Goal: Task Accomplishment & Management: Manage account settings

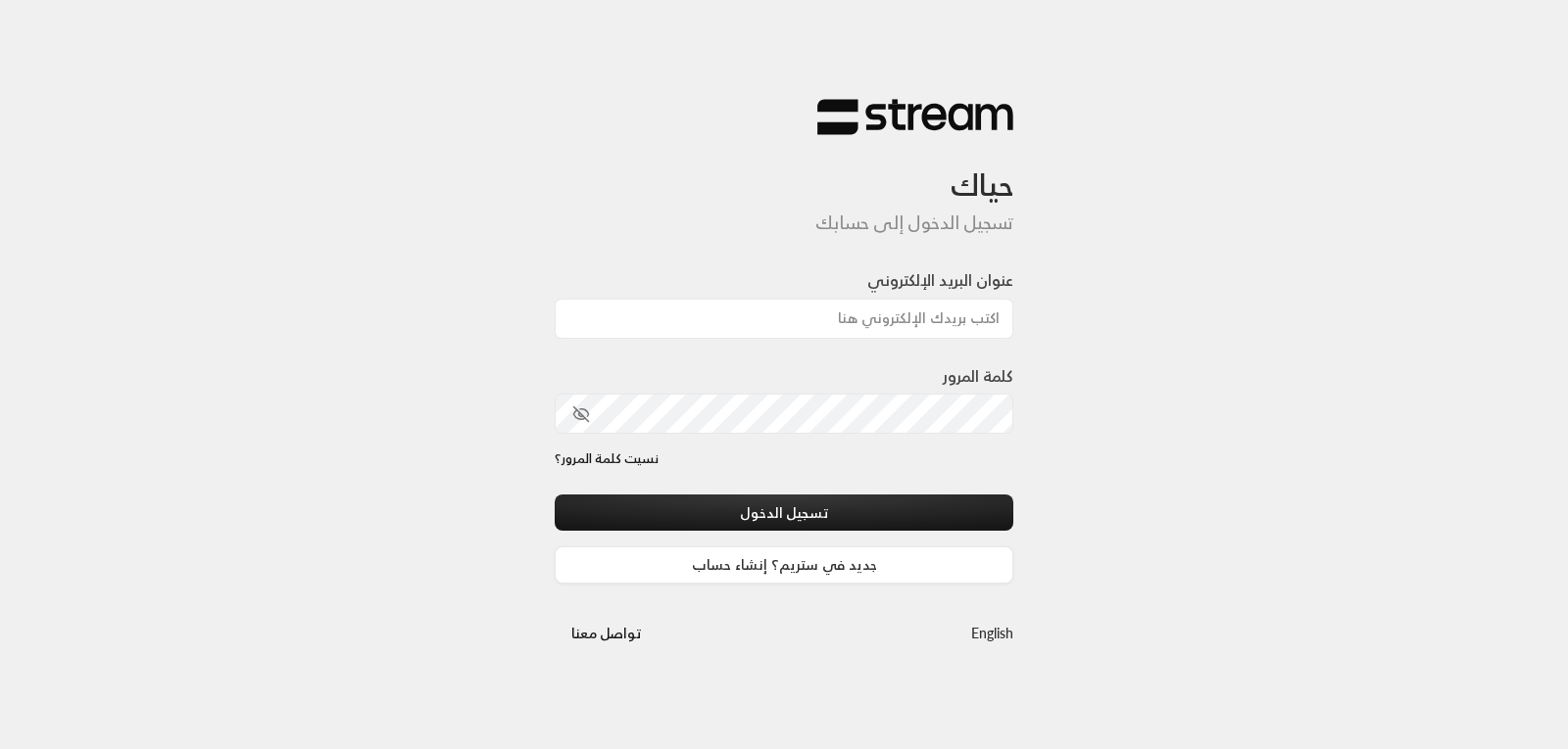
type input "[EMAIL_ADDRESS][DOMAIN_NAME]"
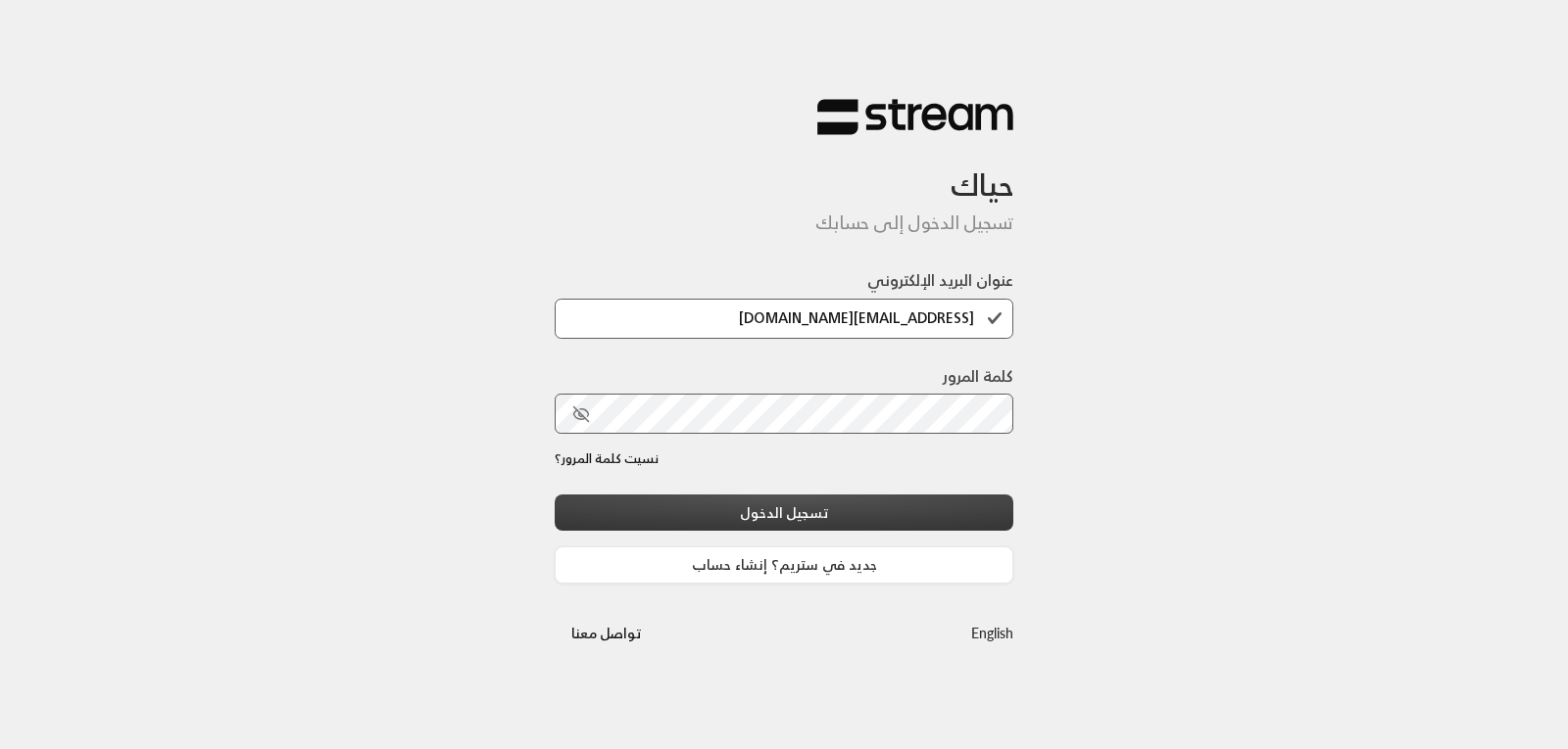
click at [804, 513] on button "تسجيل الدخول" at bounding box center [783, 512] width 458 height 36
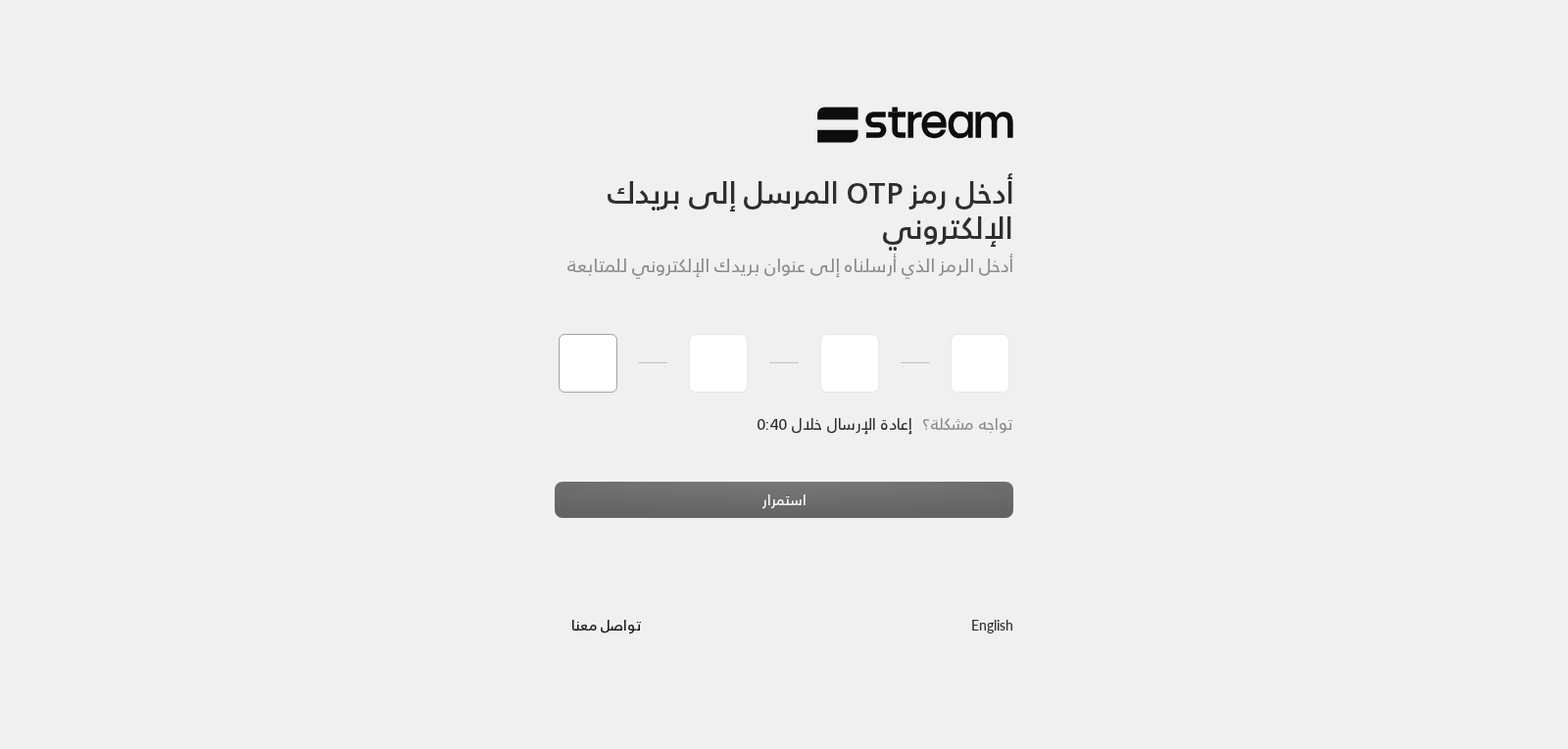
type input "6"
type input "1"
type input "5"
type input "4"
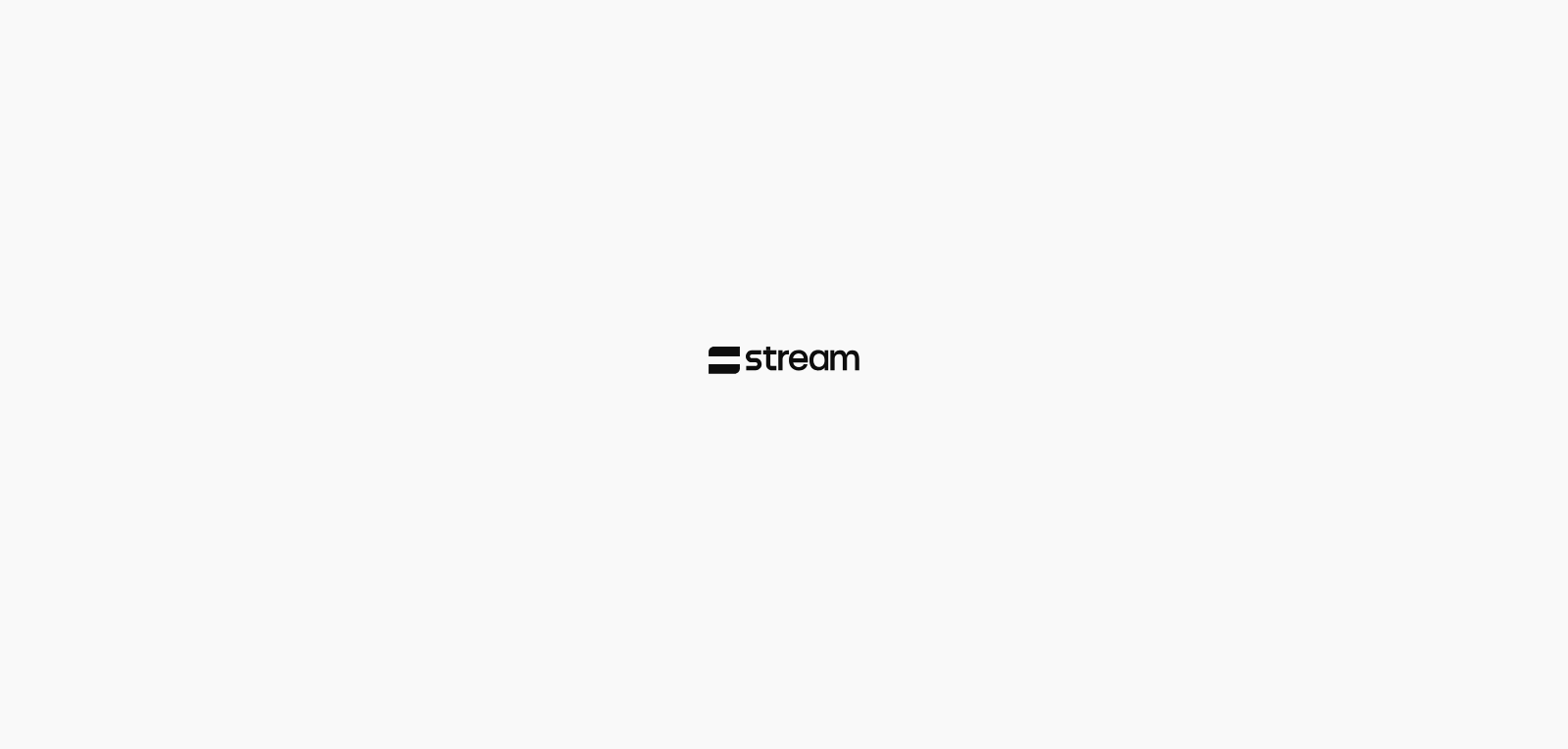
click at [699, 499] on div at bounding box center [784, 374] width 1568 height 749
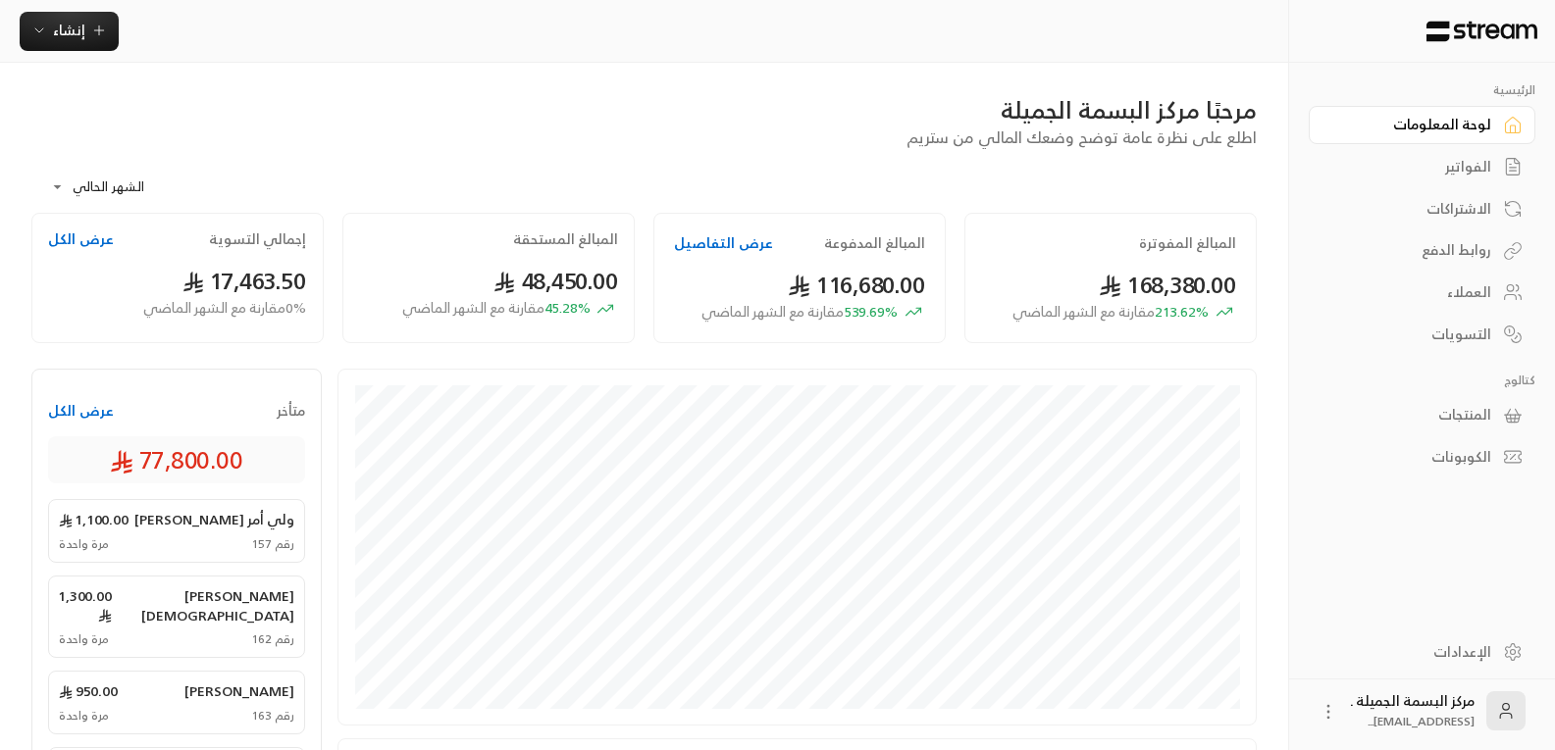
click at [1464, 293] on div "العملاء" at bounding box center [1412, 293] width 158 height 20
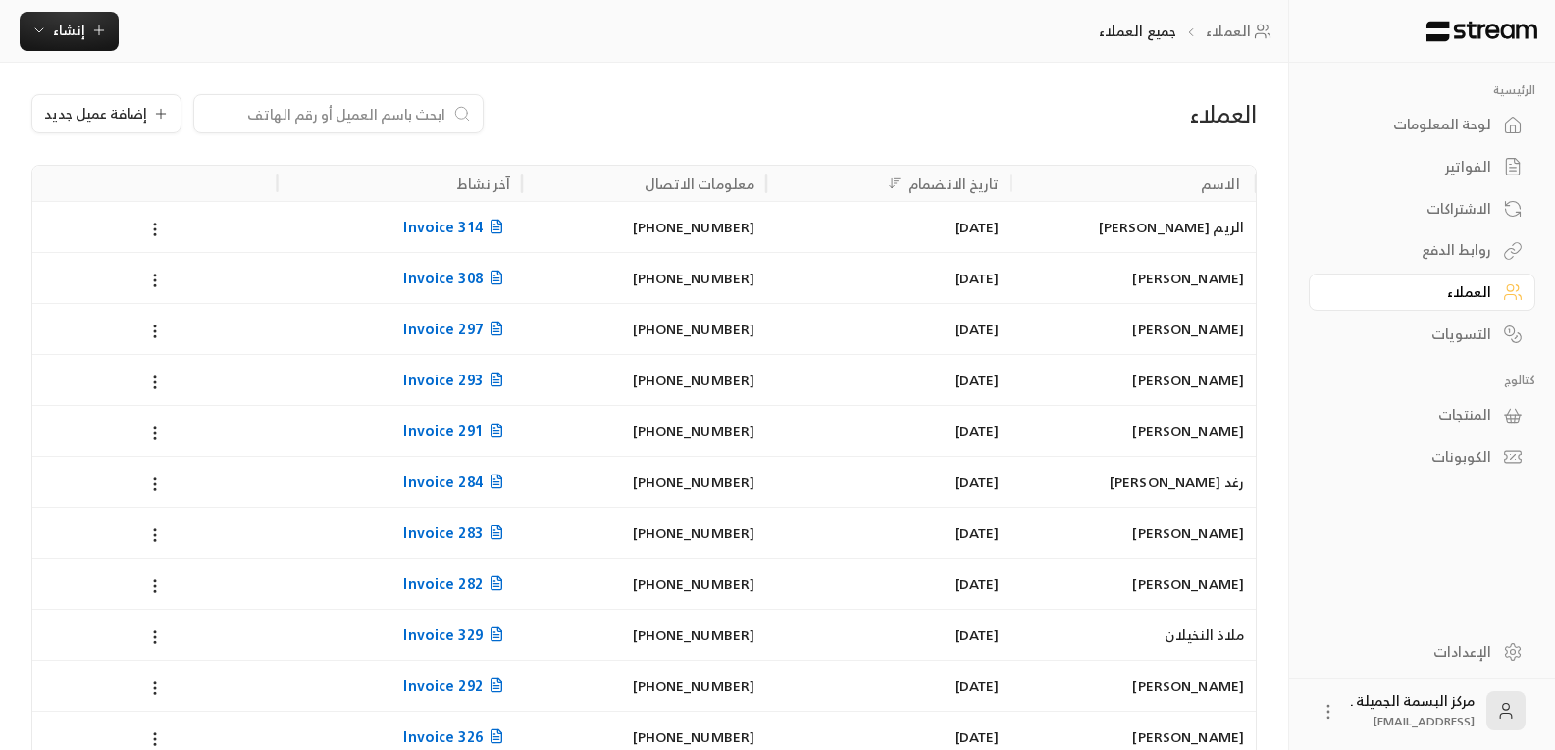
click at [305, 103] on input at bounding box center [325, 114] width 239 height 22
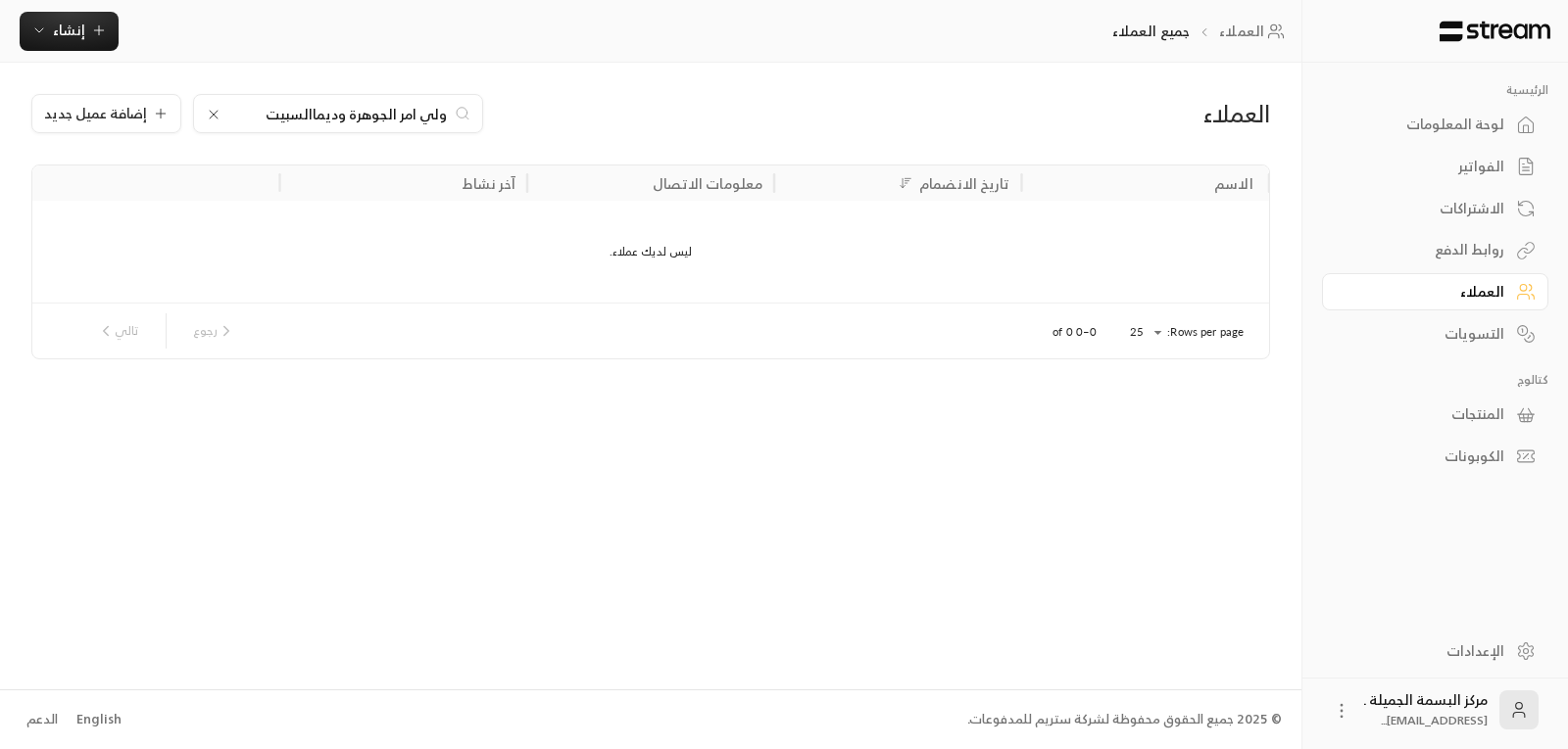
type input "ولي امر الجوهرة وديماالسبيت"
click at [210, 113] on icon at bounding box center [214, 115] width 8 height 8
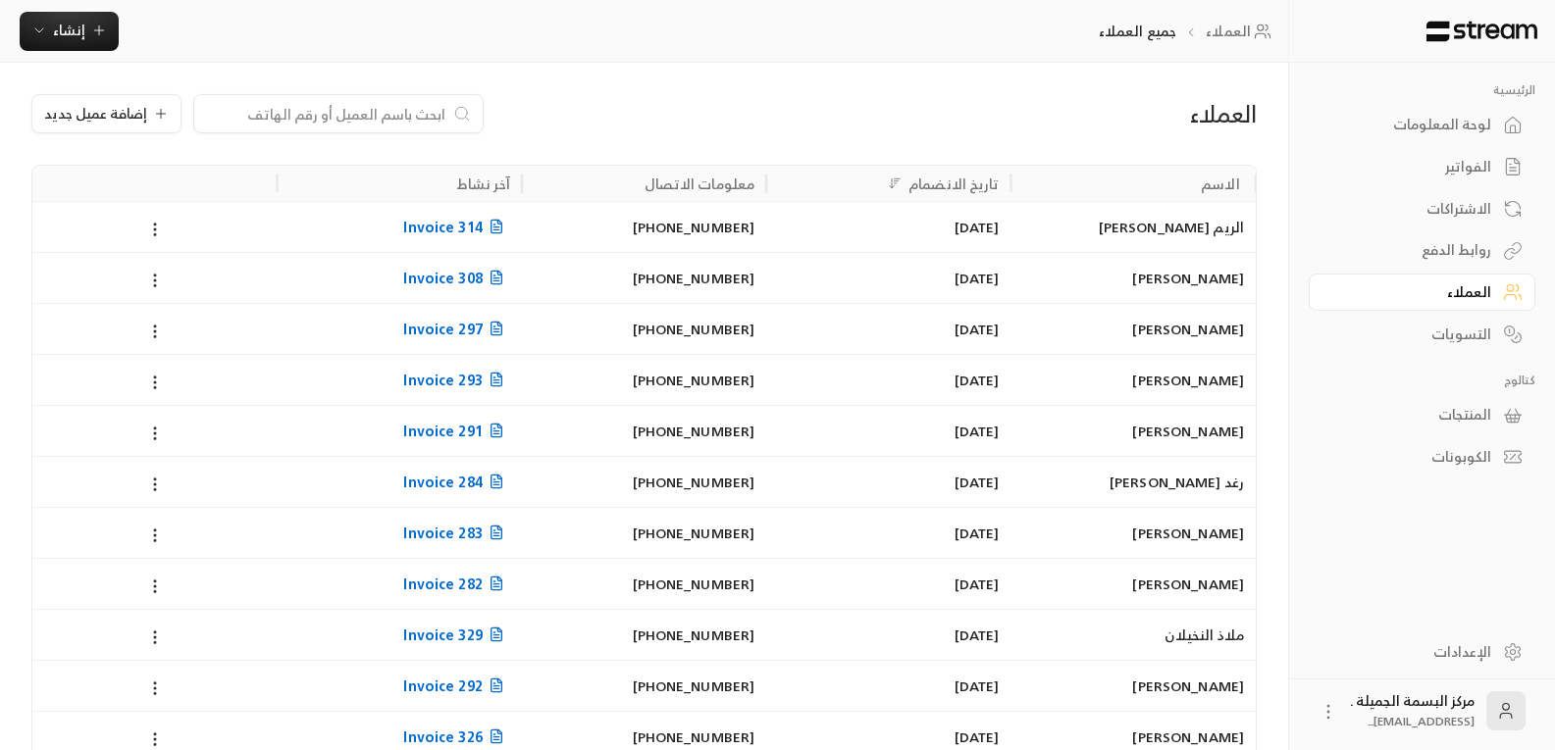
click at [1477, 205] on div "الاشتراكات" at bounding box center [1412, 209] width 158 height 20
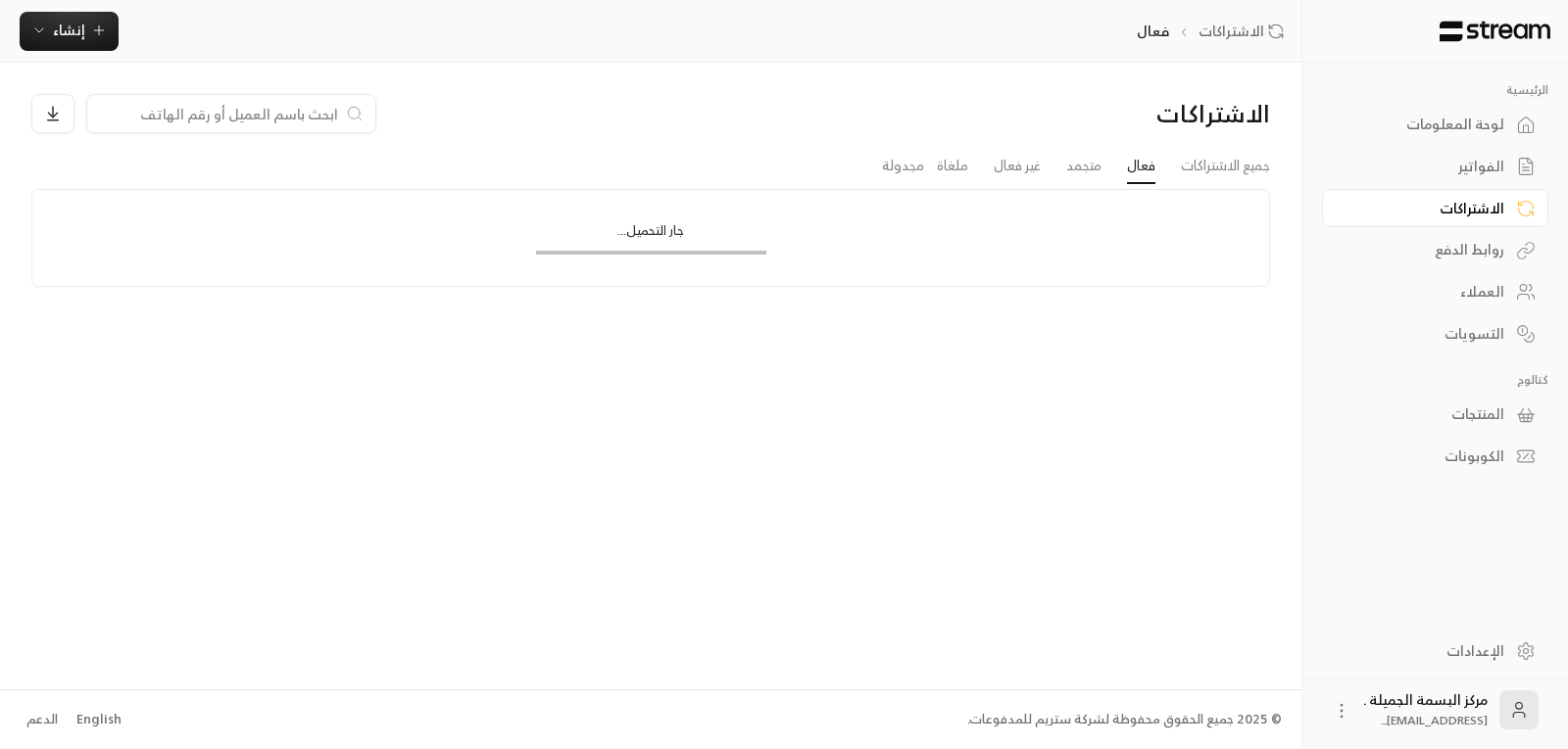
click at [240, 119] on input at bounding box center [218, 114] width 239 height 22
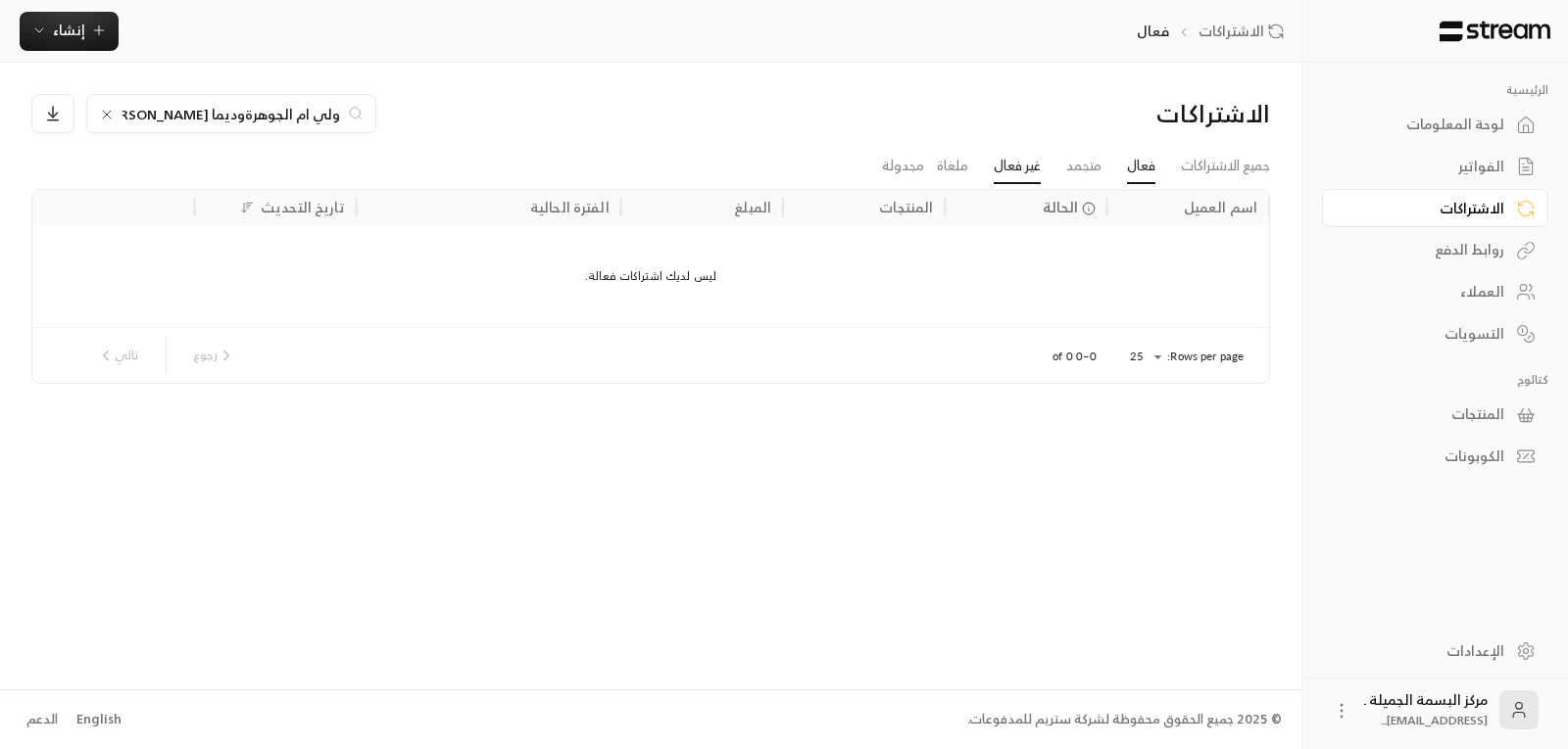
click at [1012, 170] on link "غير فعال" at bounding box center [1017, 166] width 47 height 35
click at [890, 165] on link "مجدولة" at bounding box center [903, 166] width 42 height 35
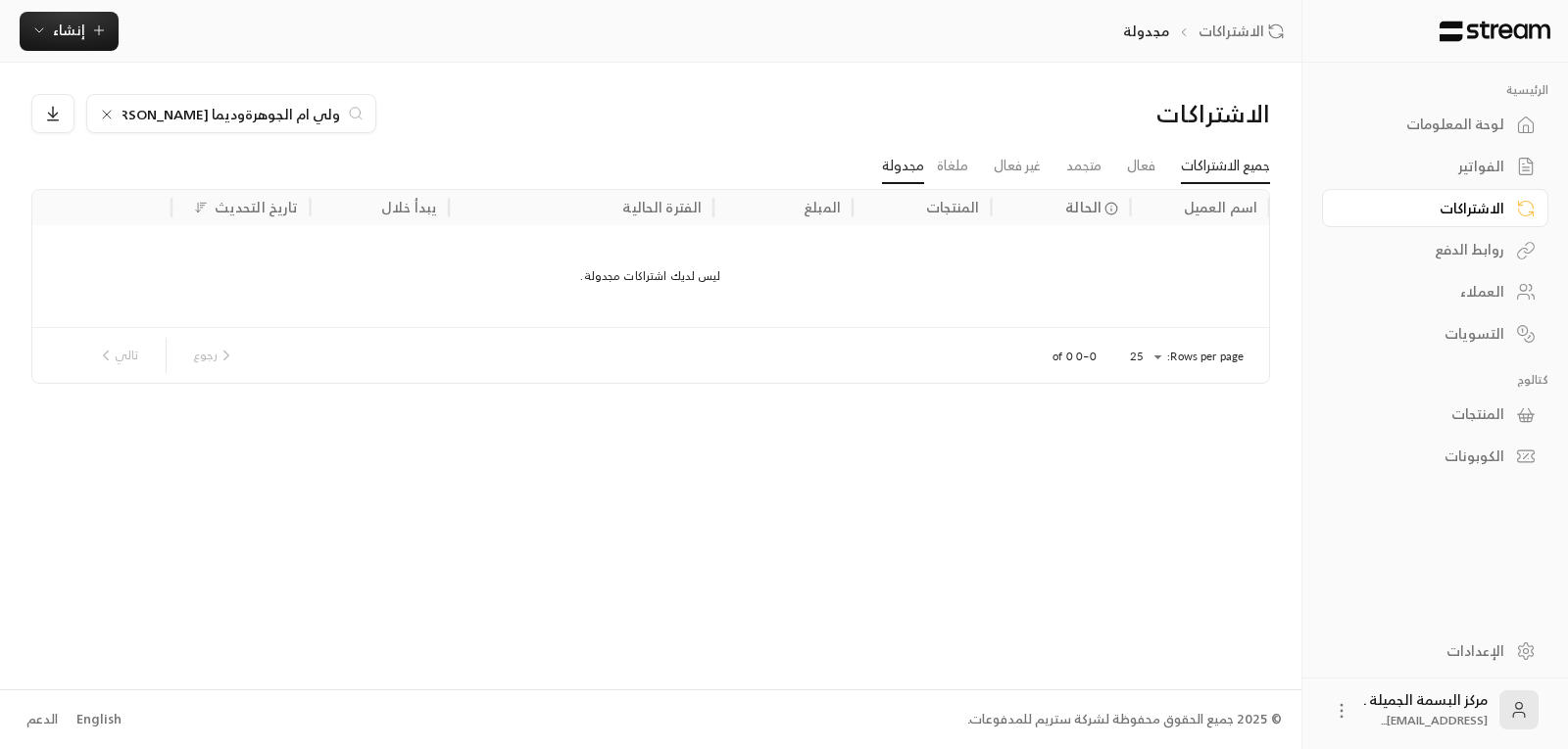
click at [1196, 163] on link "جميع الاشتراكات" at bounding box center [1224, 166] width 89 height 35
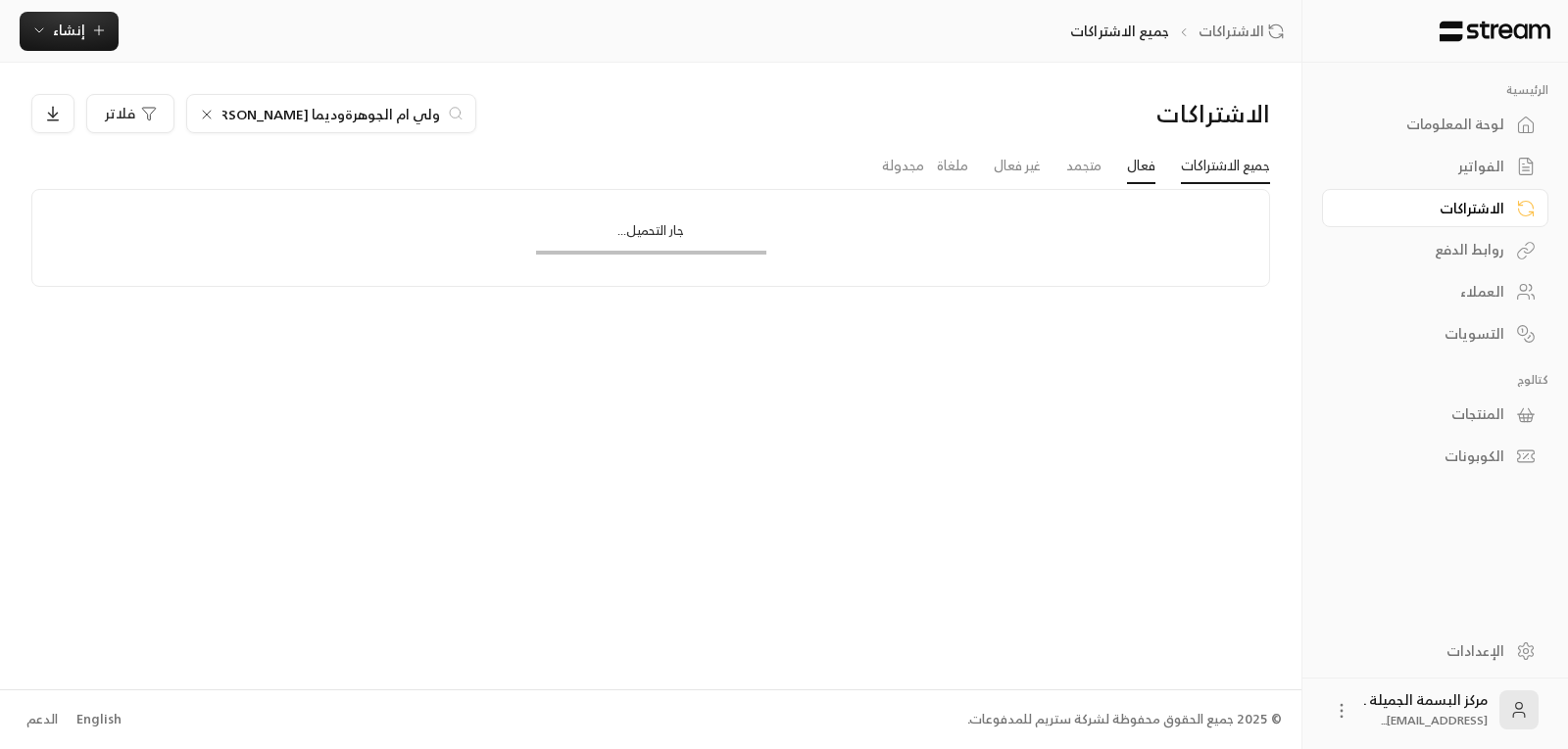
click at [1127, 171] on link "فعال" at bounding box center [1141, 166] width 28 height 35
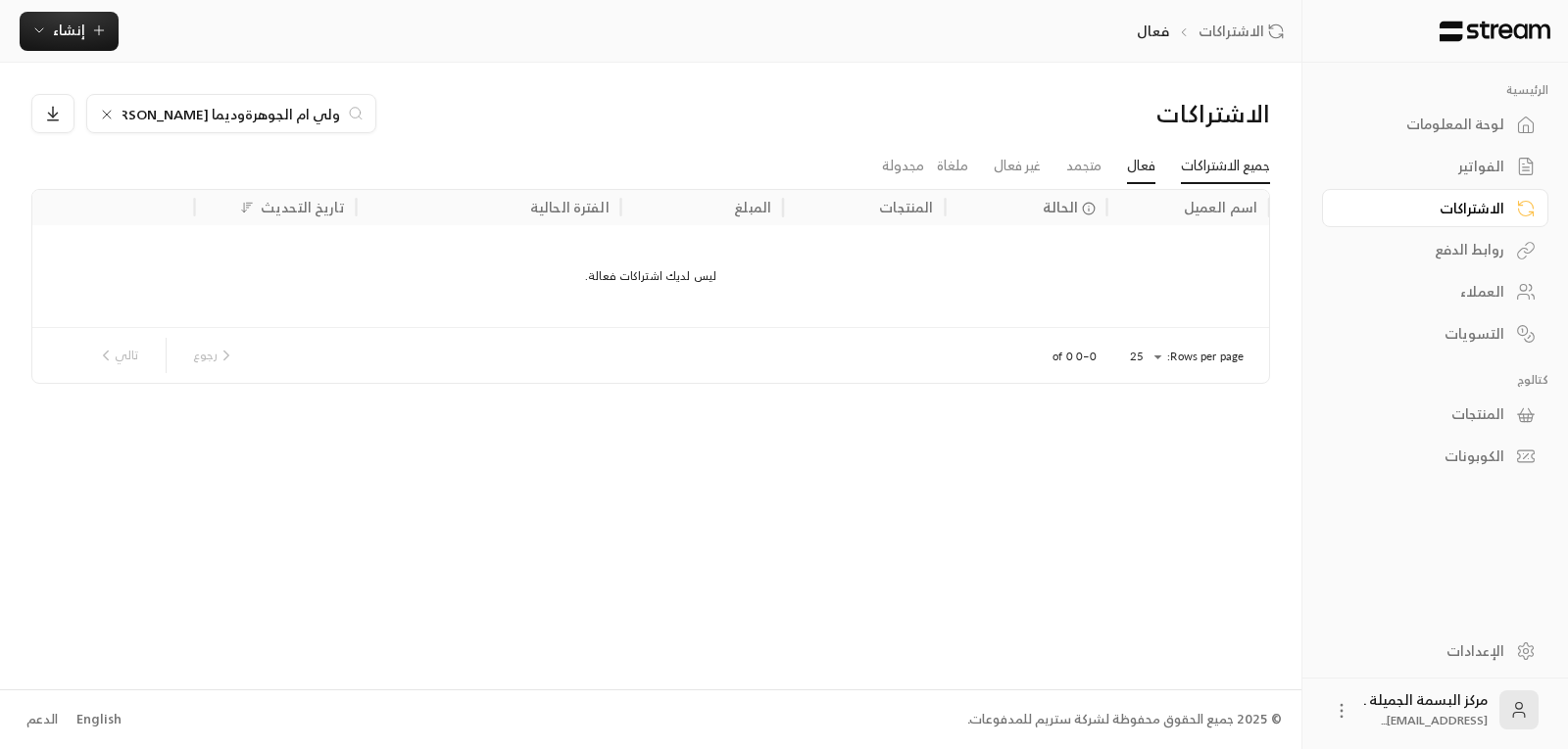
click at [1192, 164] on link "جميع الاشتراكات" at bounding box center [1224, 166] width 89 height 35
click at [387, 117] on input "ولي ام الجوهرةوديما [PERSON_NAME]" at bounding box center [332, 114] width 218 height 22
drag, startPoint x: 390, startPoint y: 116, endPoint x: 447, endPoint y: 119, distance: 57.1
click at [447, 119] on div "ولي ام الجوهرةوديما [PERSON_NAME]" at bounding box center [331, 113] width 290 height 39
click at [407, 138] on div "الاشتراكات ولي ام الجوهرةوديما [PERSON_NAME] فلاتر" at bounding box center [651, 121] width 1258 height 55
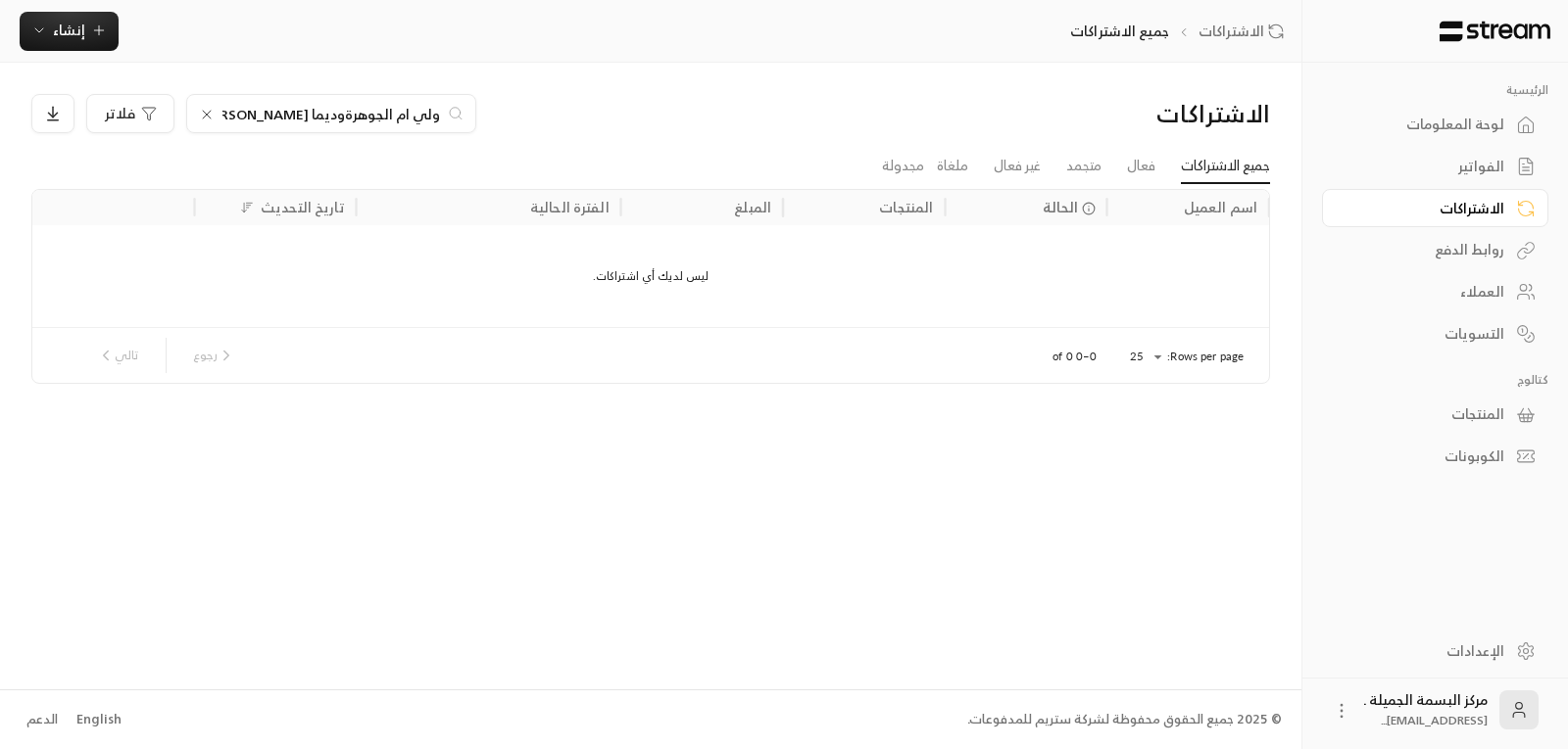
drag, startPoint x: 395, startPoint y: 112, endPoint x: 458, endPoint y: 115, distance: 63.1
click at [458, 115] on div "ولي ام الجوهرةوديما [PERSON_NAME]" at bounding box center [331, 113] width 290 height 39
drag, startPoint x: 380, startPoint y: 119, endPoint x: 430, endPoint y: 111, distance: 50.6
click at [430, 111] on input "الجوهرةوديما [PERSON_NAME]" at bounding box center [332, 114] width 218 height 22
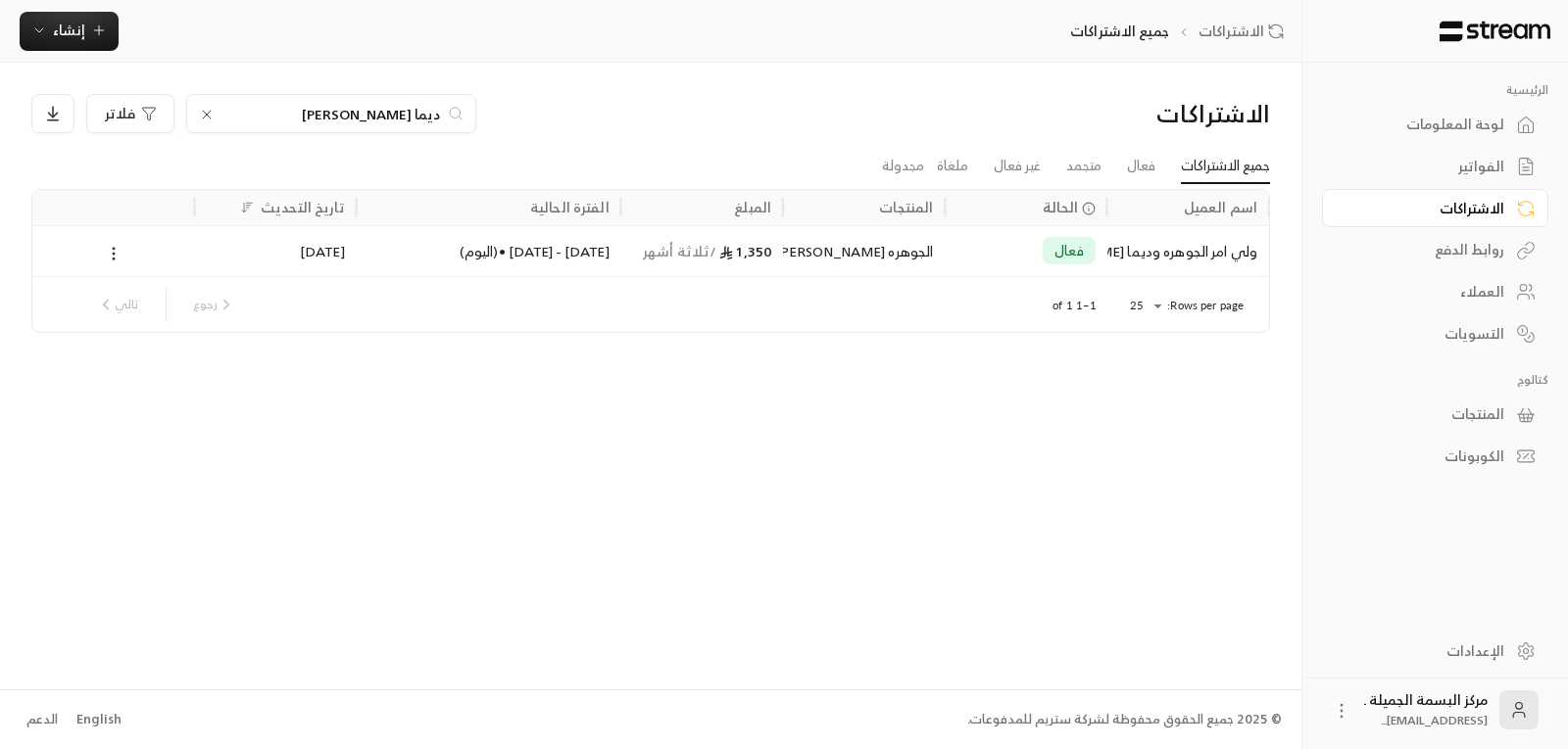
type input "ديما [PERSON_NAME]"
click at [117, 257] on icon at bounding box center [114, 254] width 18 height 18
click at [148, 311] on link "عرض" at bounding box center [136, 304] width 50 height 35
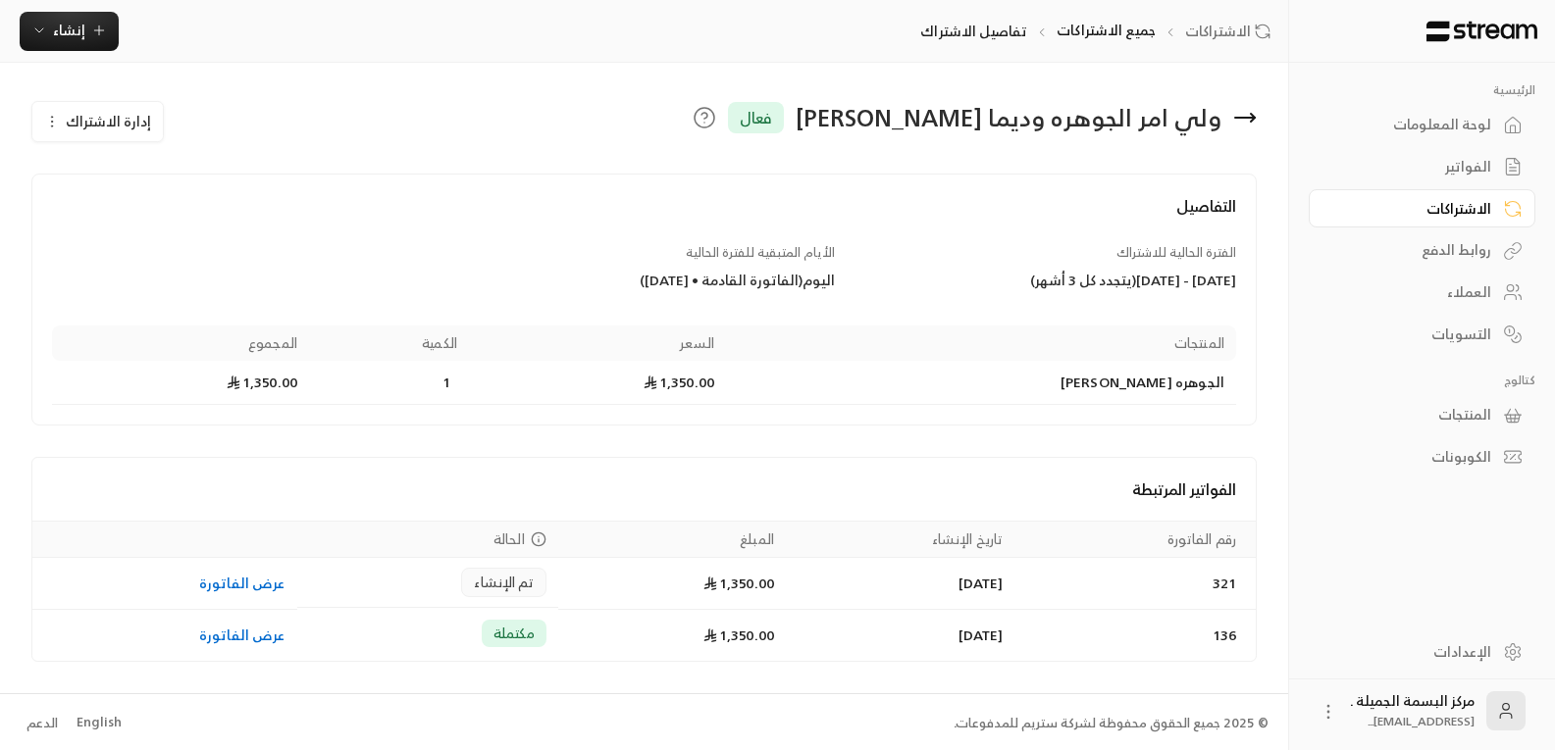
scroll to position [2, 0]
click at [442, 449] on div "التفاصيل الفترة الحالية للاشتراك [DATE] - [DATE] ( يتجدد كل 3 أشهر ) الأيام الم…" at bounding box center [644, 416] width 1207 height 489
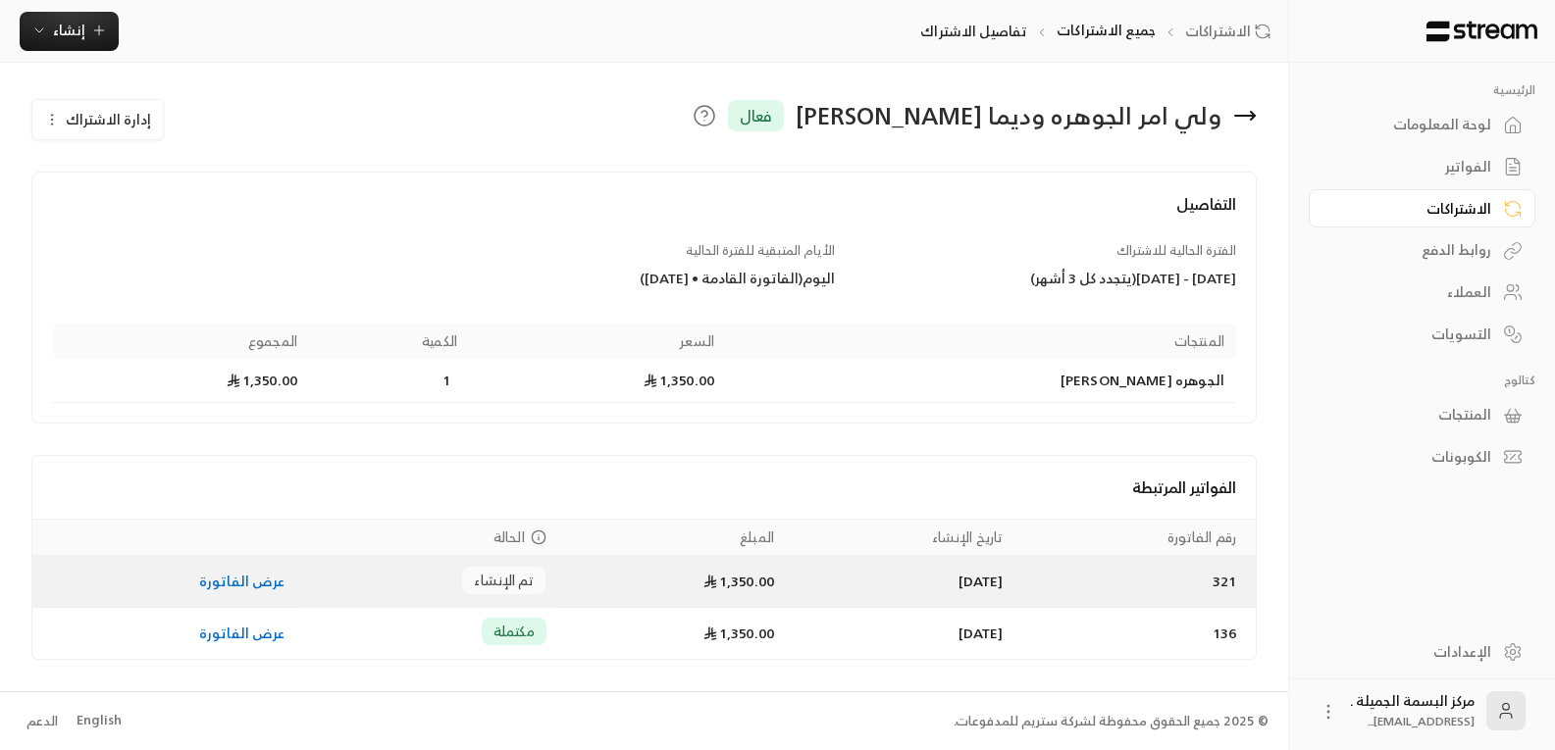
click at [236, 584] on link "عرض الفاتورة" at bounding box center [242, 581] width 86 height 25
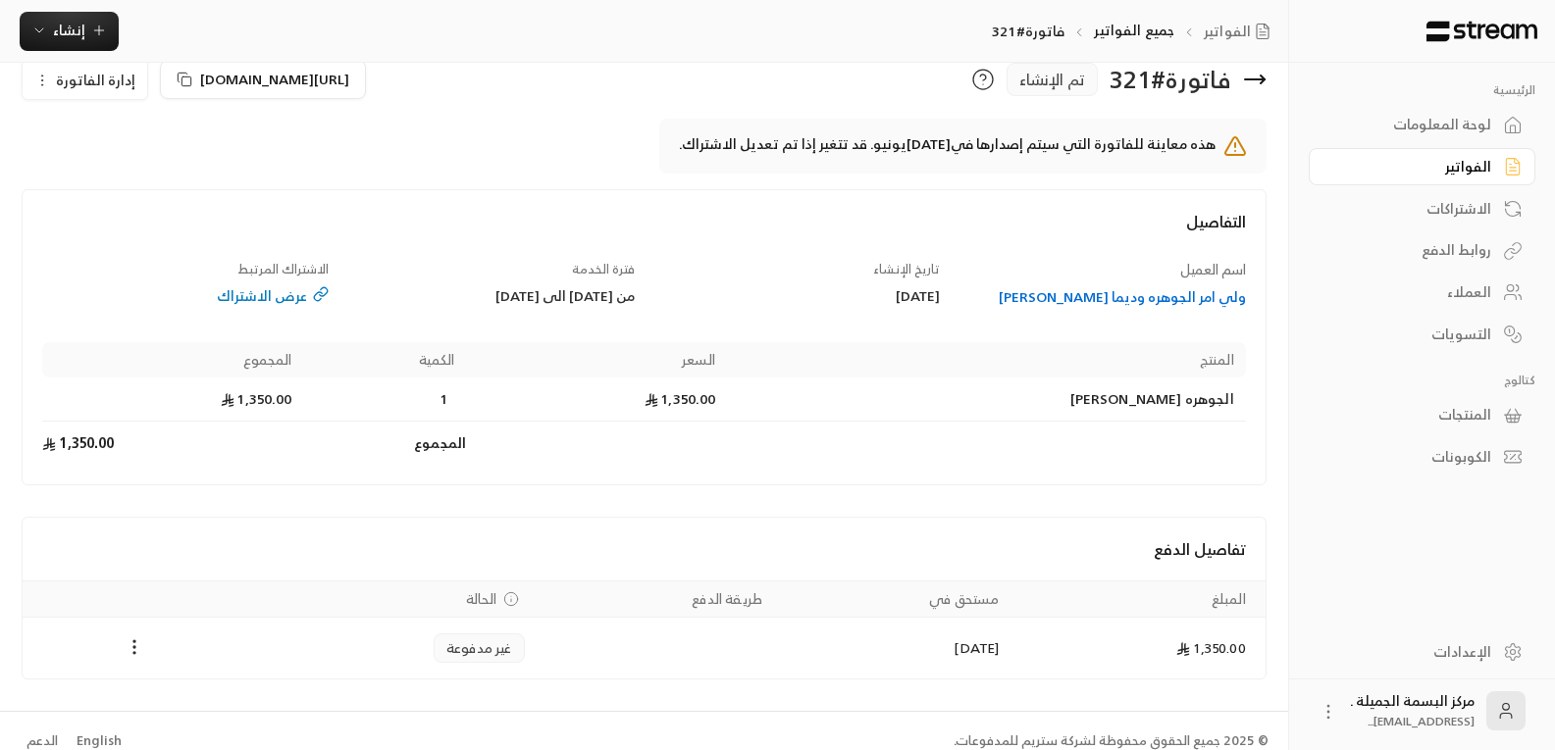
scroll to position [59, 0]
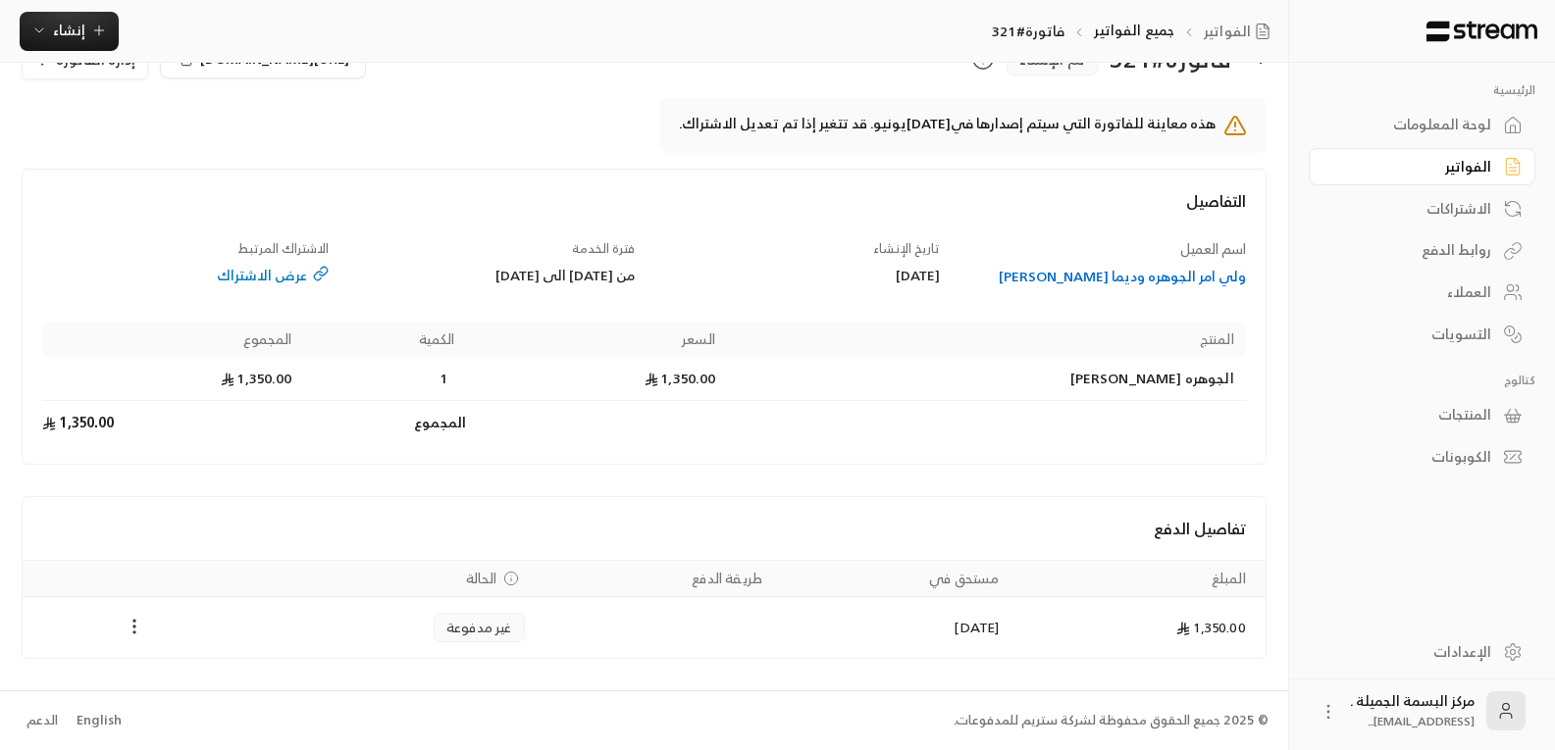
click at [133, 627] on circle "Payments" at bounding box center [134, 627] width 2 height 2
click at [70, 278] on div at bounding box center [785, 375] width 1570 height 750
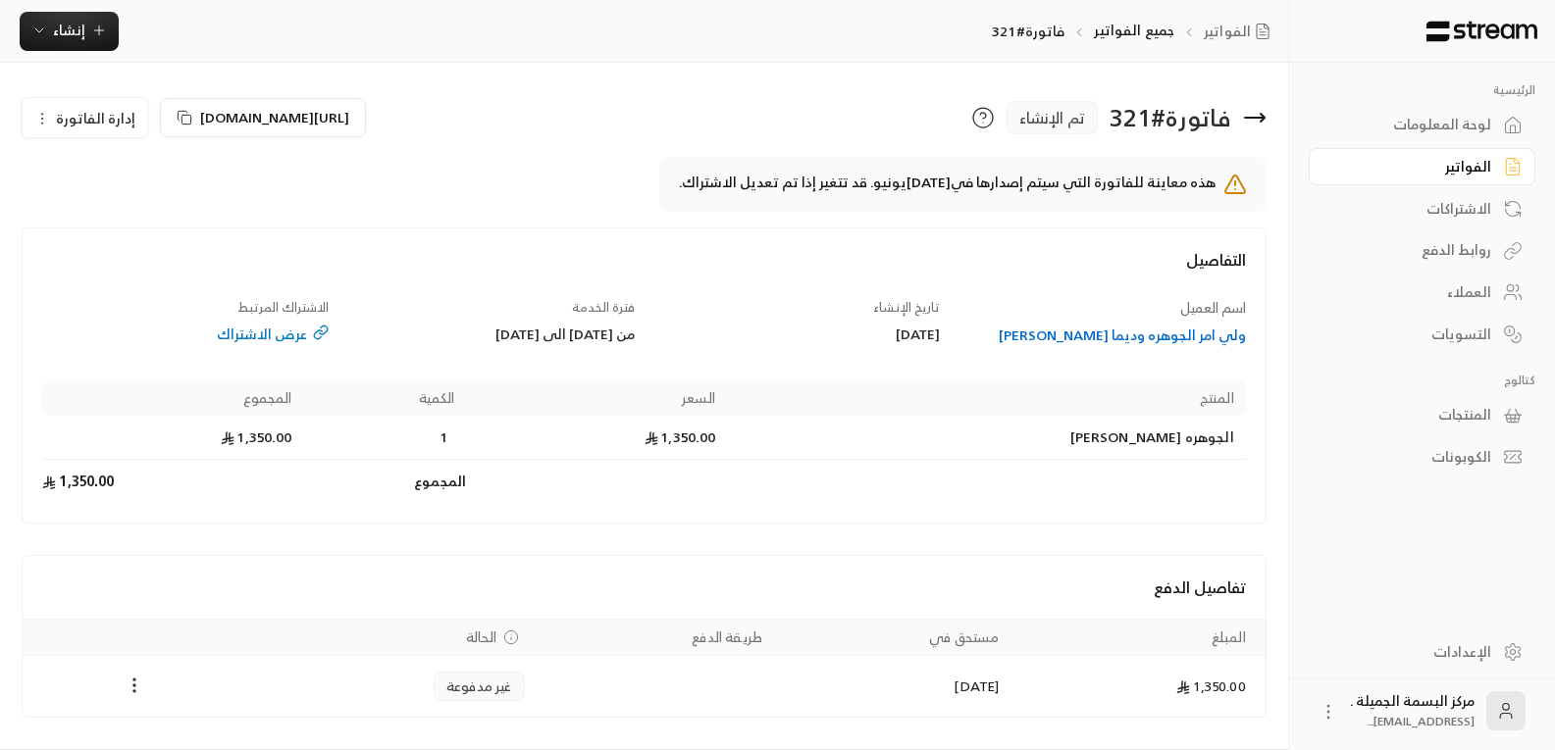
click at [69, 120] on span "إدارة الفاتورة" at bounding box center [95, 118] width 79 height 25
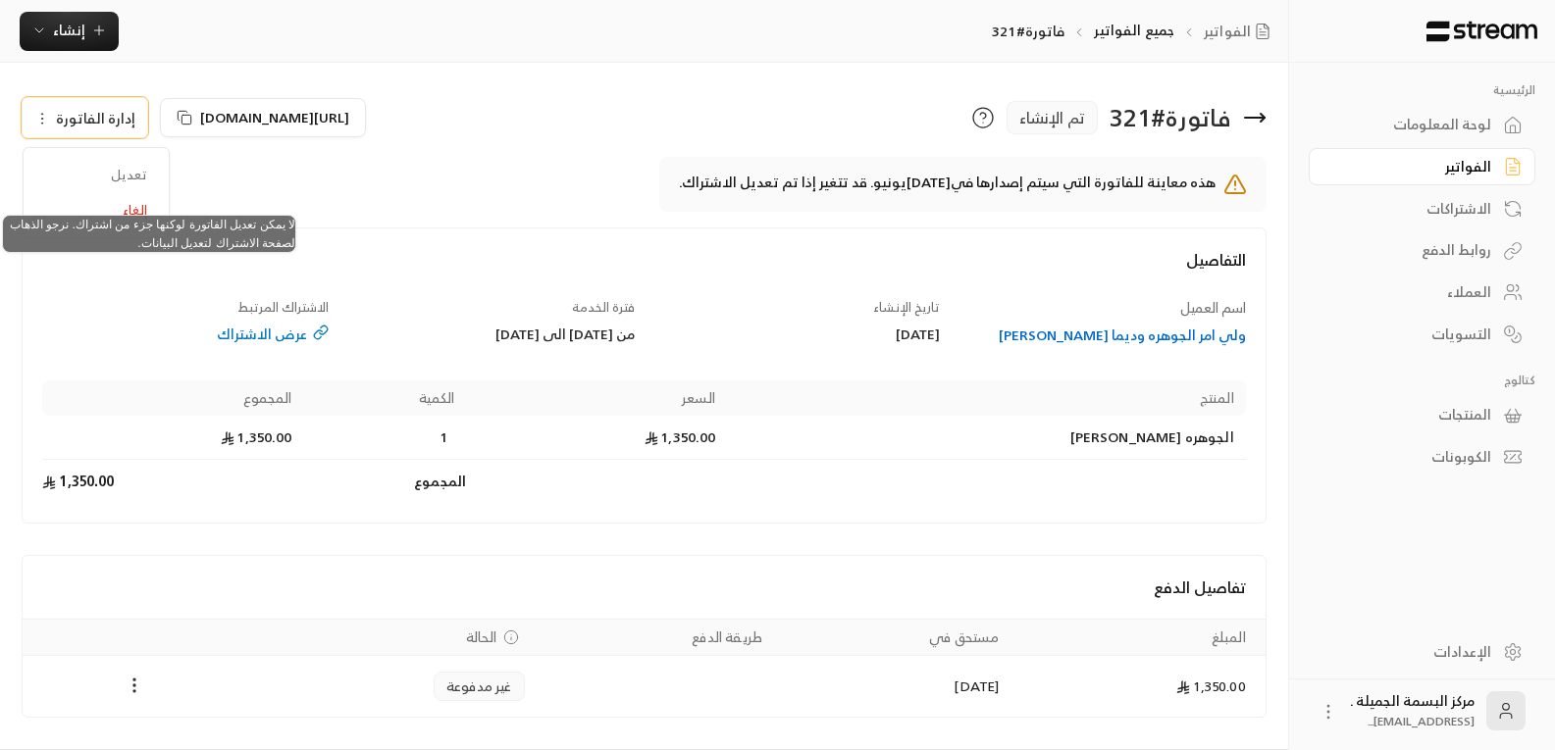
click at [130, 175] on span "تعديل" at bounding box center [96, 175] width 122 height 35
click at [130, 171] on span "تعديل" at bounding box center [96, 175] width 122 height 35
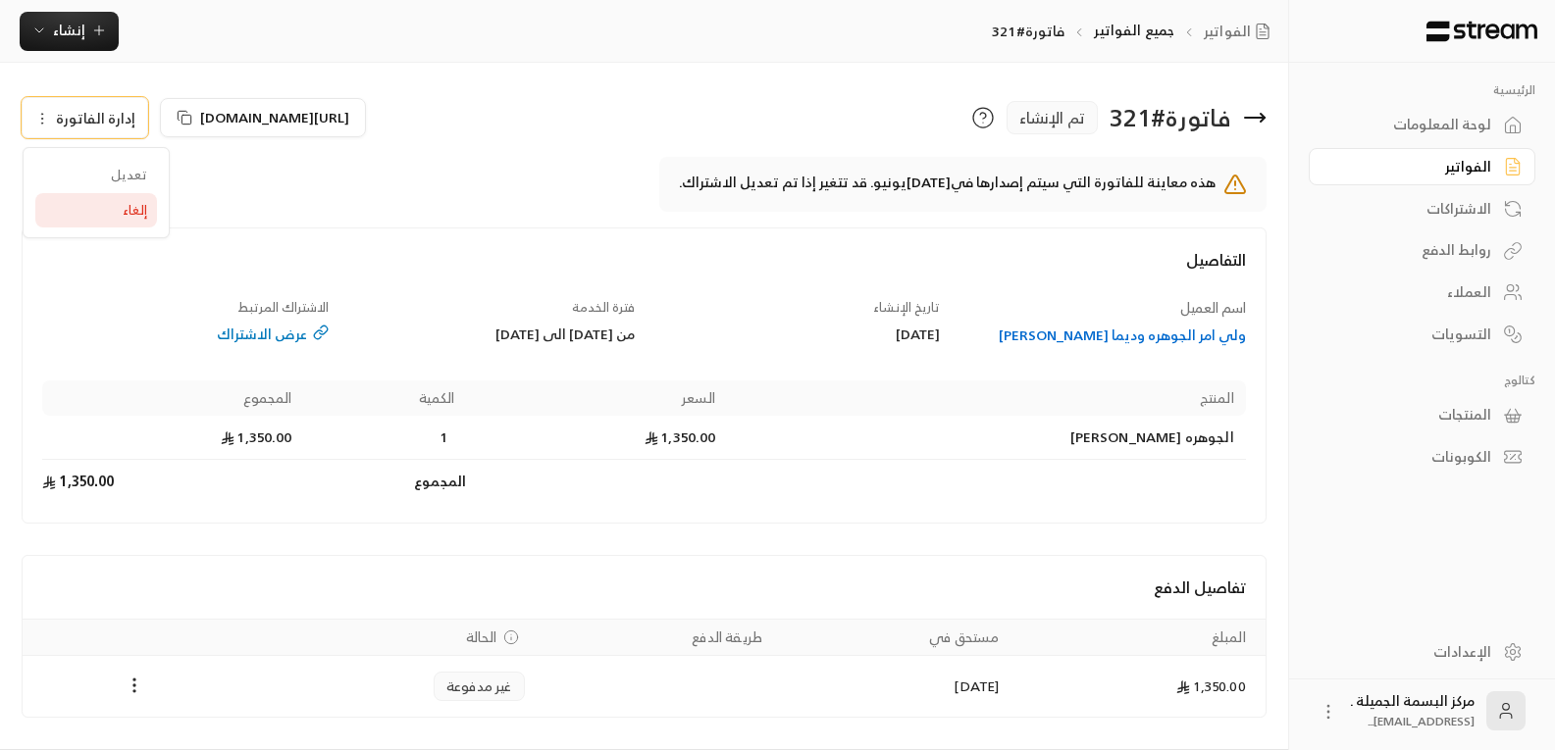
click at [125, 210] on span "إلغاء" at bounding box center [135, 210] width 25 height 16
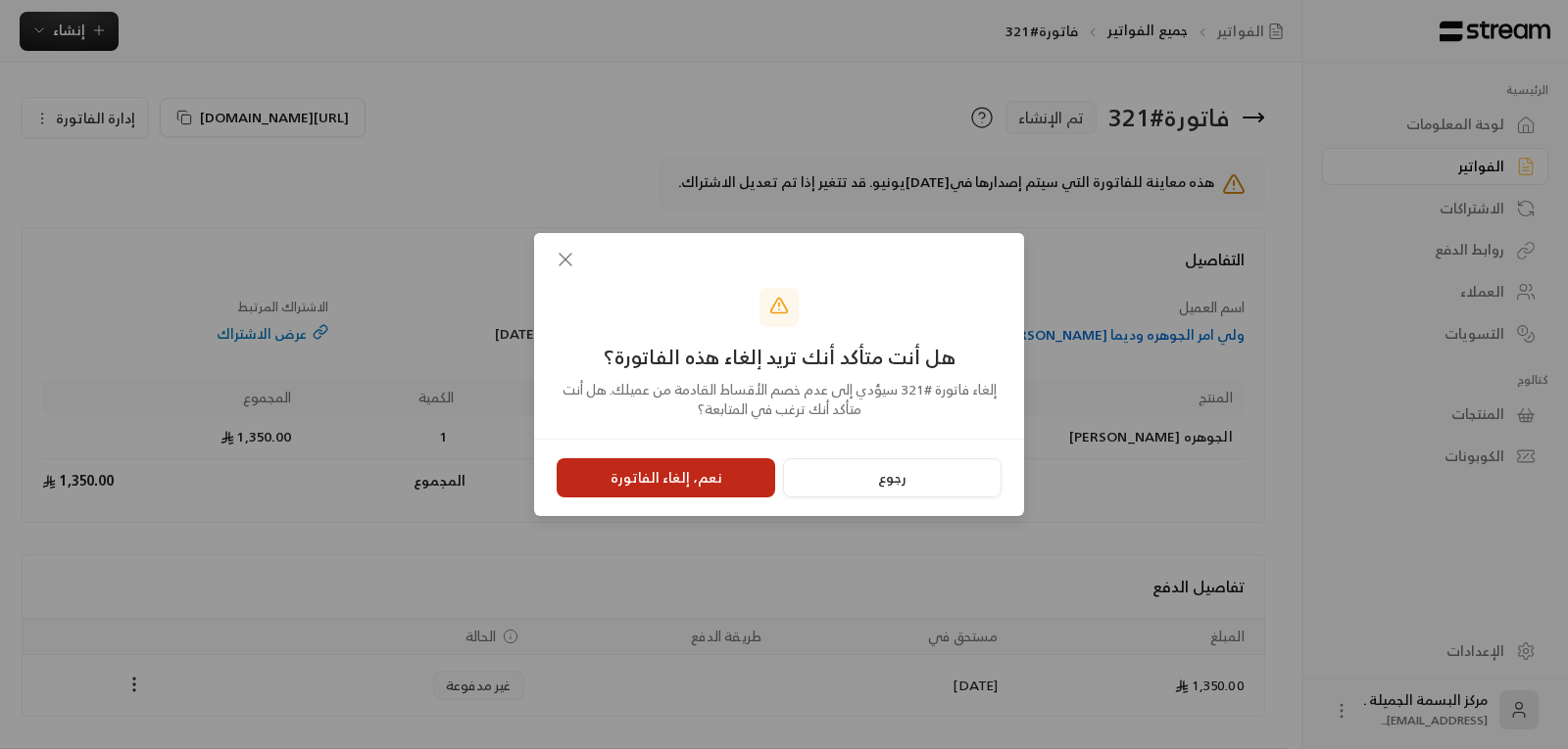
click at [659, 474] on button "نعم، إلغاء الفاتورة" at bounding box center [665, 477] width 219 height 39
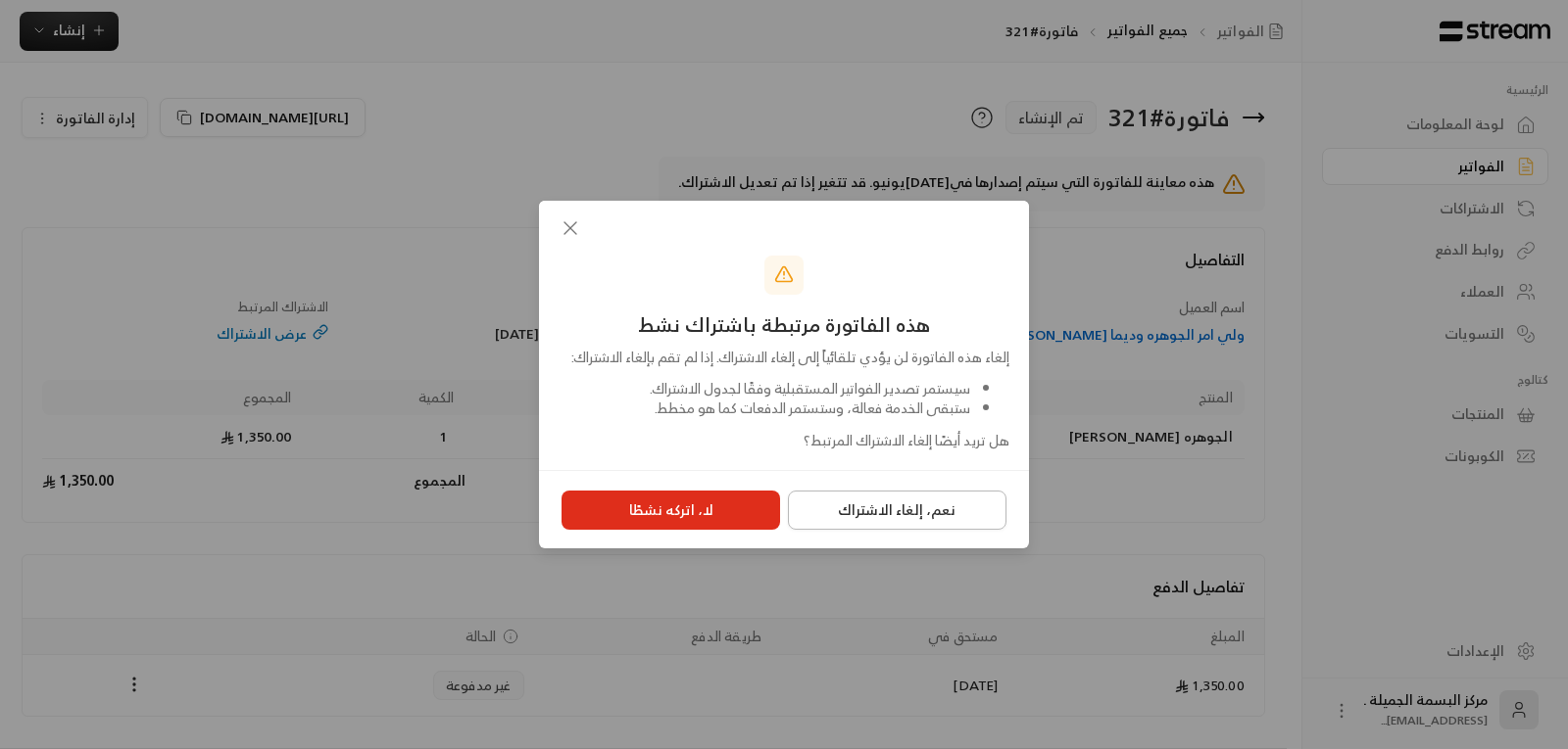
click at [879, 516] on button "نعم، إلغاء الاشتراك" at bounding box center [897, 509] width 219 height 39
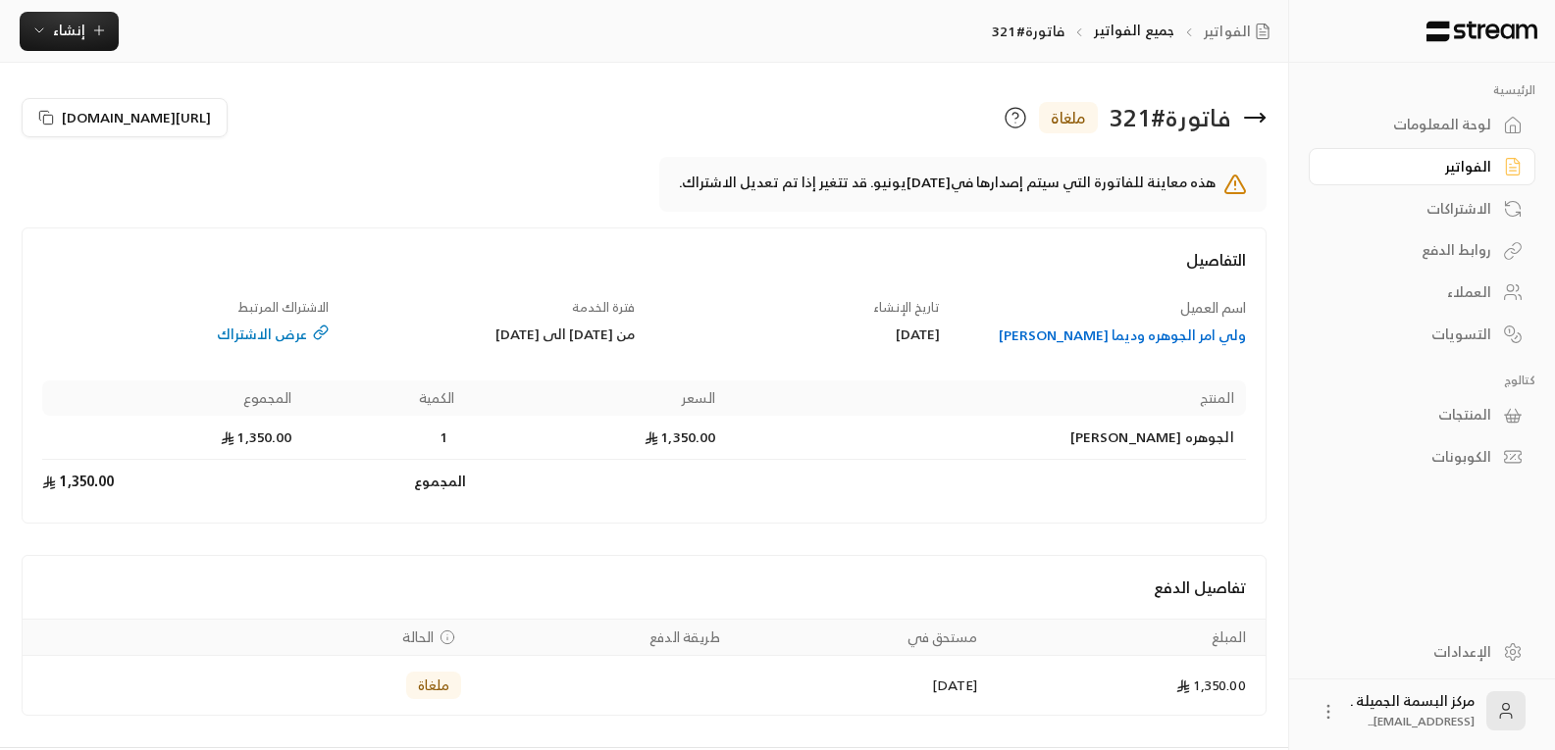
click at [249, 334] on div "عرض الاشتراك" at bounding box center [185, 335] width 286 height 20
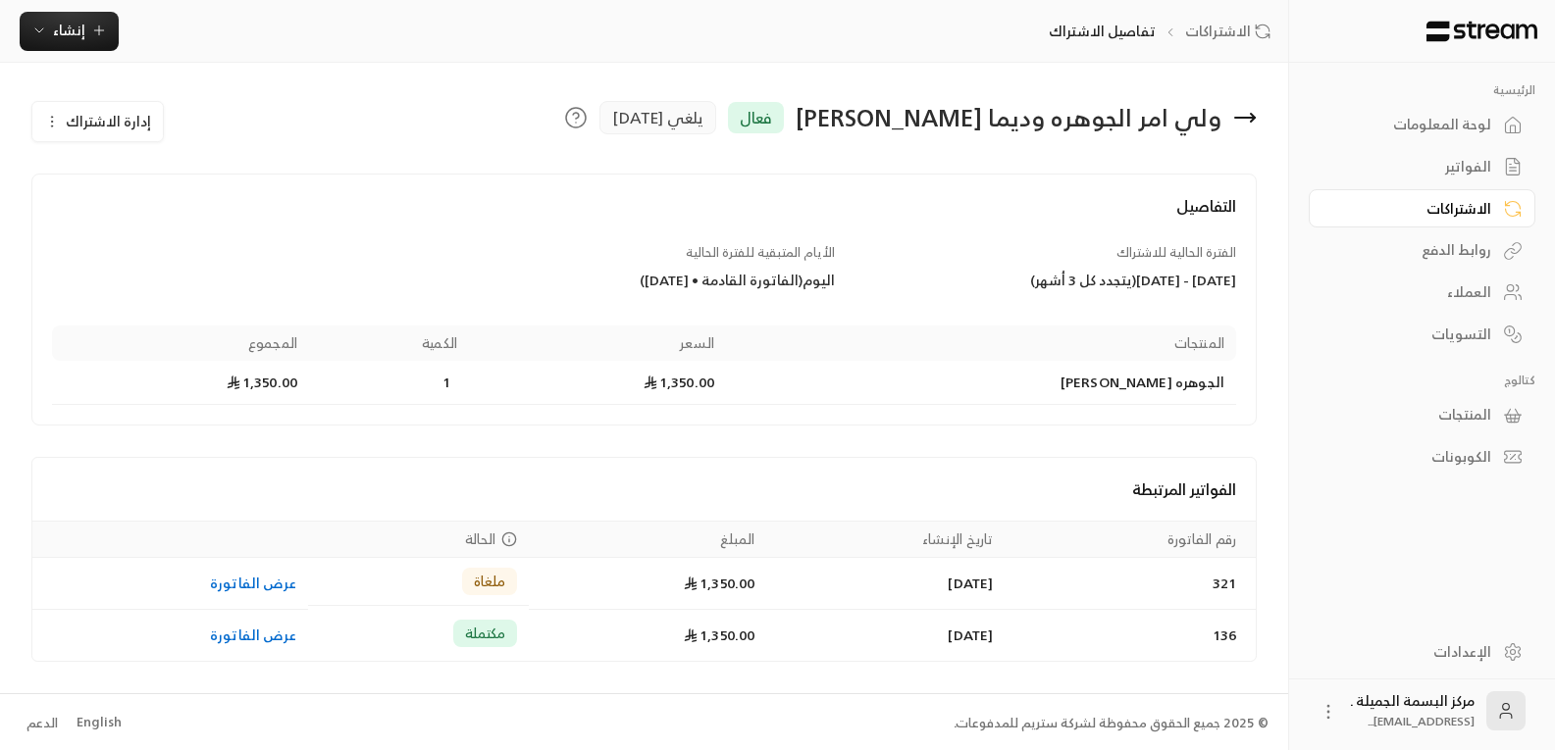
scroll to position [2, 0]
click at [772, 114] on span "فعال" at bounding box center [756, 116] width 32 height 24
drag, startPoint x: 869, startPoint y: 120, endPoint x: 348, endPoint y: 226, distance: 531.5
click at [348, 226] on h4 "التفاصيل" at bounding box center [644, 213] width 1184 height 43
drag, startPoint x: 1569, startPoint y: 8, endPoint x: 857, endPoint y: 42, distance: 712.0
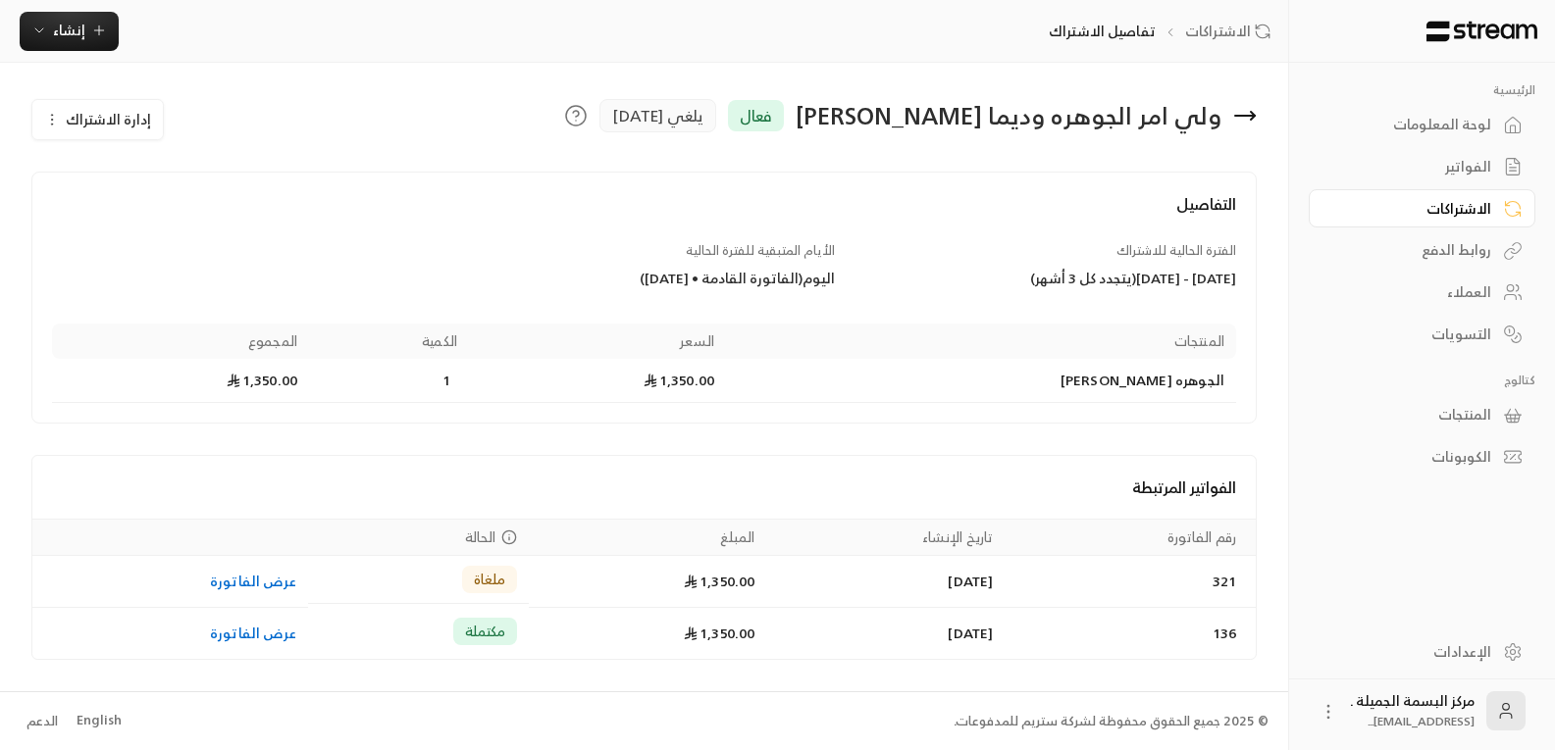
click at [857, 42] on div "الاشتراكات تفاصيل الاشتراك إنشاء" at bounding box center [644, 31] width 1288 height 39
click at [1465, 295] on div "العملاء" at bounding box center [1412, 293] width 158 height 20
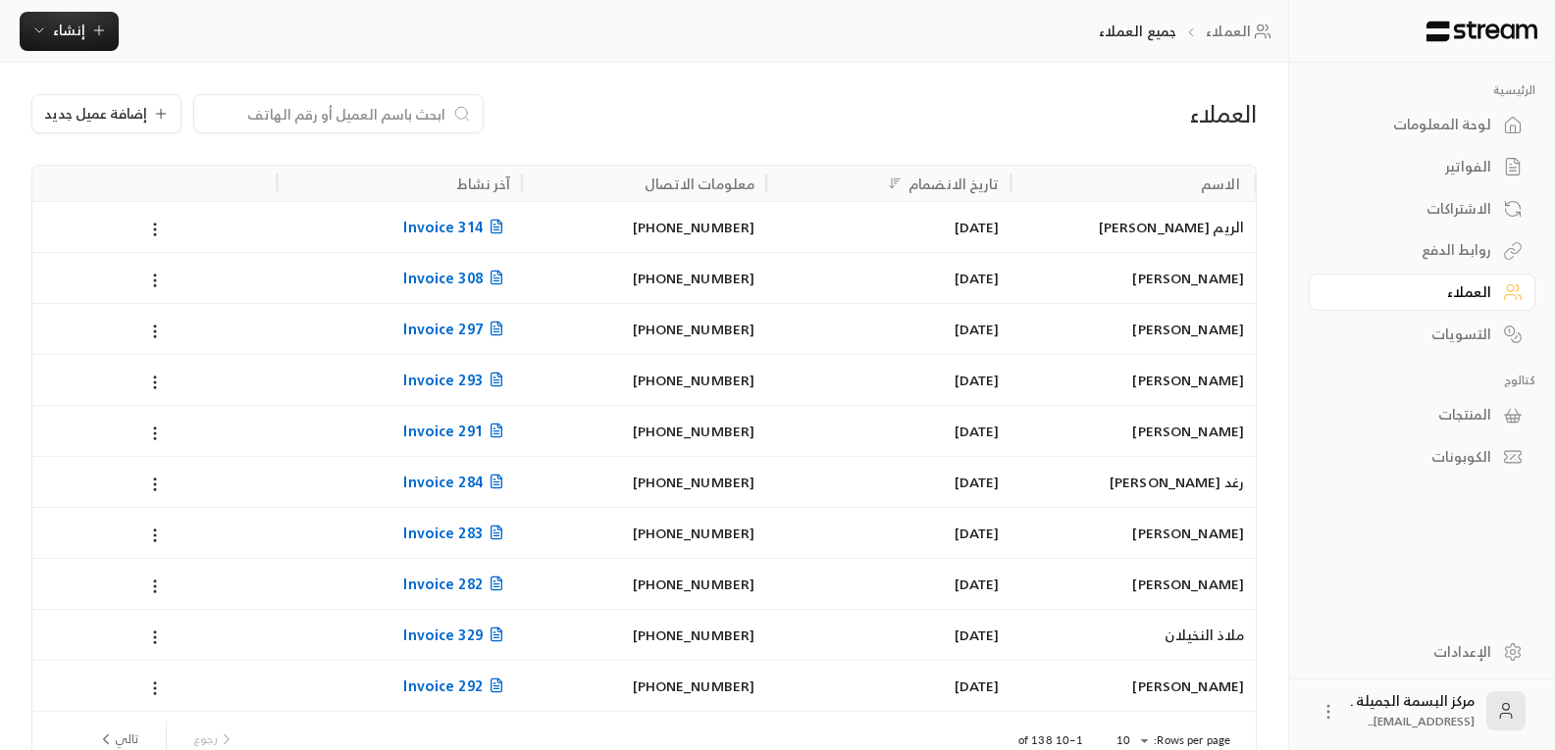
click at [408, 117] on input at bounding box center [325, 114] width 239 height 22
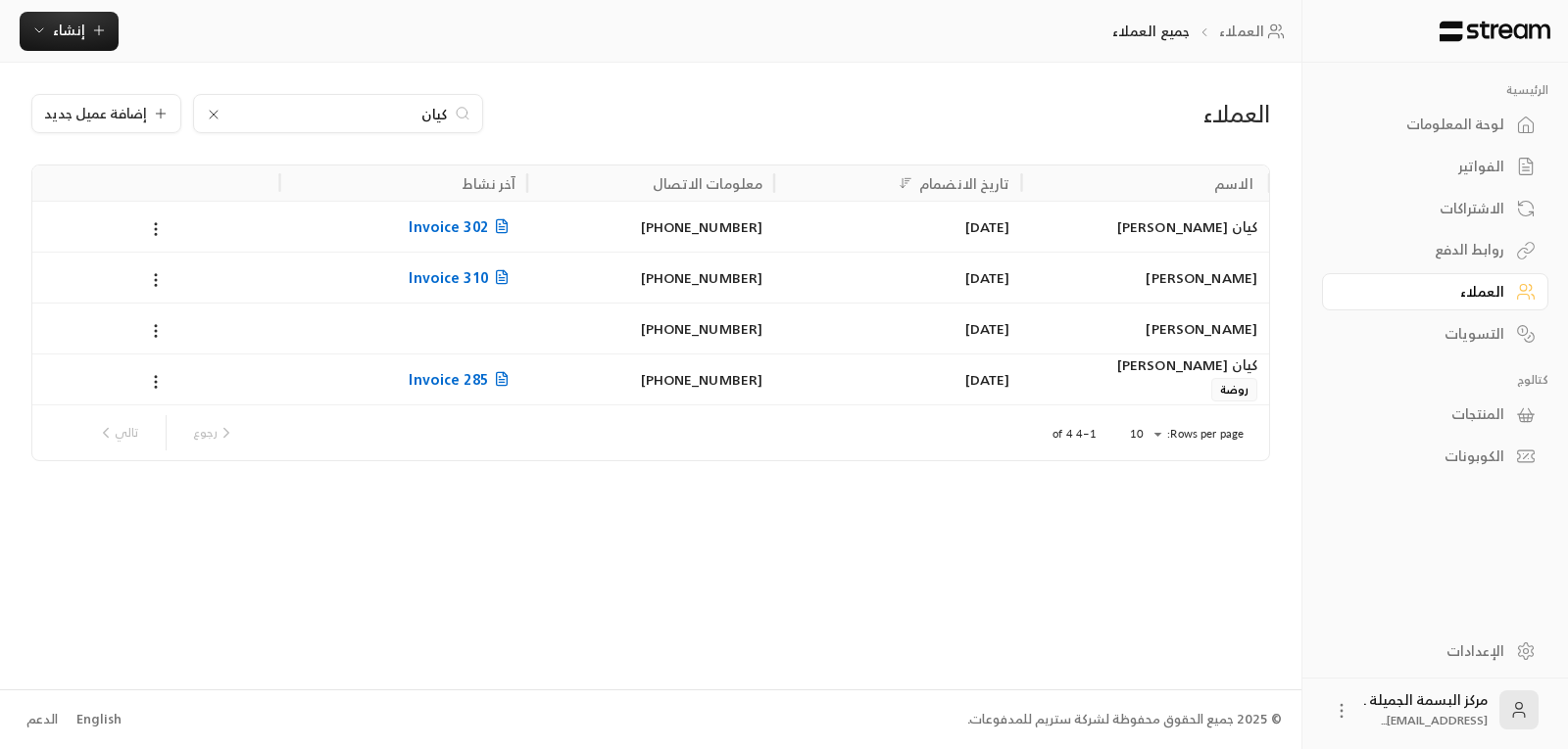
type input "كيان"
click at [1189, 230] on div "كيان [PERSON_NAME]" at bounding box center [1146, 227] width 224 height 50
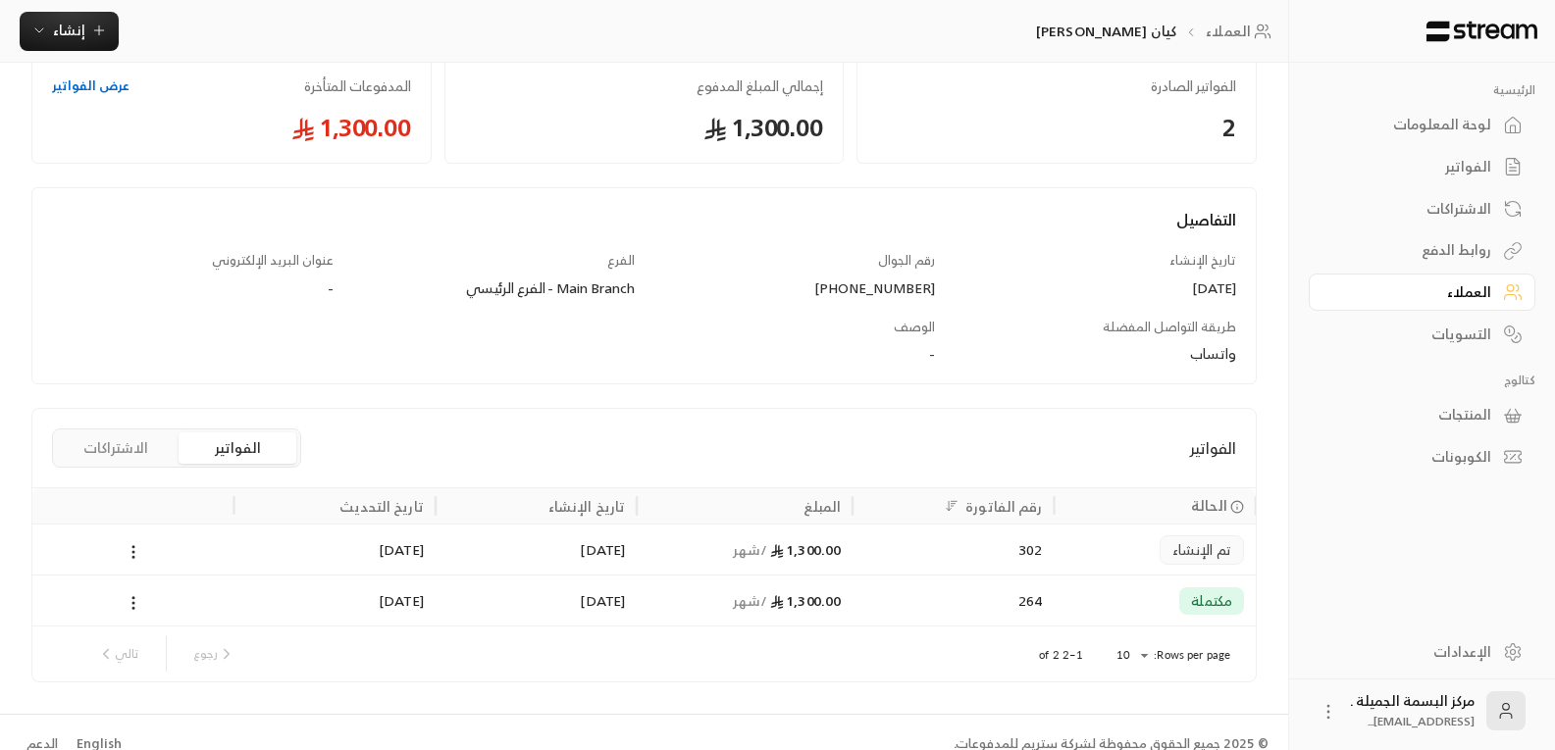
scroll to position [132, 0]
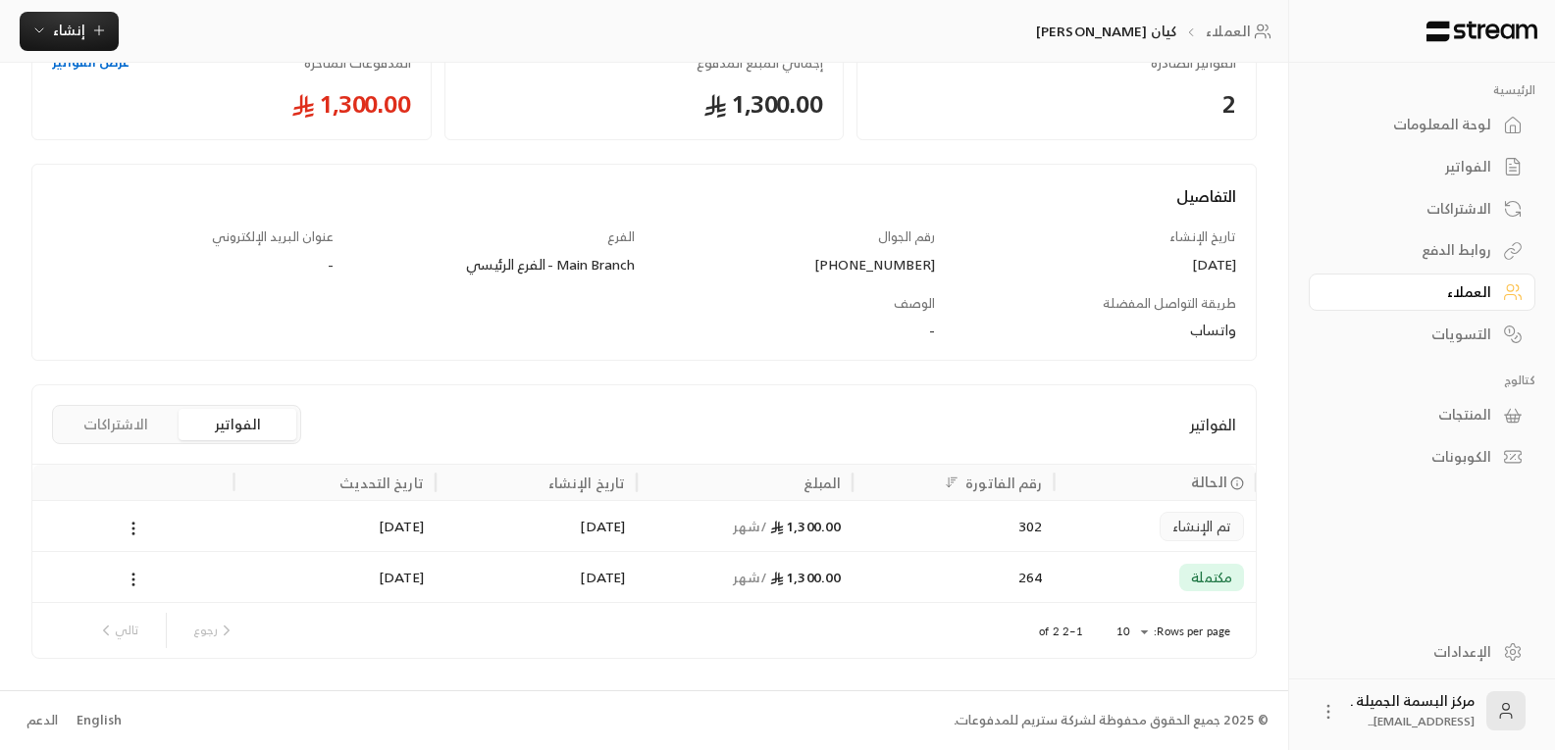
click at [0, 323] on div "كيان [PERSON_NAME] إدارة العميل الفواتير الصادرة 2 إجمالي المبلغ المدفوع 1,300.…" at bounding box center [644, 310] width 1288 height 760
click at [415, 469] on div "تاريخ التحديث" at bounding box center [334, 482] width 178 height 35
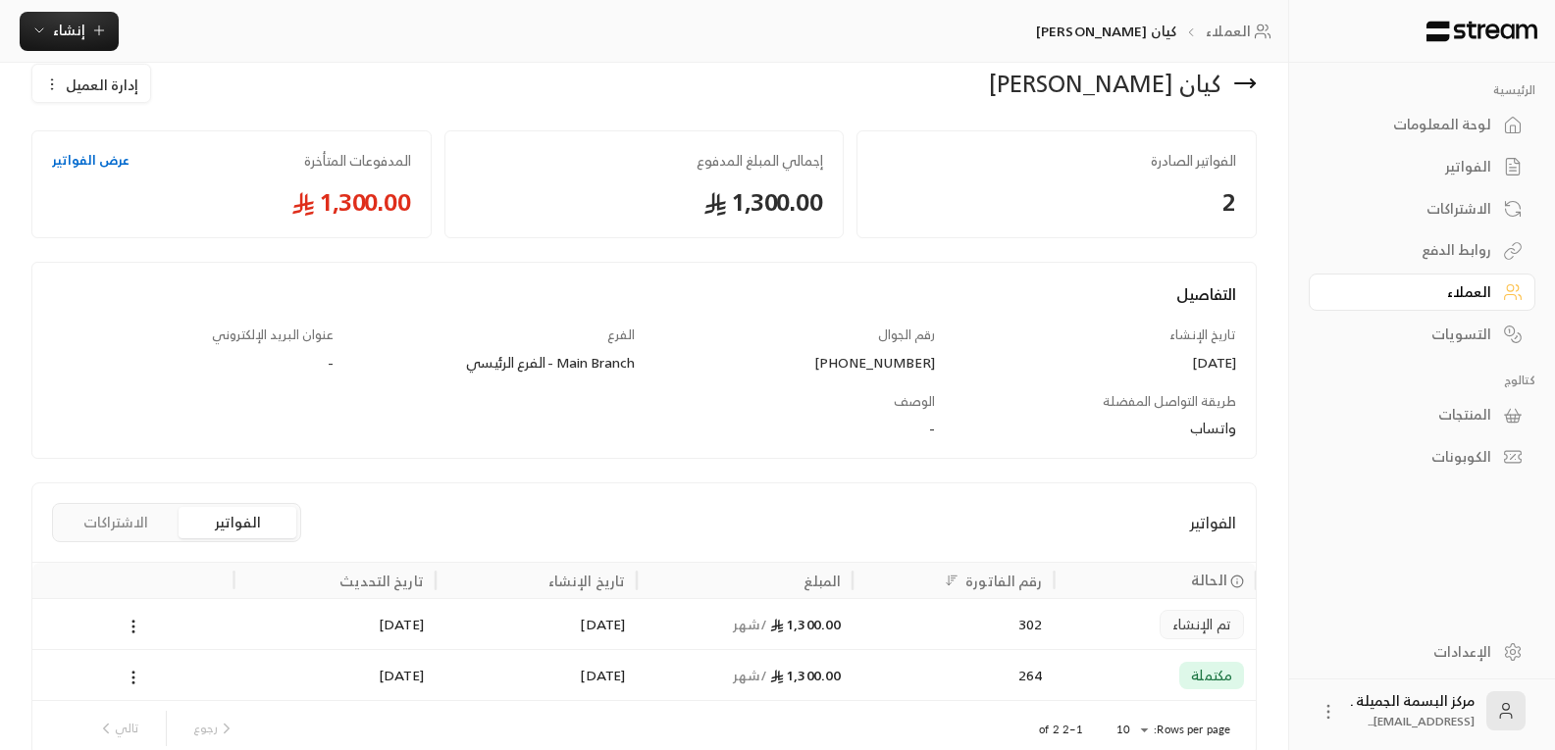
click at [415, 469] on div "كيان [PERSON_NAME] إدارة العميل الفواتير الصادرة 2 إجمالي المبلغ المدفوع 1,300.…" at bounding box center [643, 408] width 1225 height 697
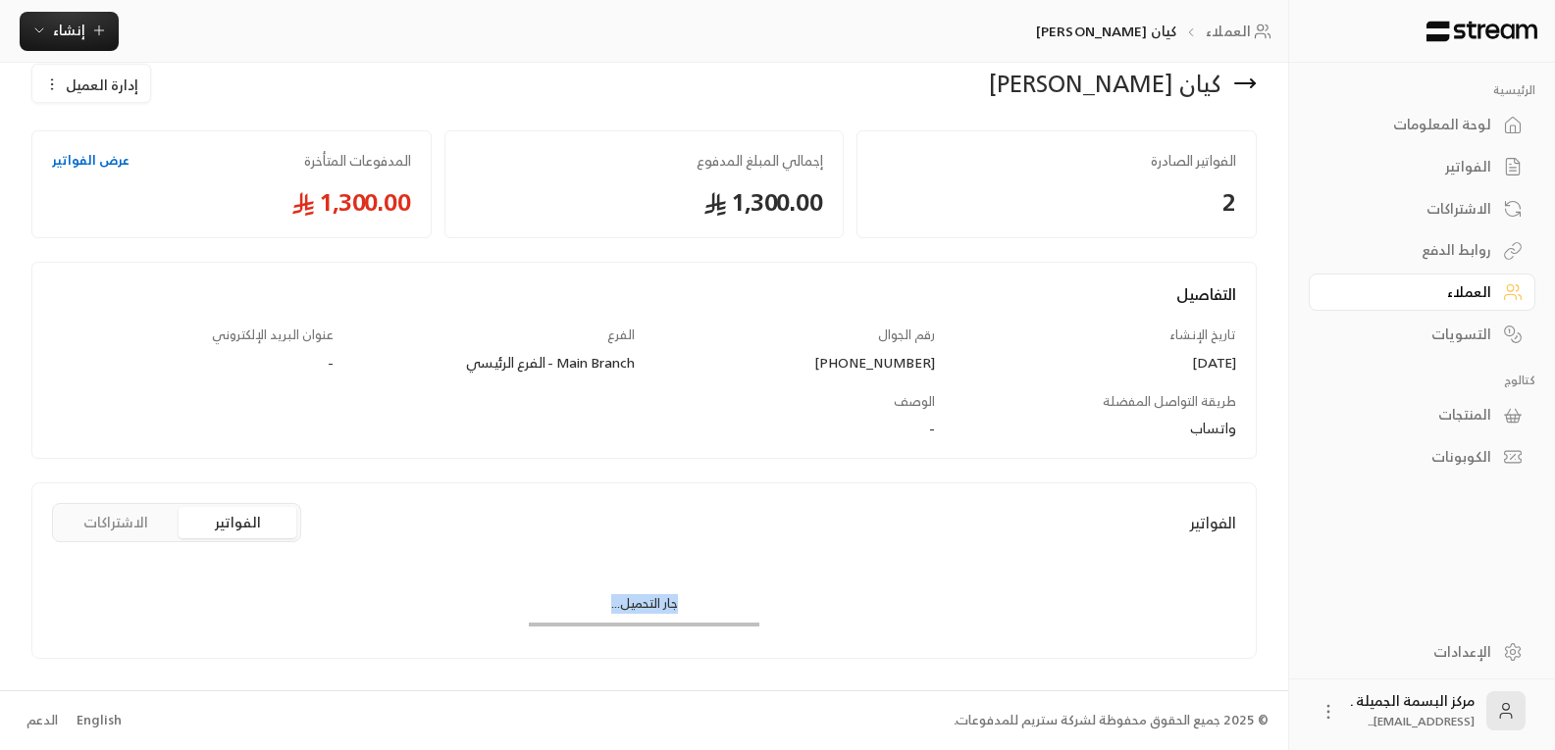
click at [415, 469] on div "كيان [PERSON_NAME] إدارة العميل الفواتير الصادرة 2 إجمالي المبلغ المدفوع 1,300.…" at bounding box center [643, 359] width 1225 height 599
click at [416, 438] on div "-" at bounding box center [644, 429] width 583 height 20
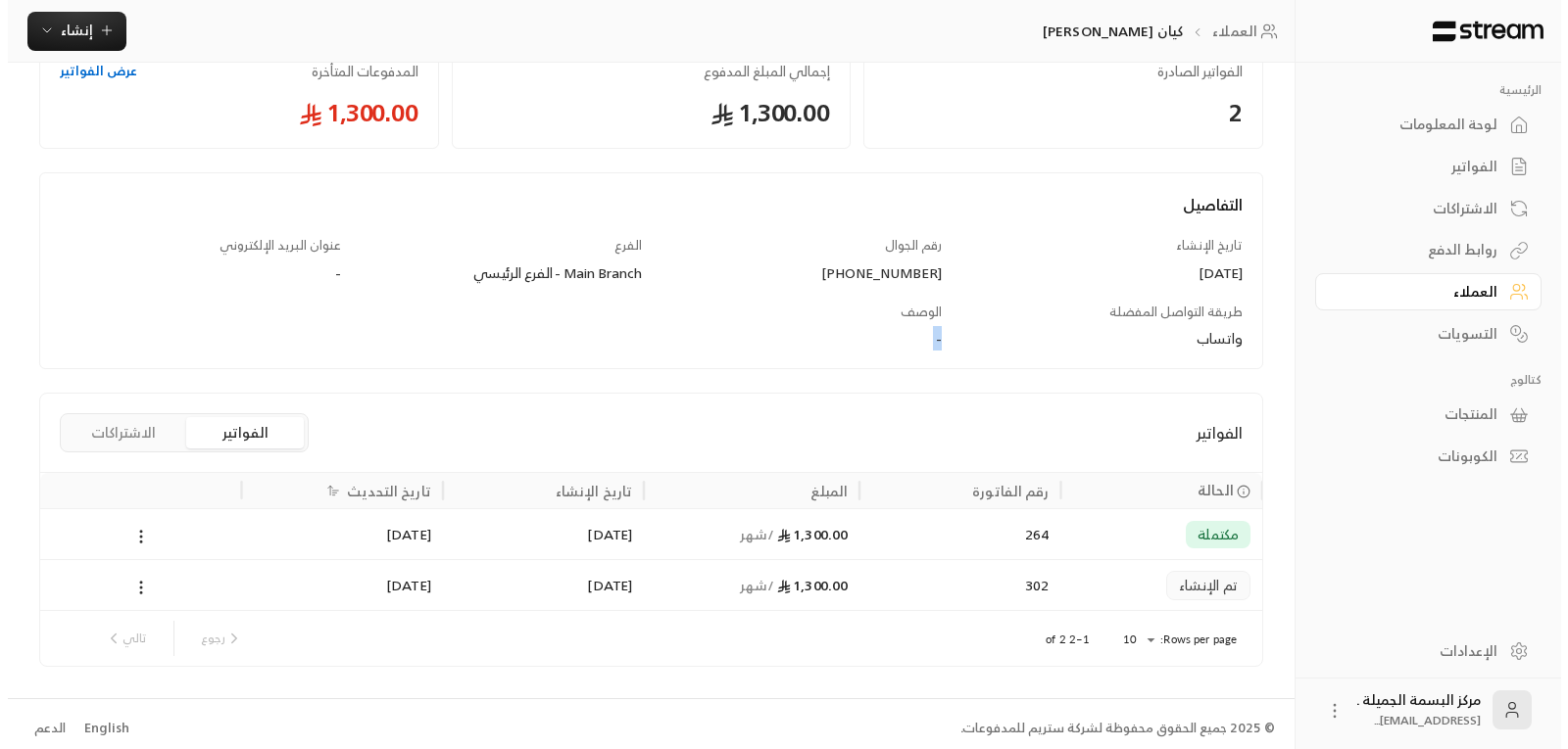
scroll to position [132, 0]
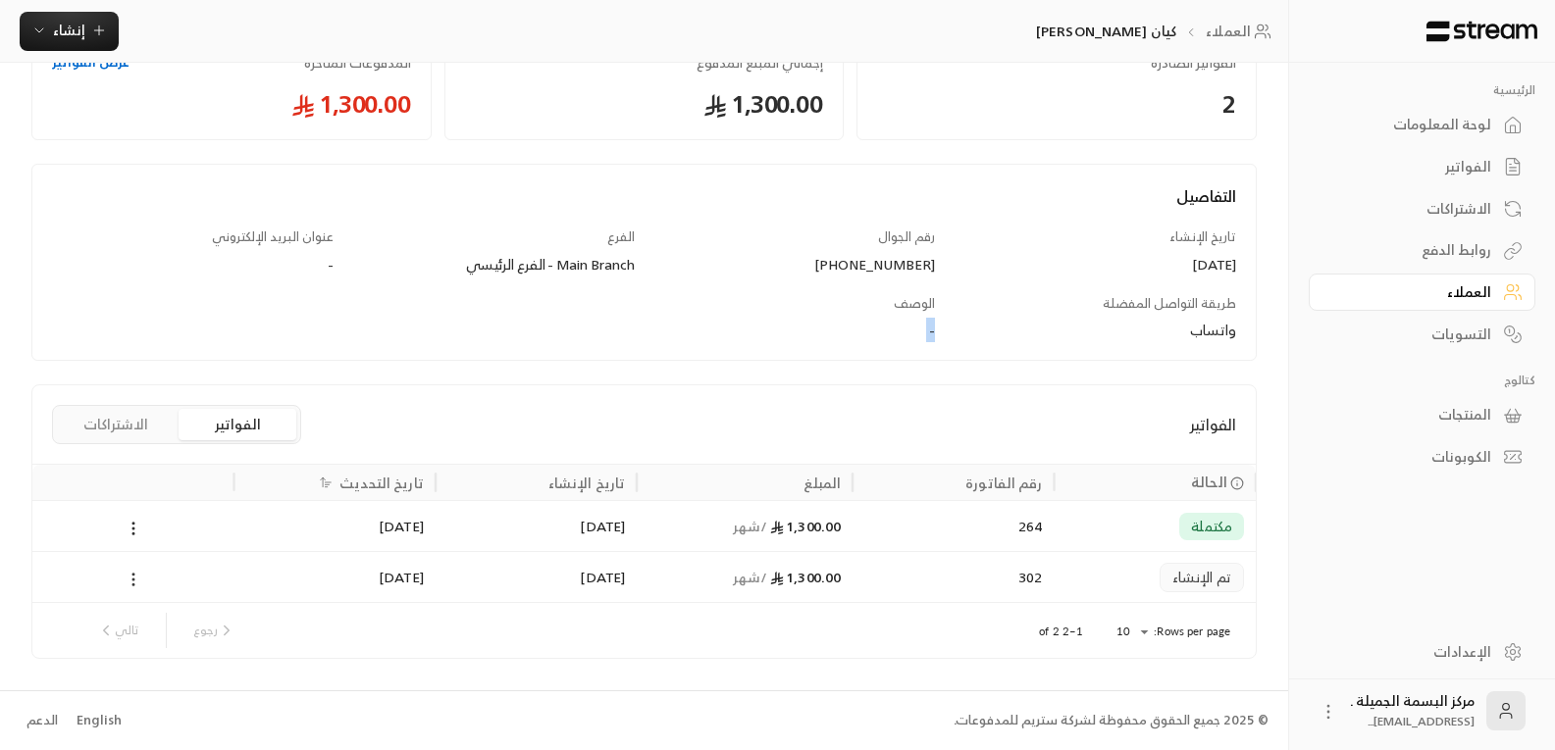
click at [132, 583] on icon at bounding box center [134, 580] width 18 height 18
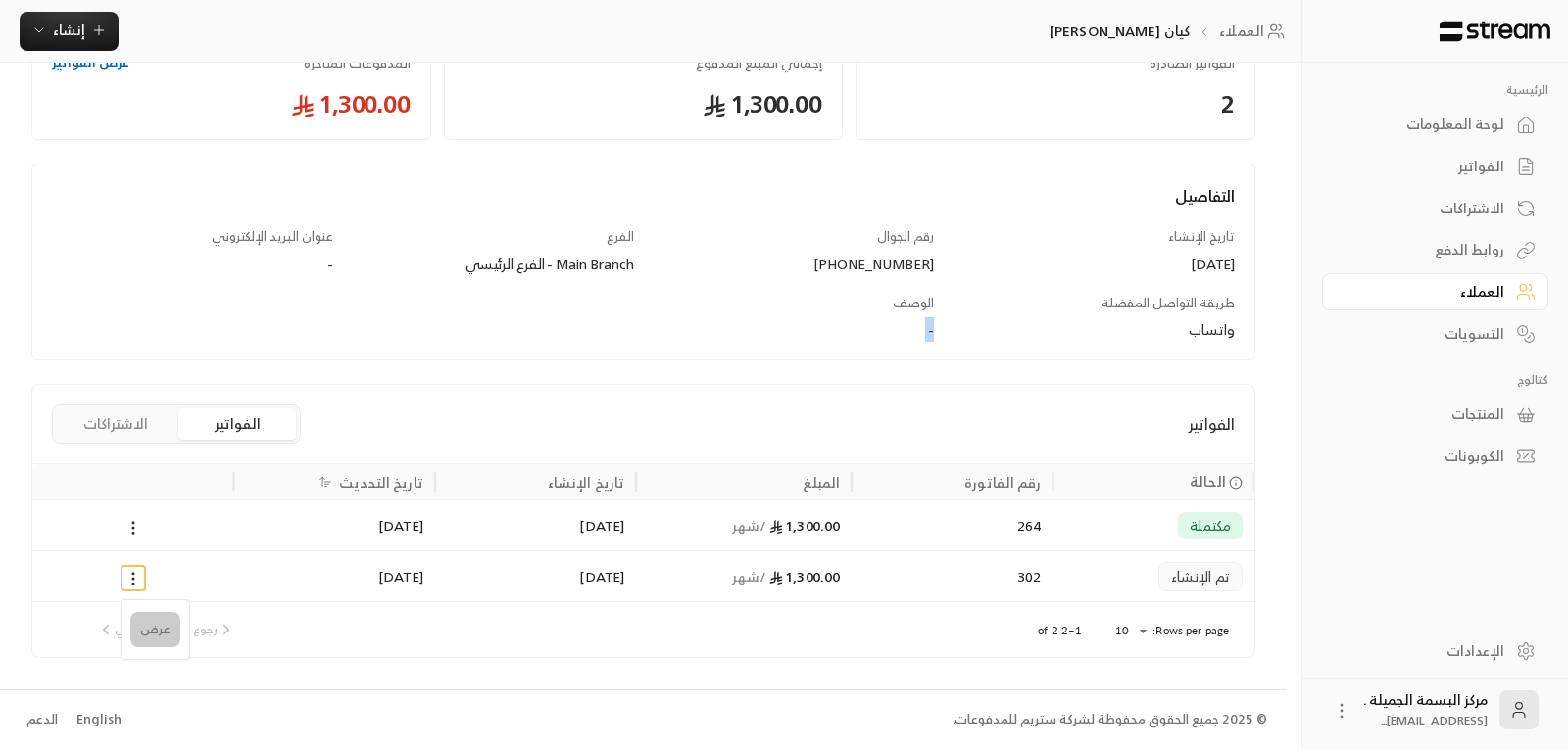
click at [150, 636] on li "عرض" at bounding box center [155, 629] width 50 height 35
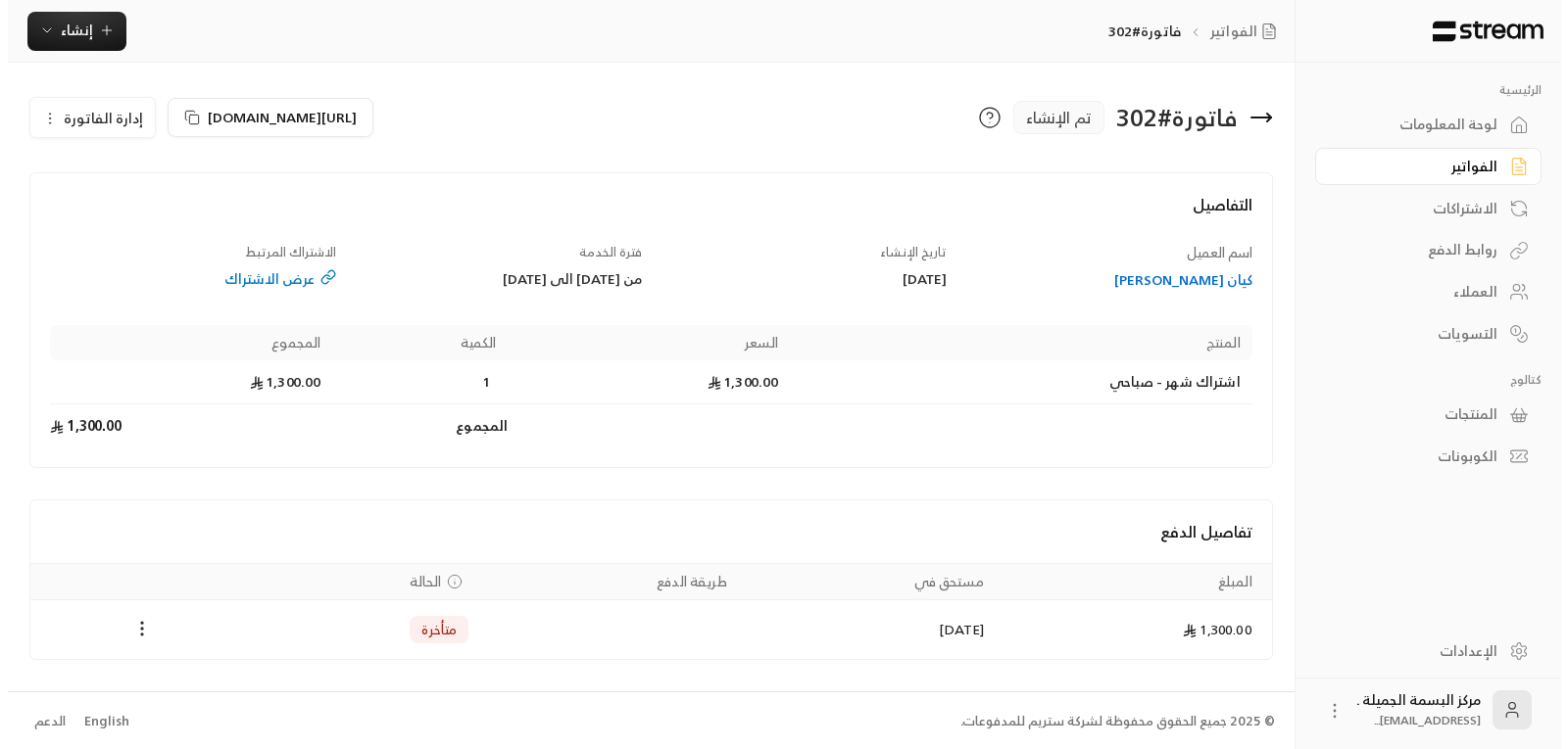
scroll to position [2, 0]
click at [131, 628] on icon "Payments" at bounding box center [135, 627] width 20 height 20
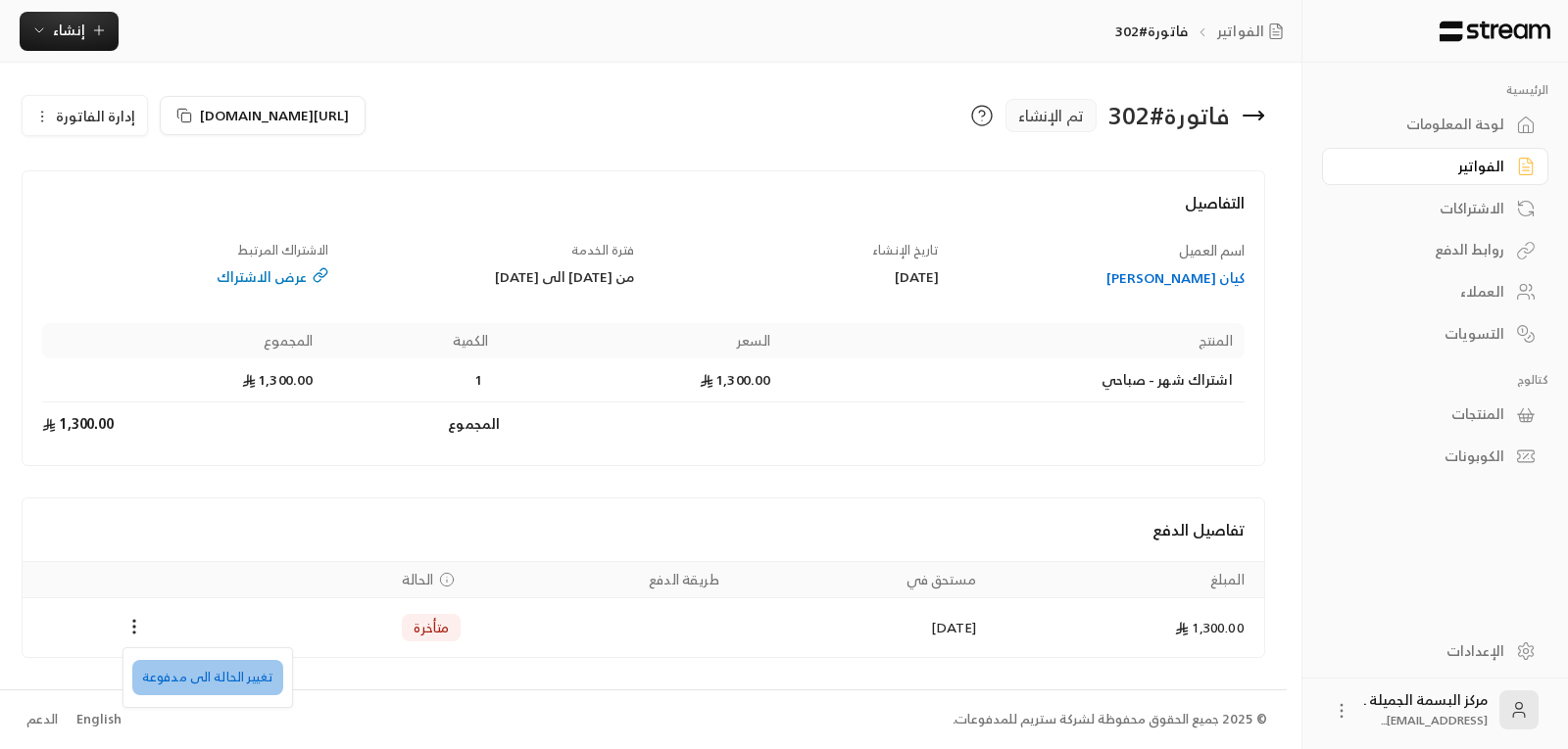
click at [208, 681] on li "تغيير الحالة الى مدفوعة" at bounding box center [207, 677] width 151 height 35
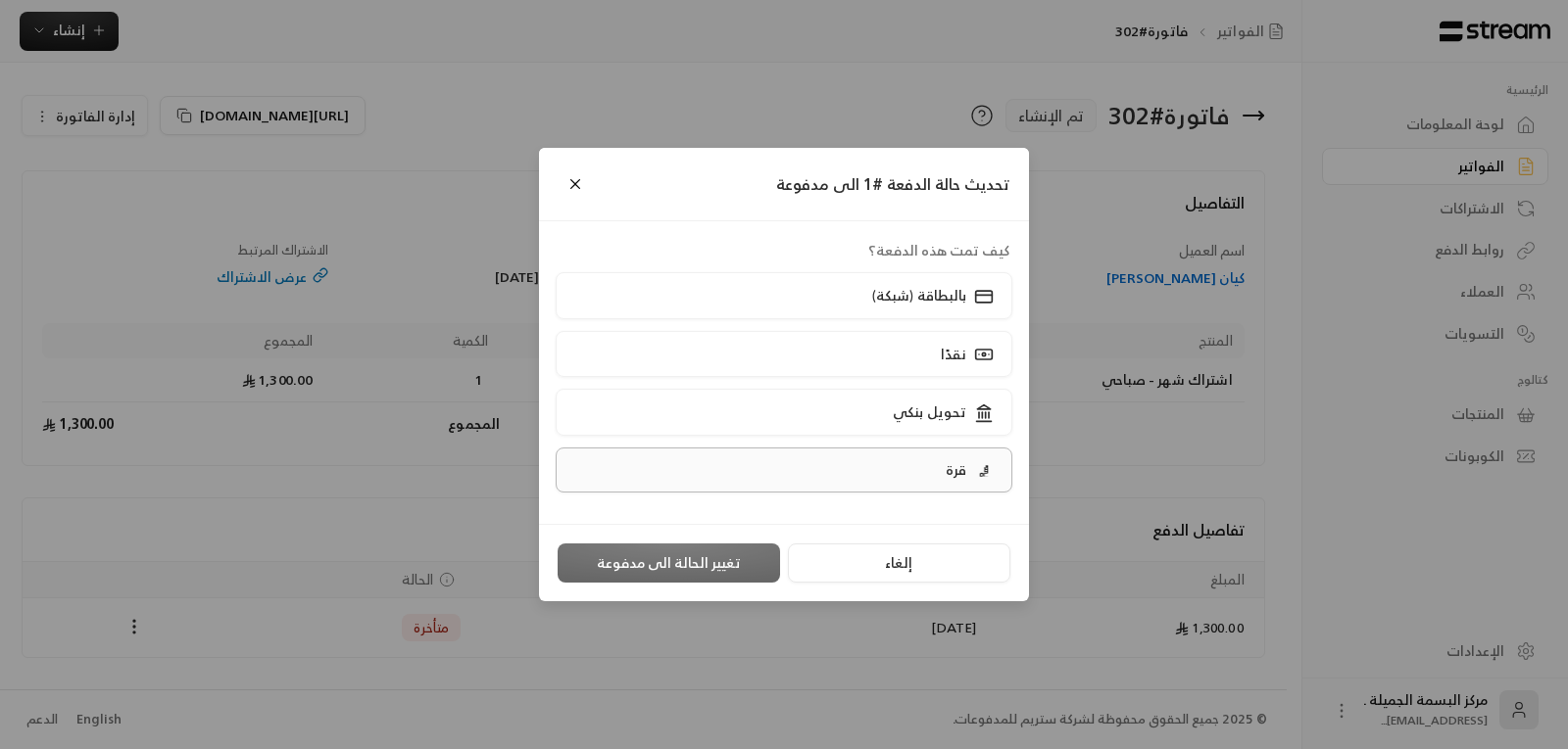
click at [932, 468] on label "قرة" at bounding box center [784, 469] width 457 height 45
click at [642, 560] on button "تغيير الحالة الى مدفوعة" at bounding box center [668, 562] width 223 height 39
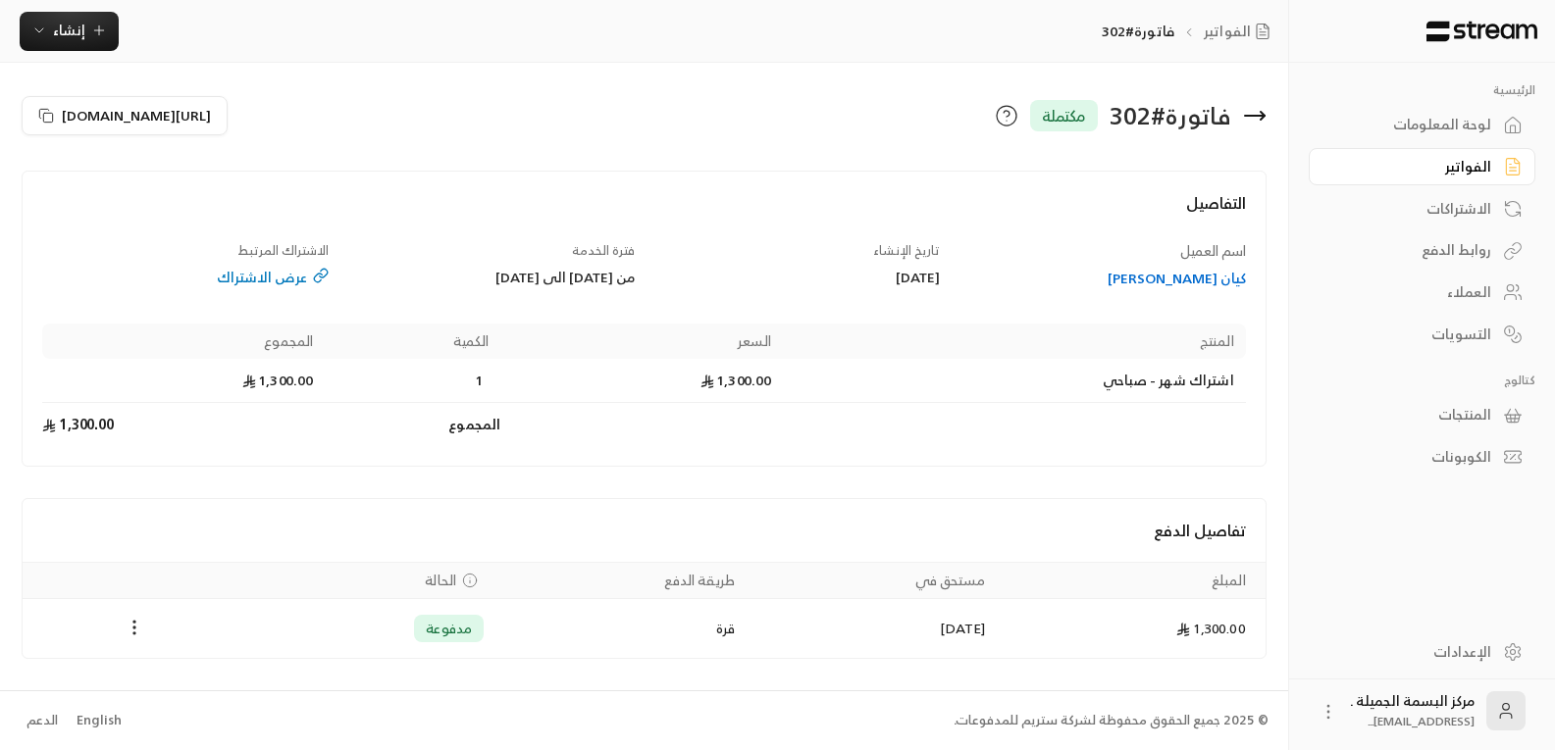
click at [1471, 291] on div "العملاء" at bounding box center [1412, 293] width 158 height 20
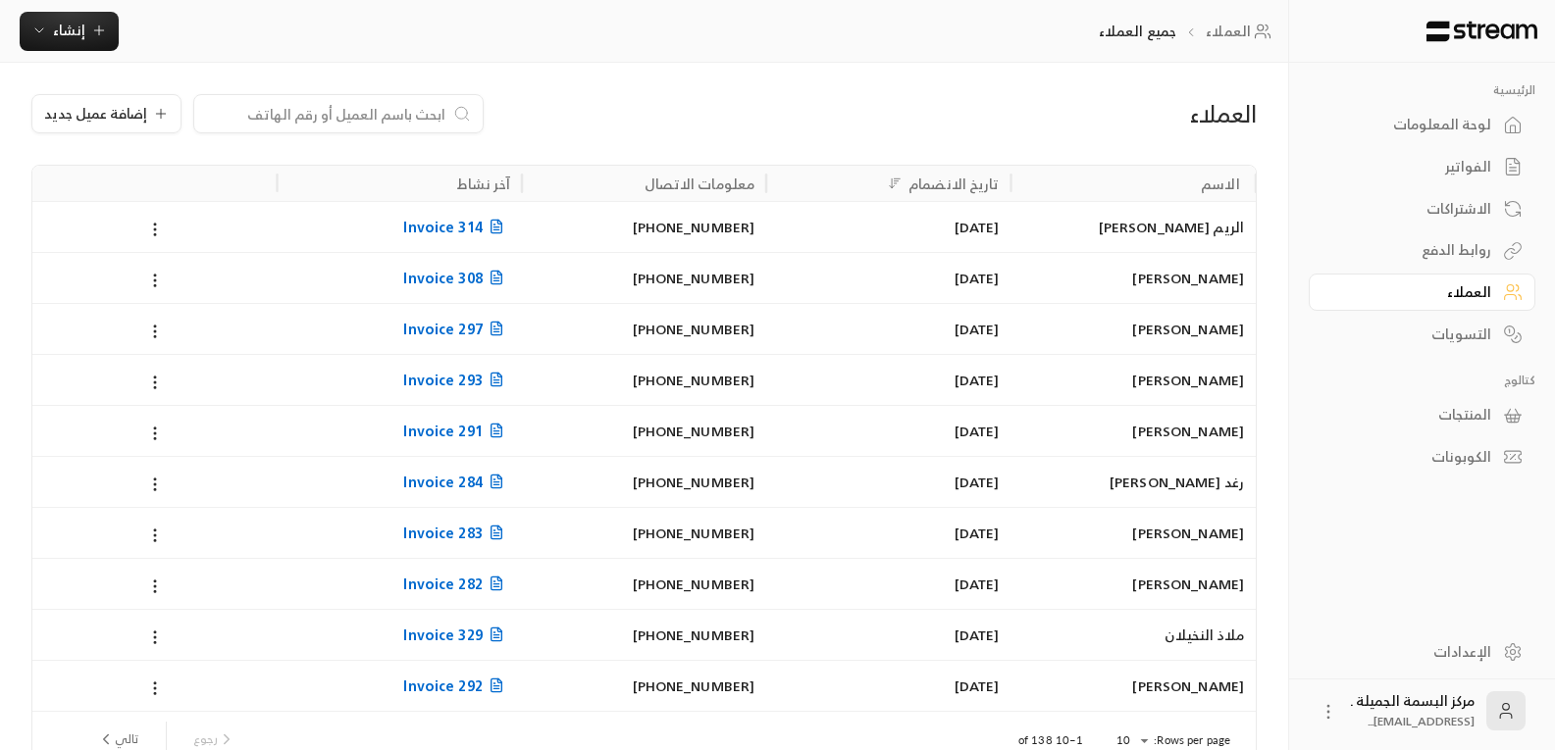
click at [254, 114] on input at bounding box center [325, 114] width 239 height 22
click at [248, 115] on input at bounding box center [325, 114] width 239 height 22
click at [390, 117] on input at bounding box center [325, 114] width 239 height 22
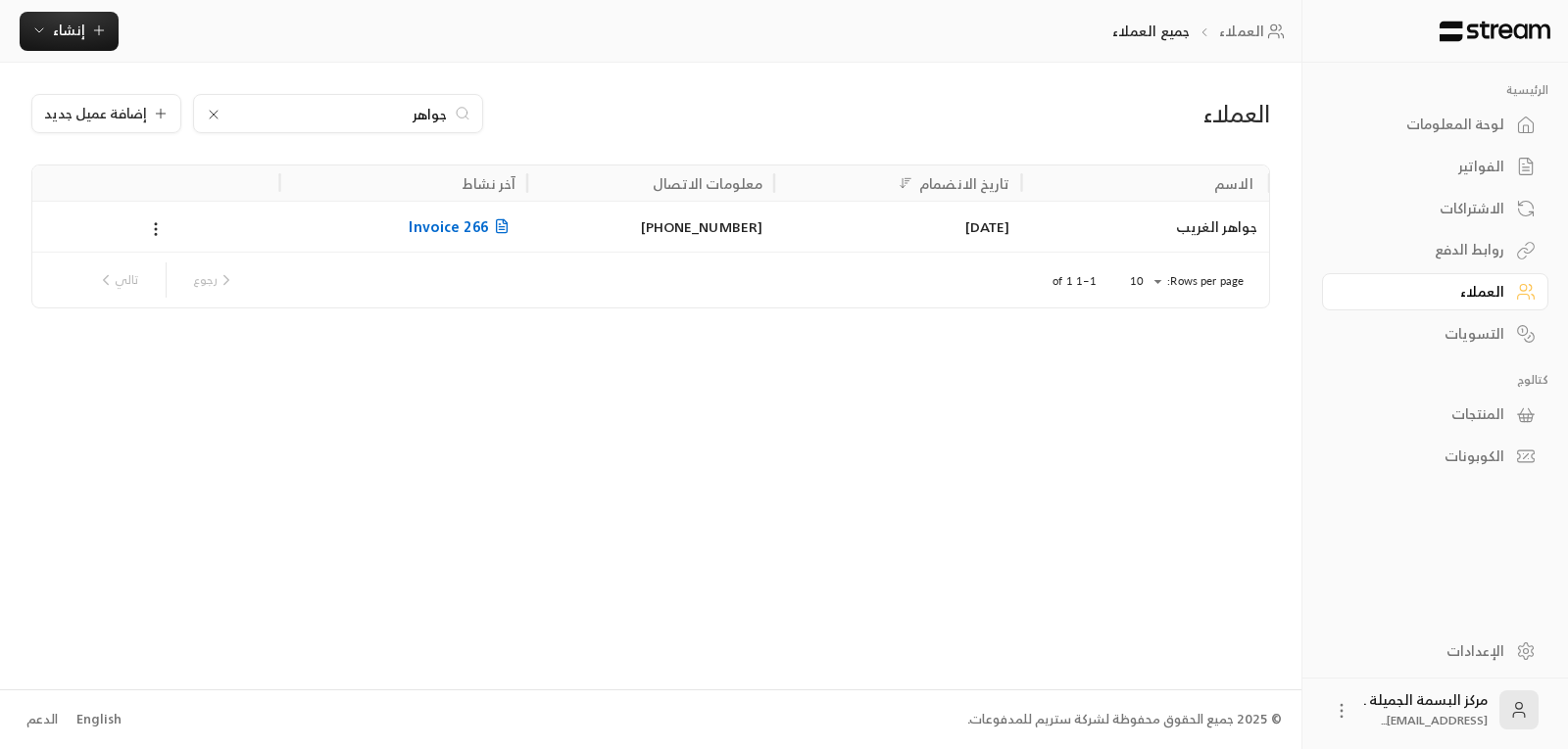
type input "جواهر"
click at [1180, 229] on div "جواهر الغريب" at bounding box center [1146, 227] width 224 height 50
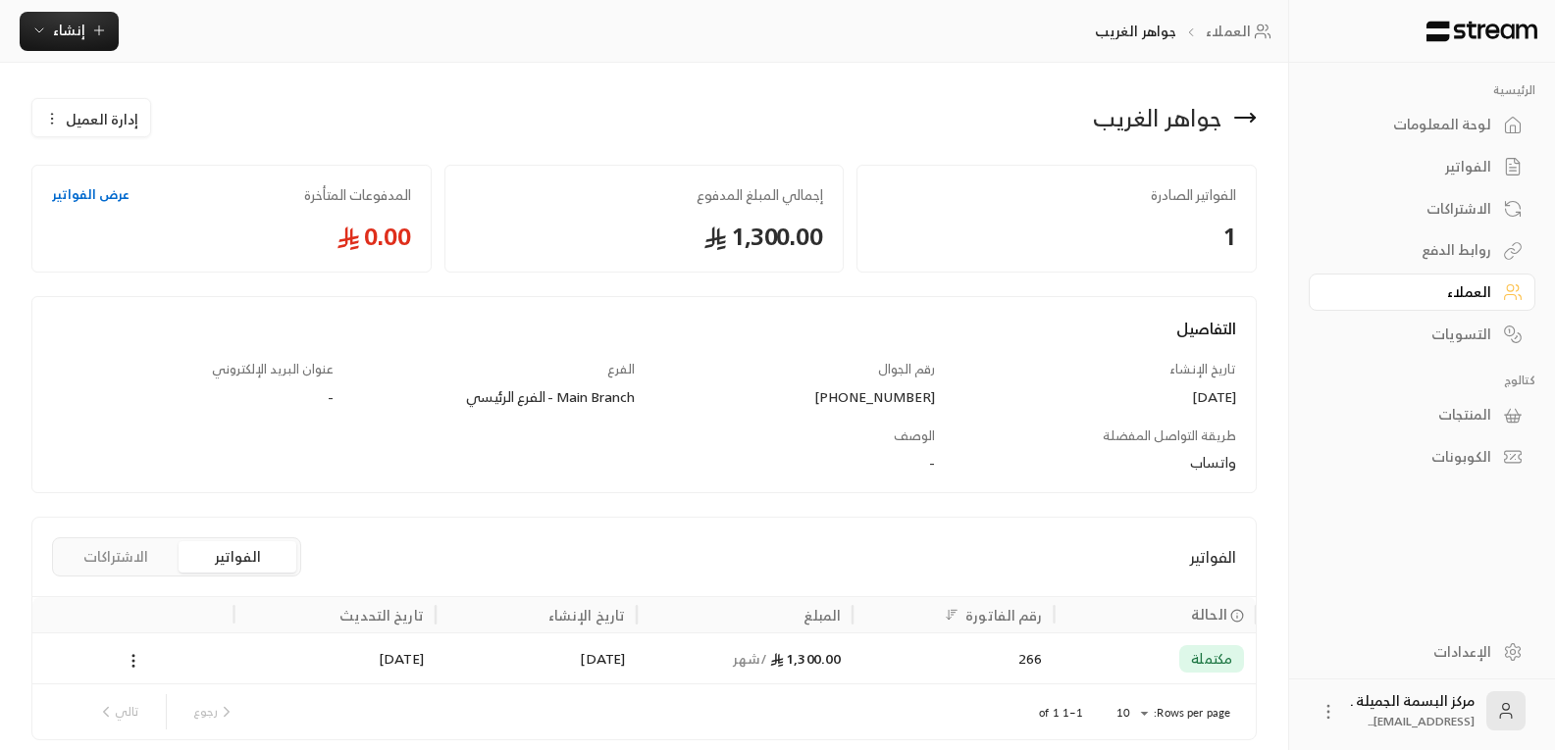
click at [77, 190] on link "عرض الفواتير" at bounding box center [90, 195] width 77 height 20
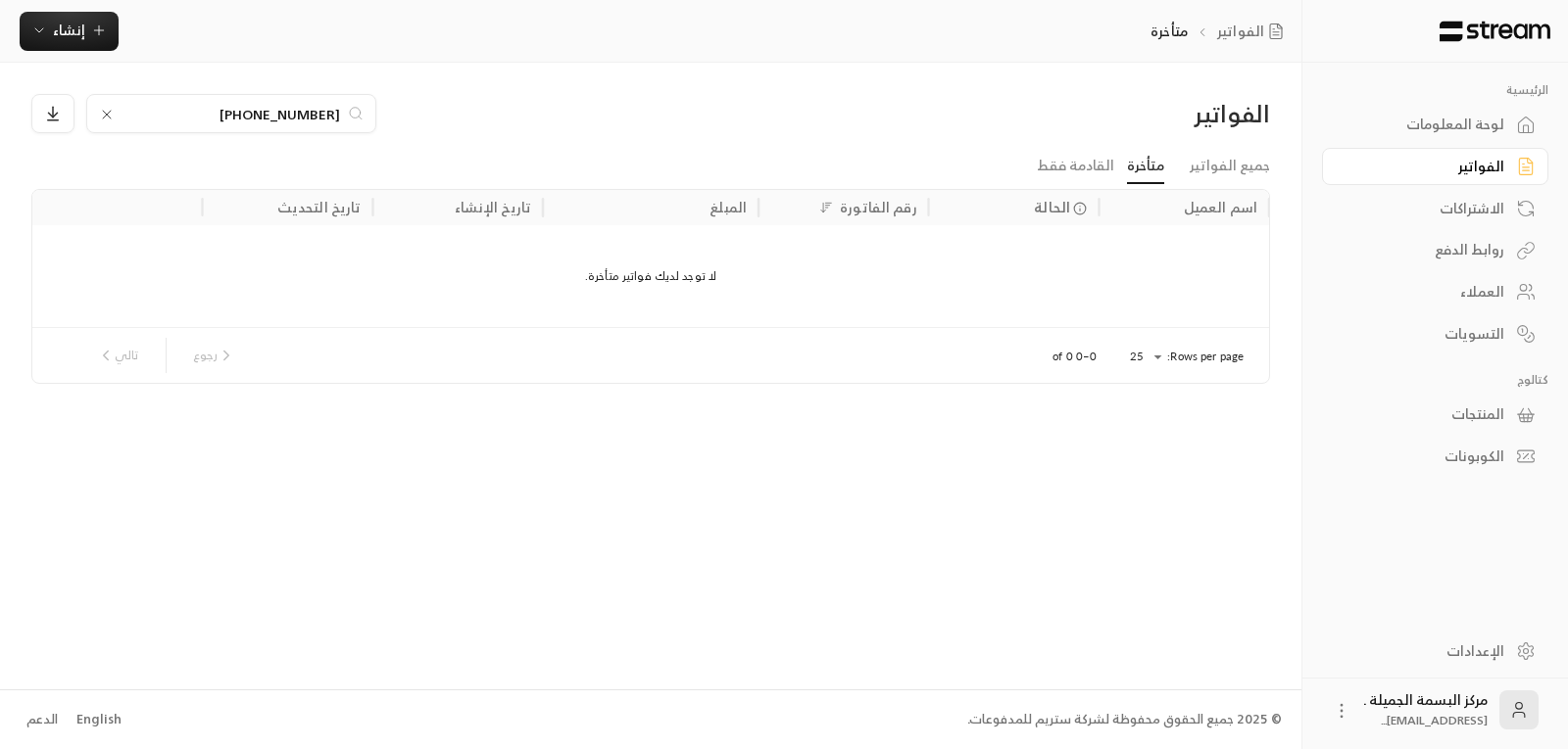
click at [111, 118] on icon at bounding box center [107, 115] width 16 height 16
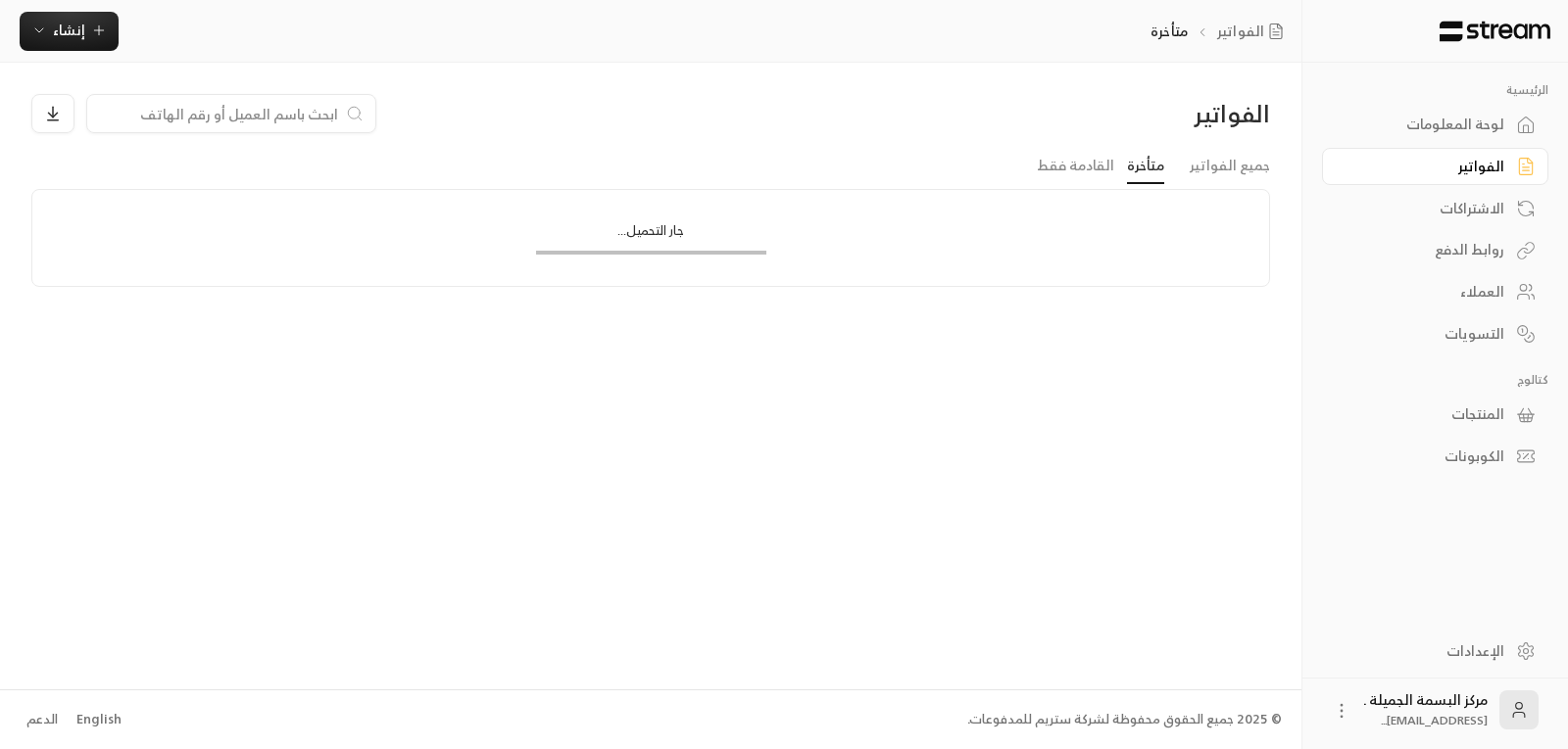
click at [251, 107] on input at bounding box center [218, 114] width 239 height 22
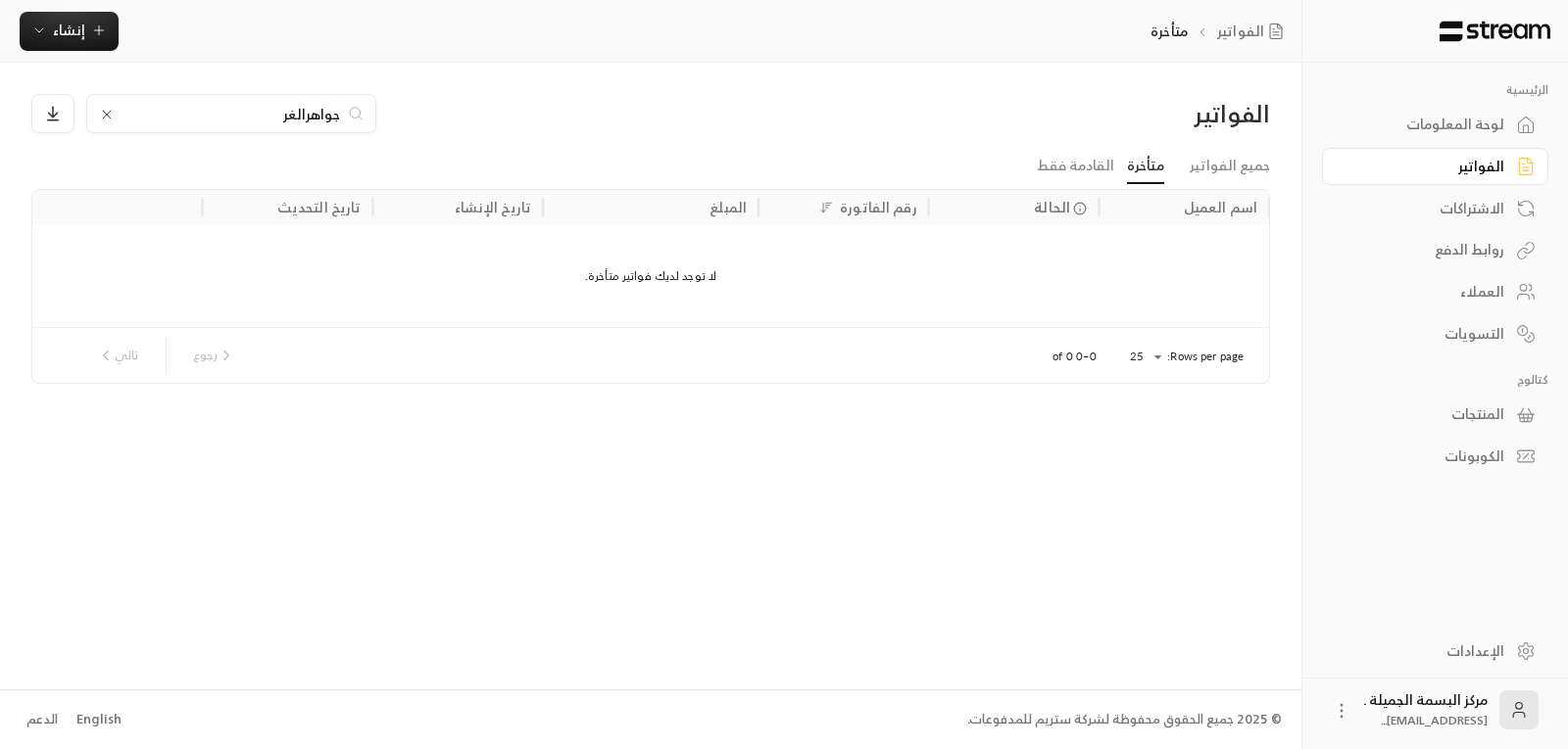
type input "جواهرالغر"
click at [103, 121] on icon at bounding box center [107, 115] width 16 height 16
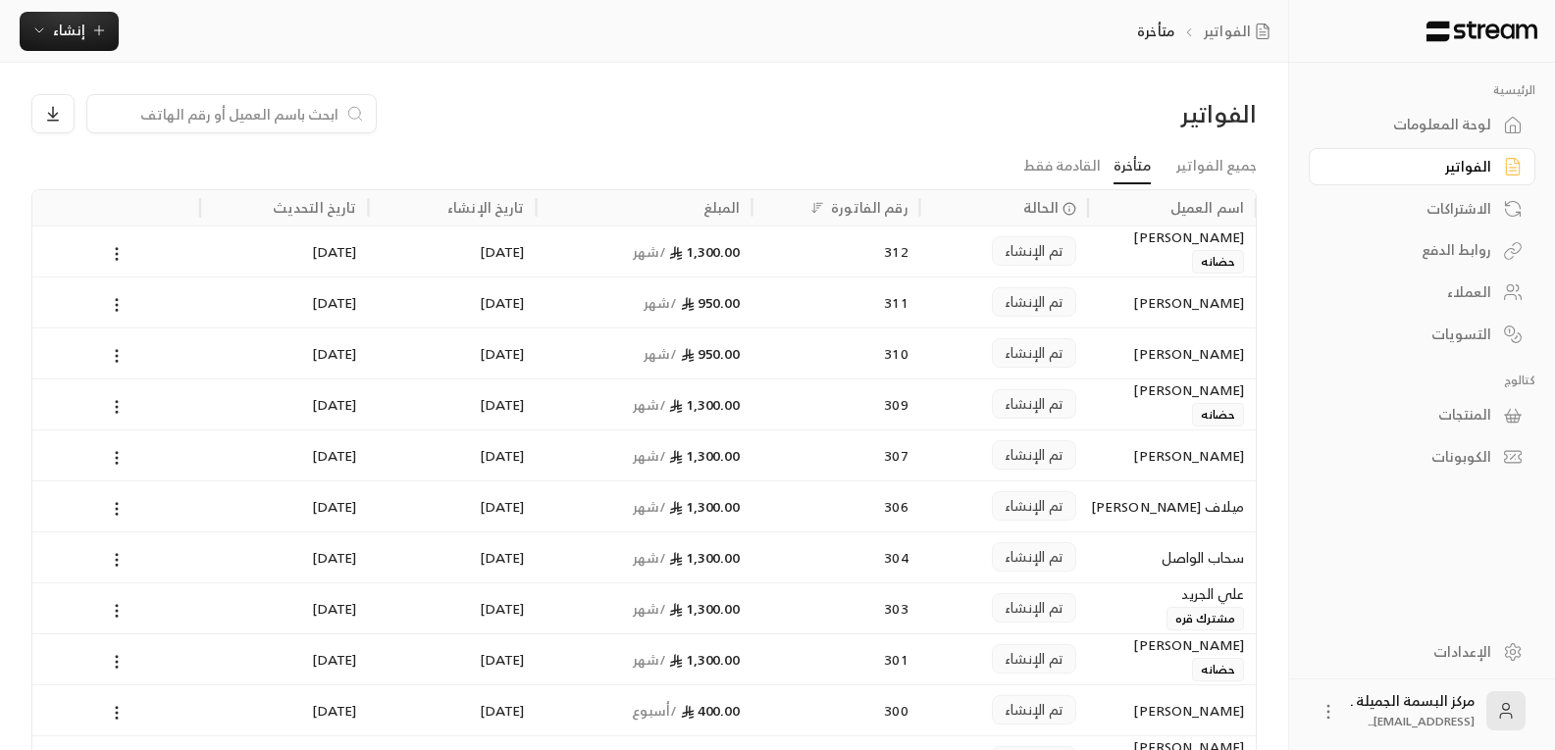
click at [1471, 211] on div "الاشتراكات" at bounding box center [1412, 209] width 158 height 20
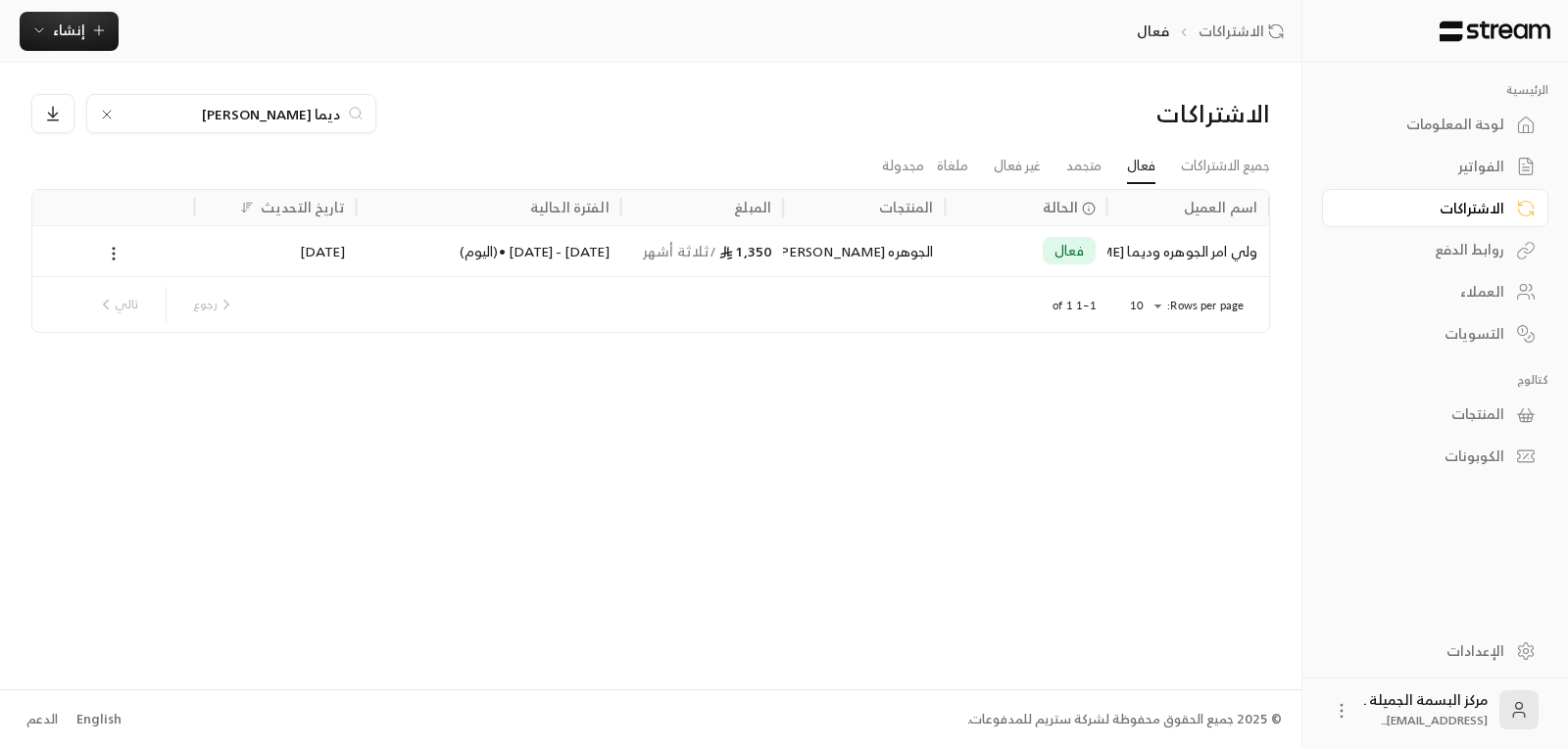
click at [110, 117] on icon at bounding box center [107, 115] width 16 height 16
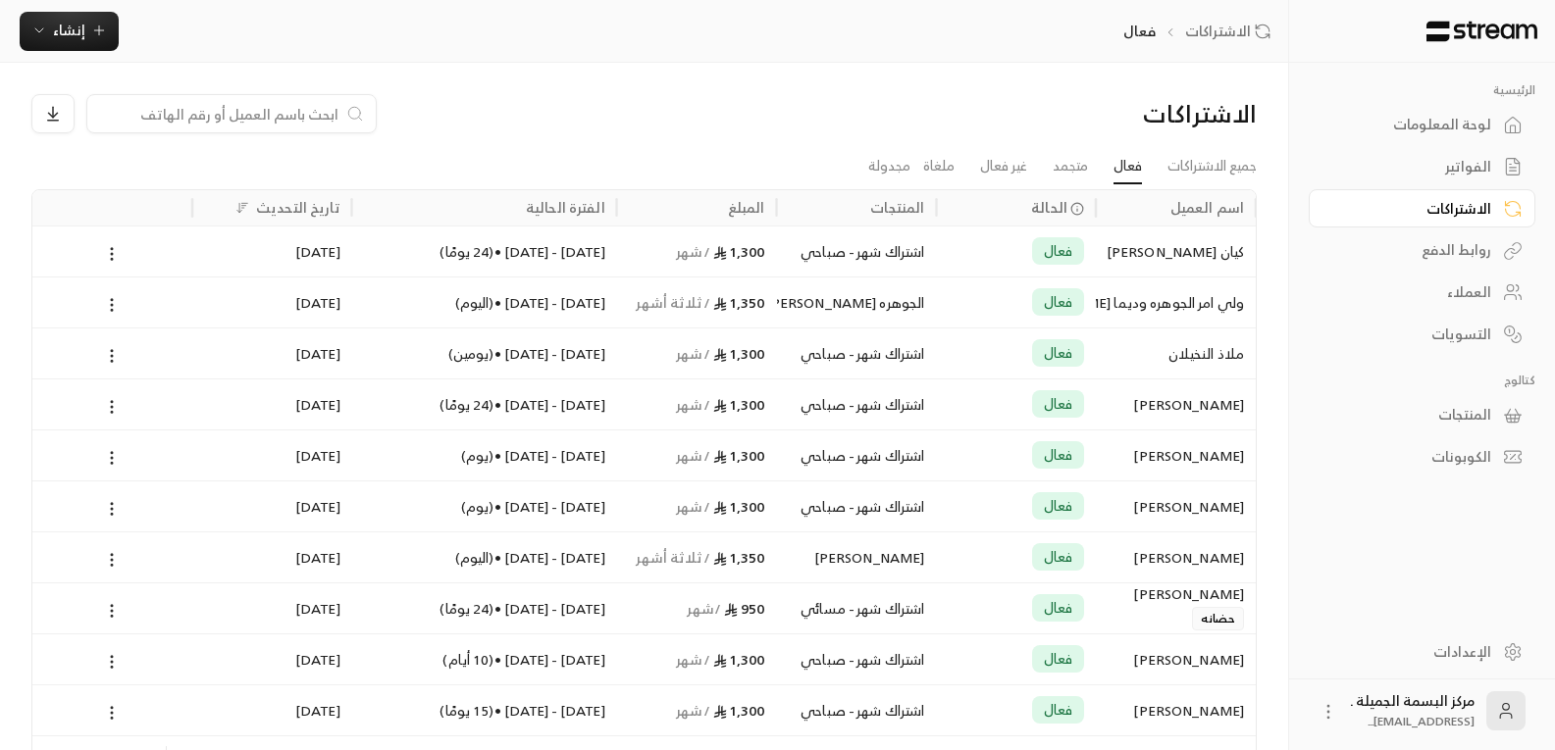
click at [130, 104] on input at bounding box center [218, 114] width 239 height 22
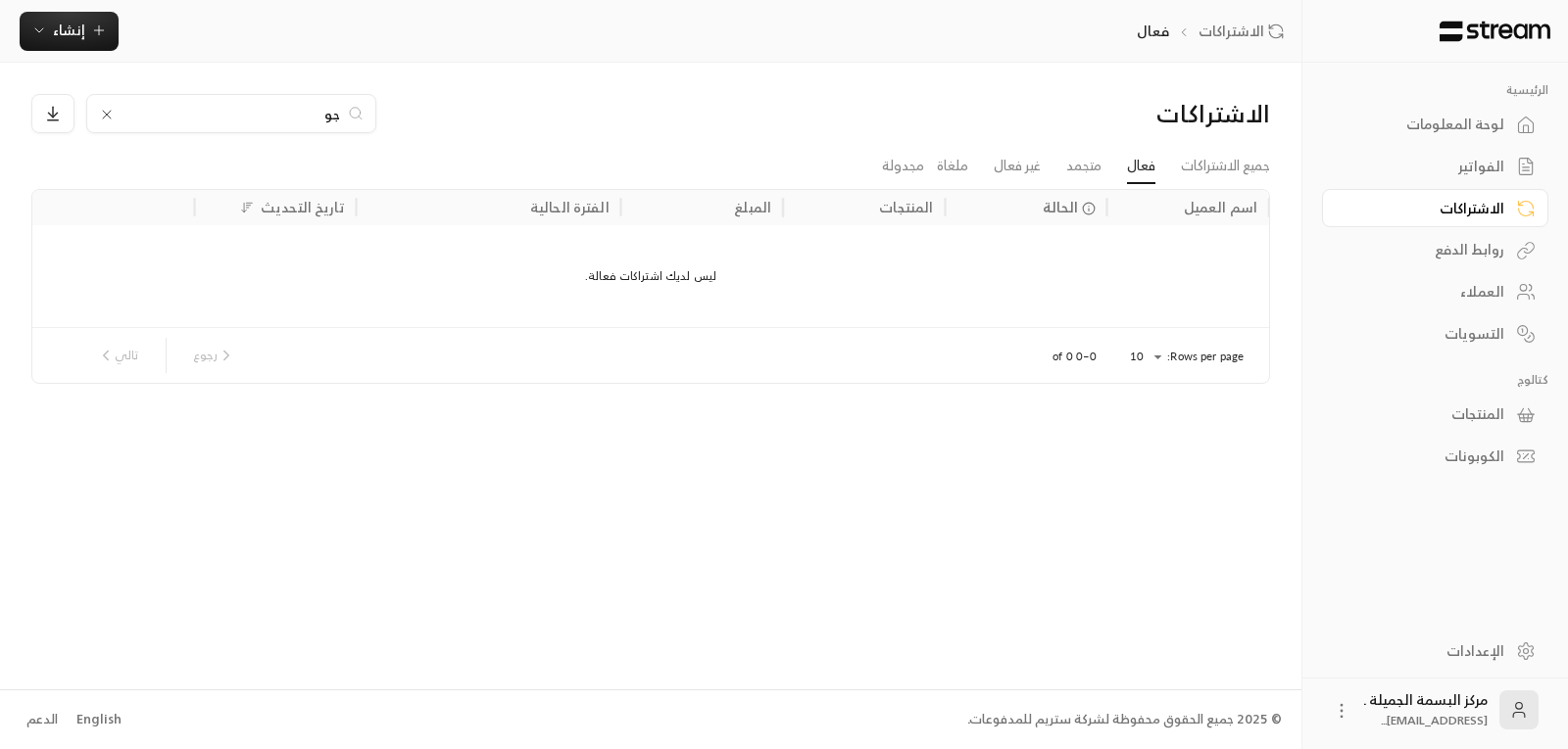
type input "ج"
type input "561064333"
click at [56, 36] on span "إنشاء" at bounding box center [69, 30] width 32 height 25
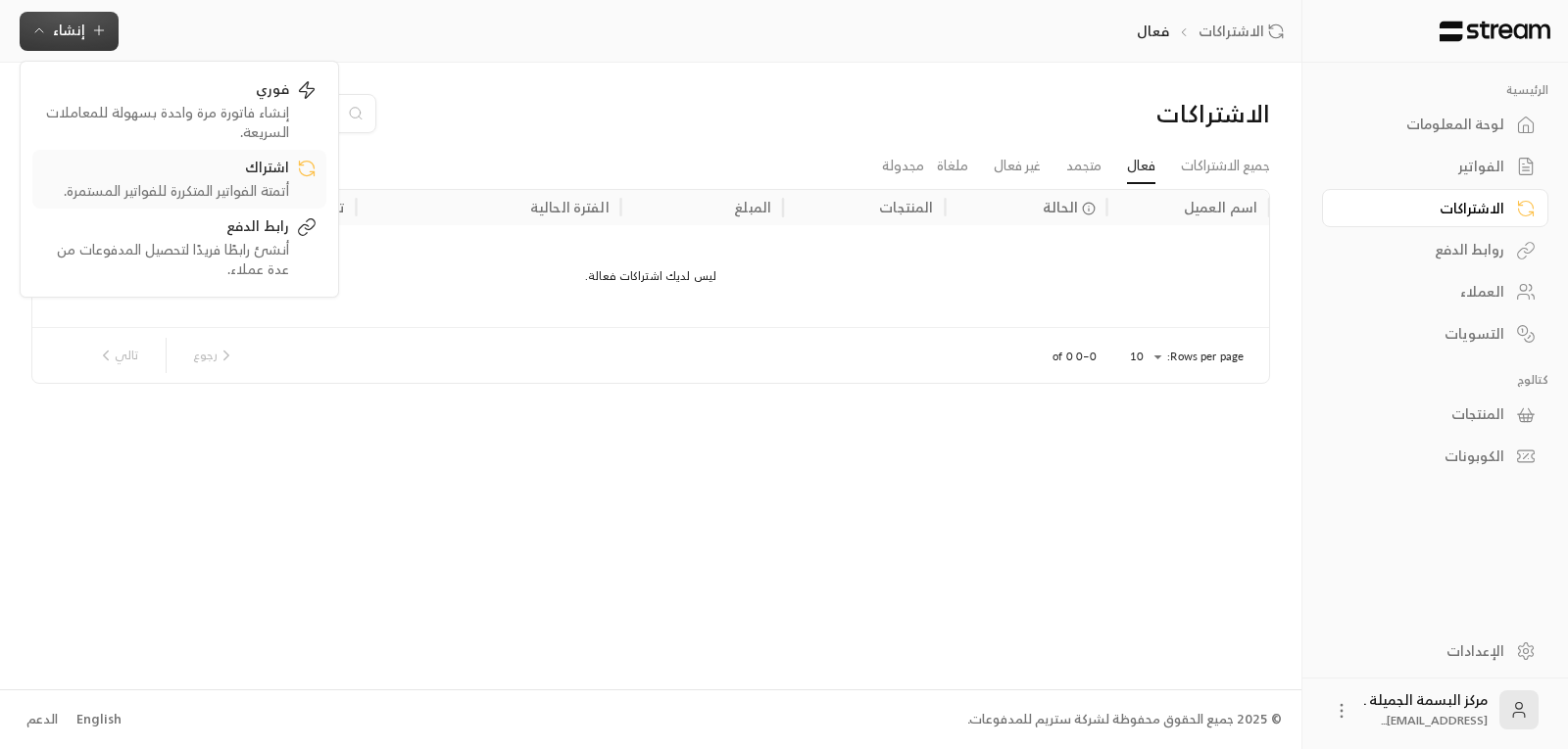
click at [249, 185] on div "أتمتة الفواتير المتكررة للفواتير المستمرة." at bounding box center [165, 191] width 247 height 20
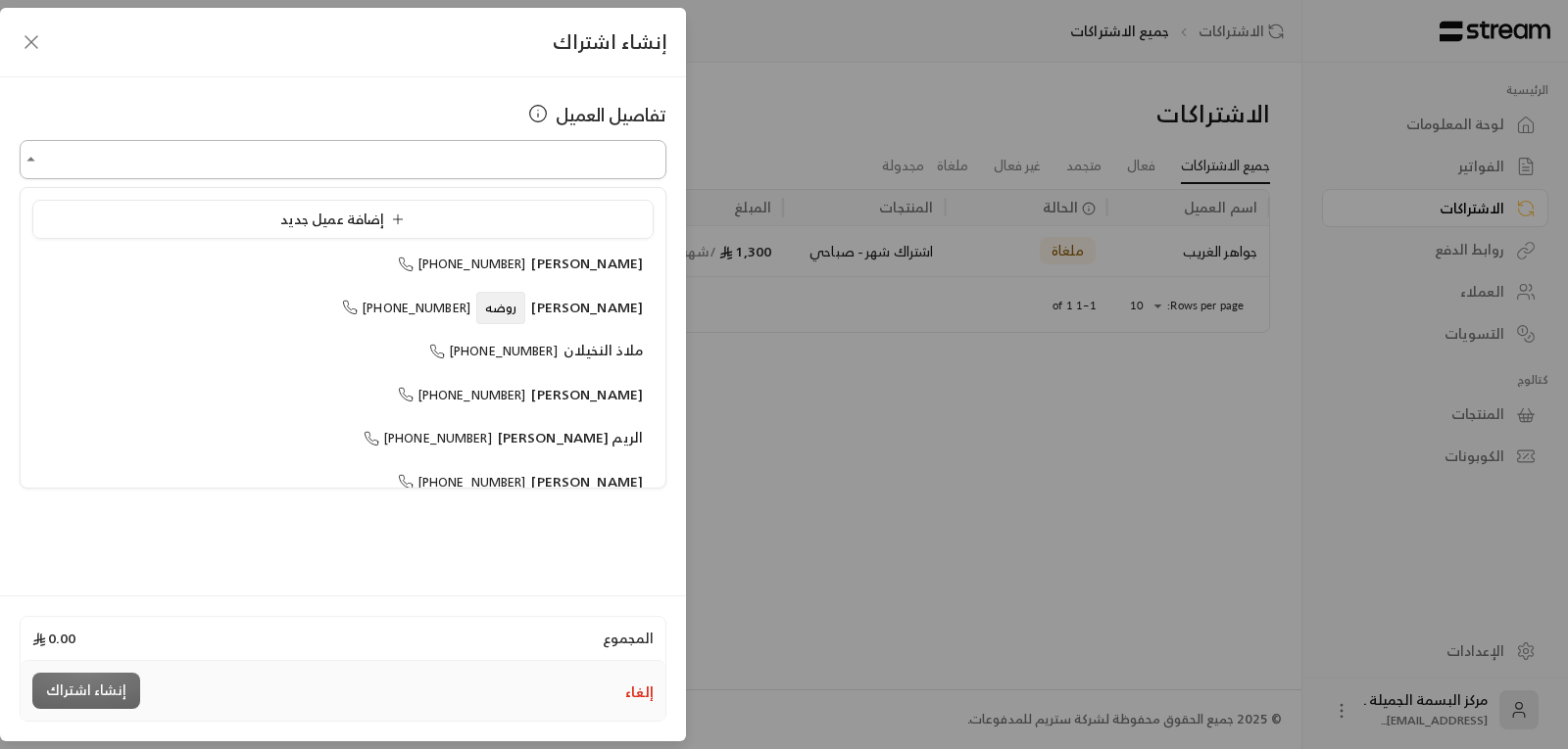
click at [567, 154] on input "اختر العميل" at bounding box center [343, 160] width 646 height 34
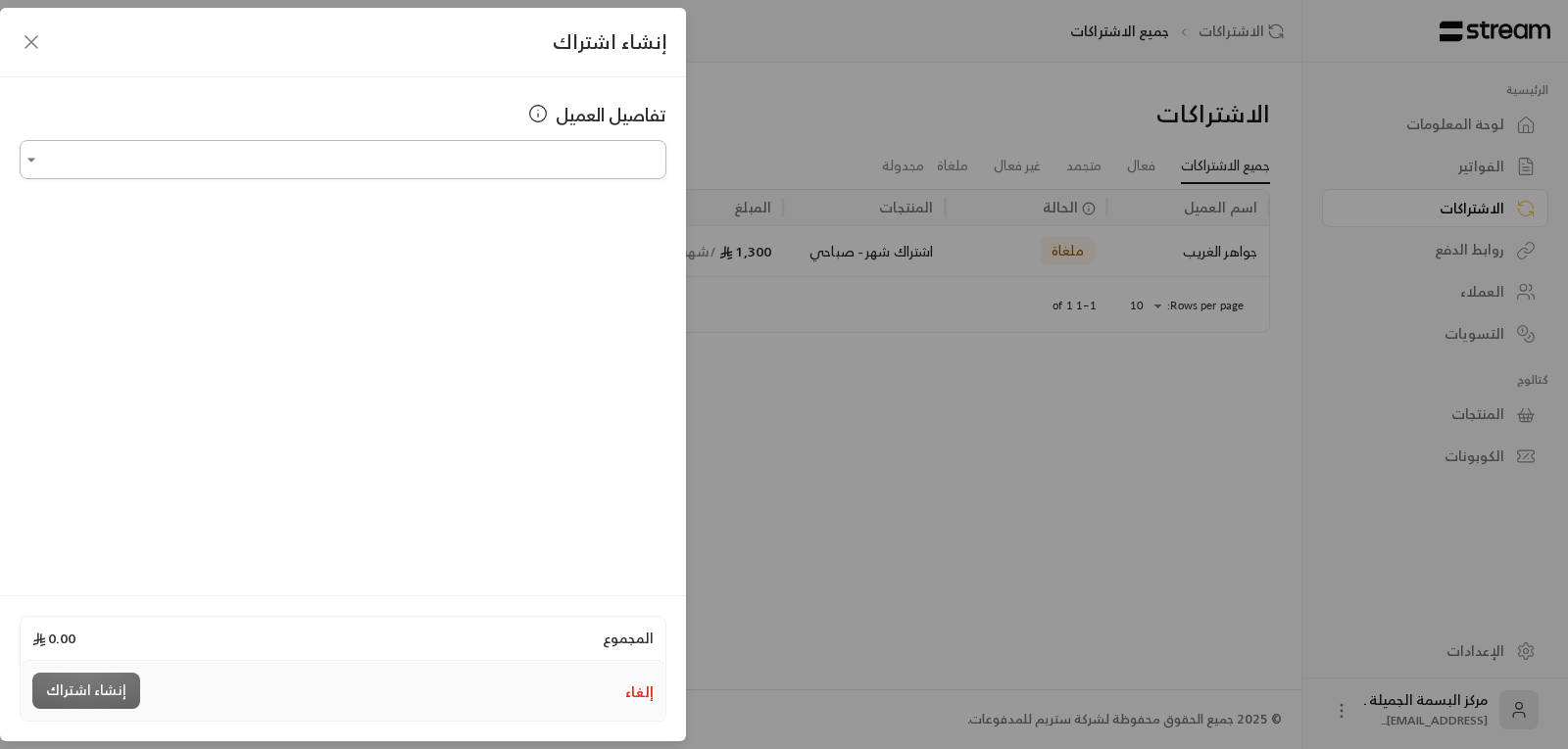
click at [305, 153] on input "اختر العميل" at bounding box center [343, 160] width 646 height 34
click at [631, 161] on input "**********" at bounding box center [343, 160] width 646 height 34
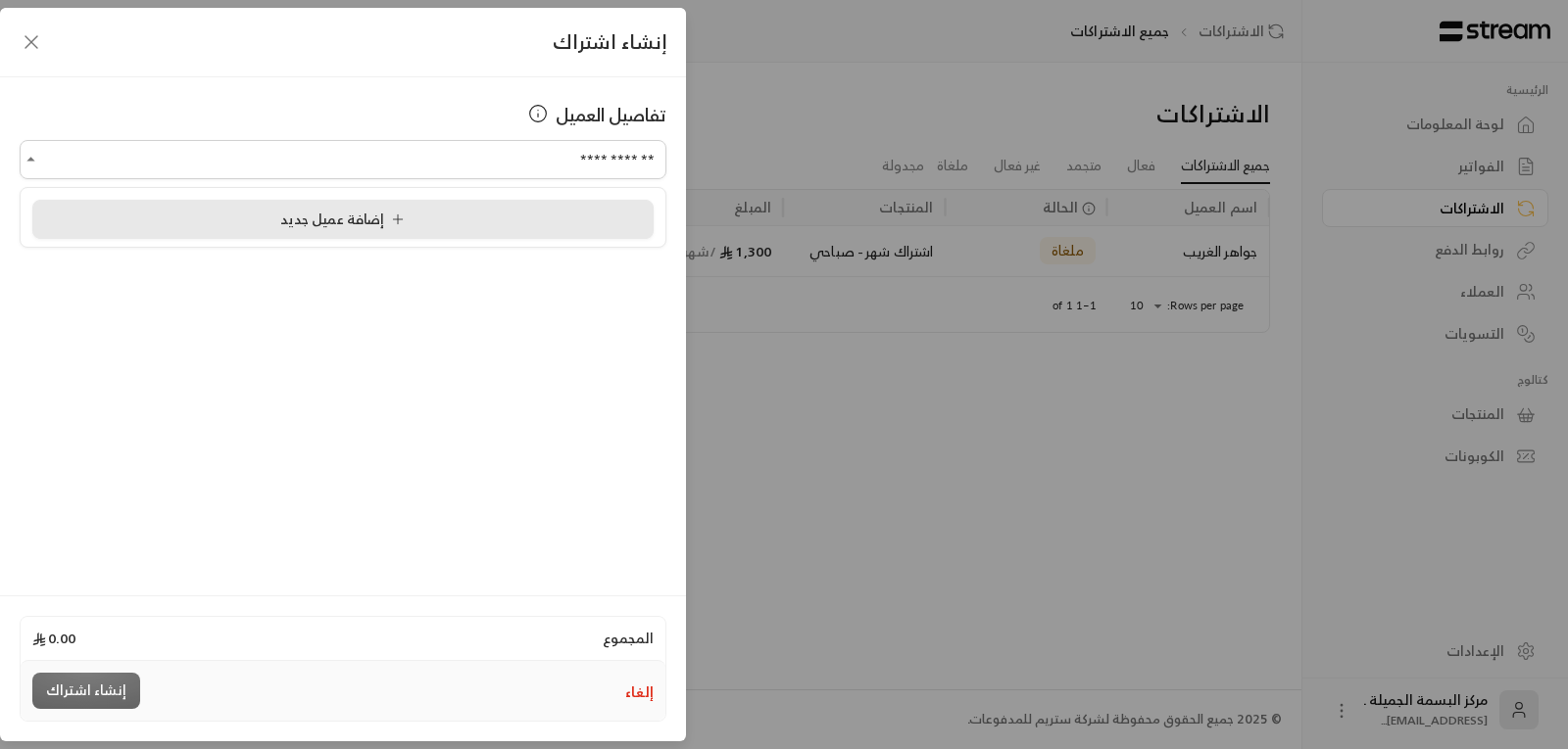
click at [329, 236] on li "إضافة عميل جديد" at bounding box center [343, 219] width 621 height 39
type input "**********"
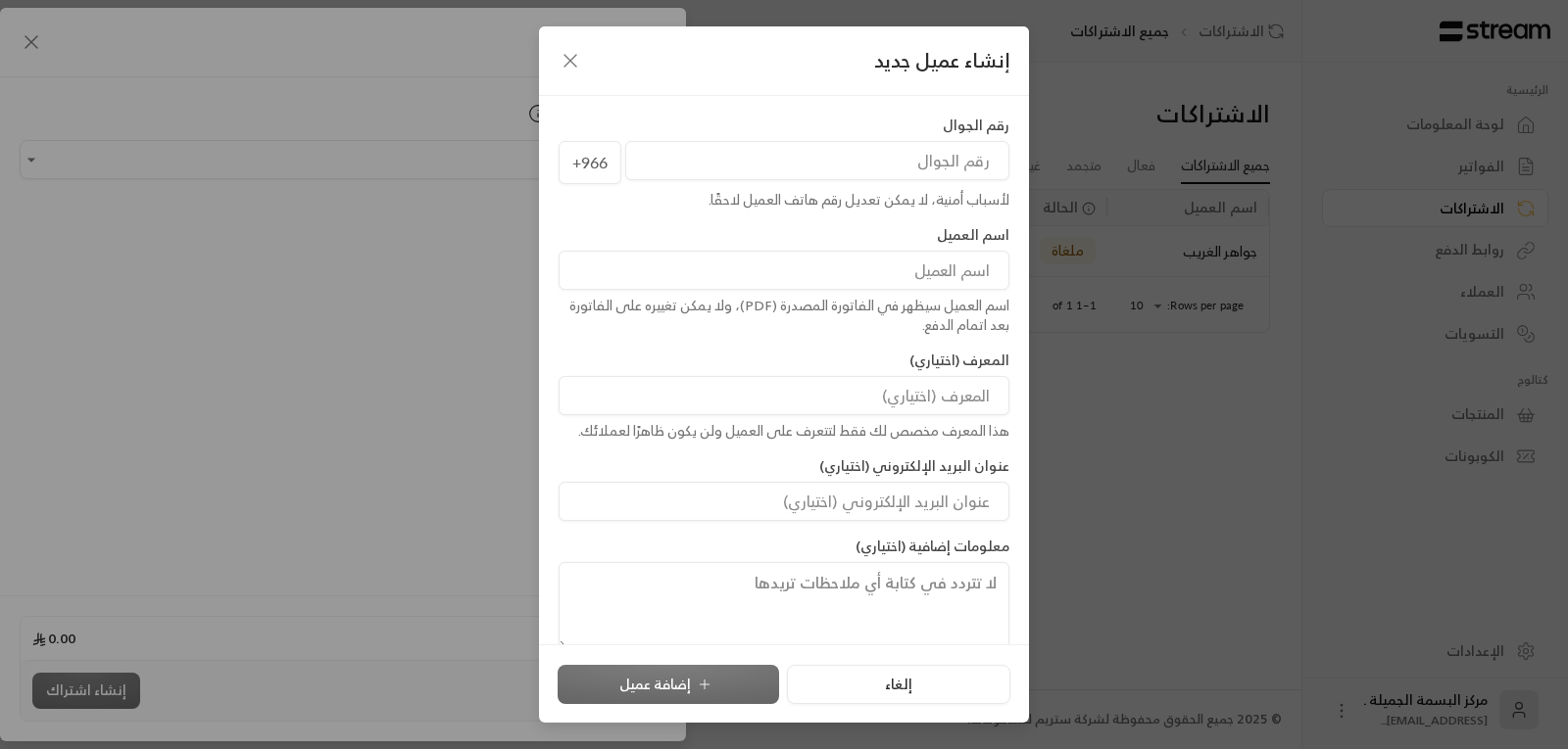
click at [863, 166] on input "tel" at bounding box center [817, 160] width 385 height 39
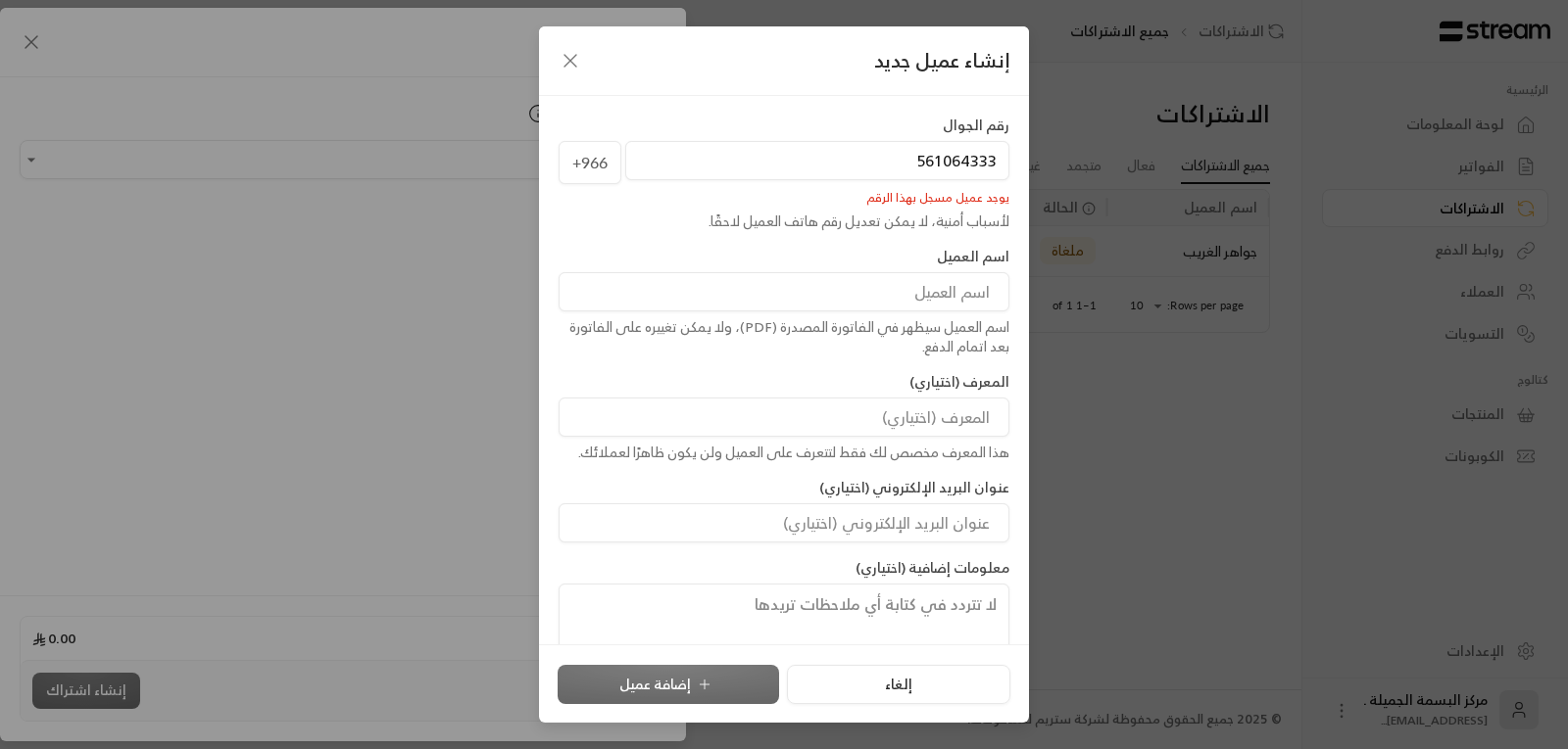
type input "561064333"
click at [566, 62] on icon "button" at bounding box center [570, 61] width 24 height 24
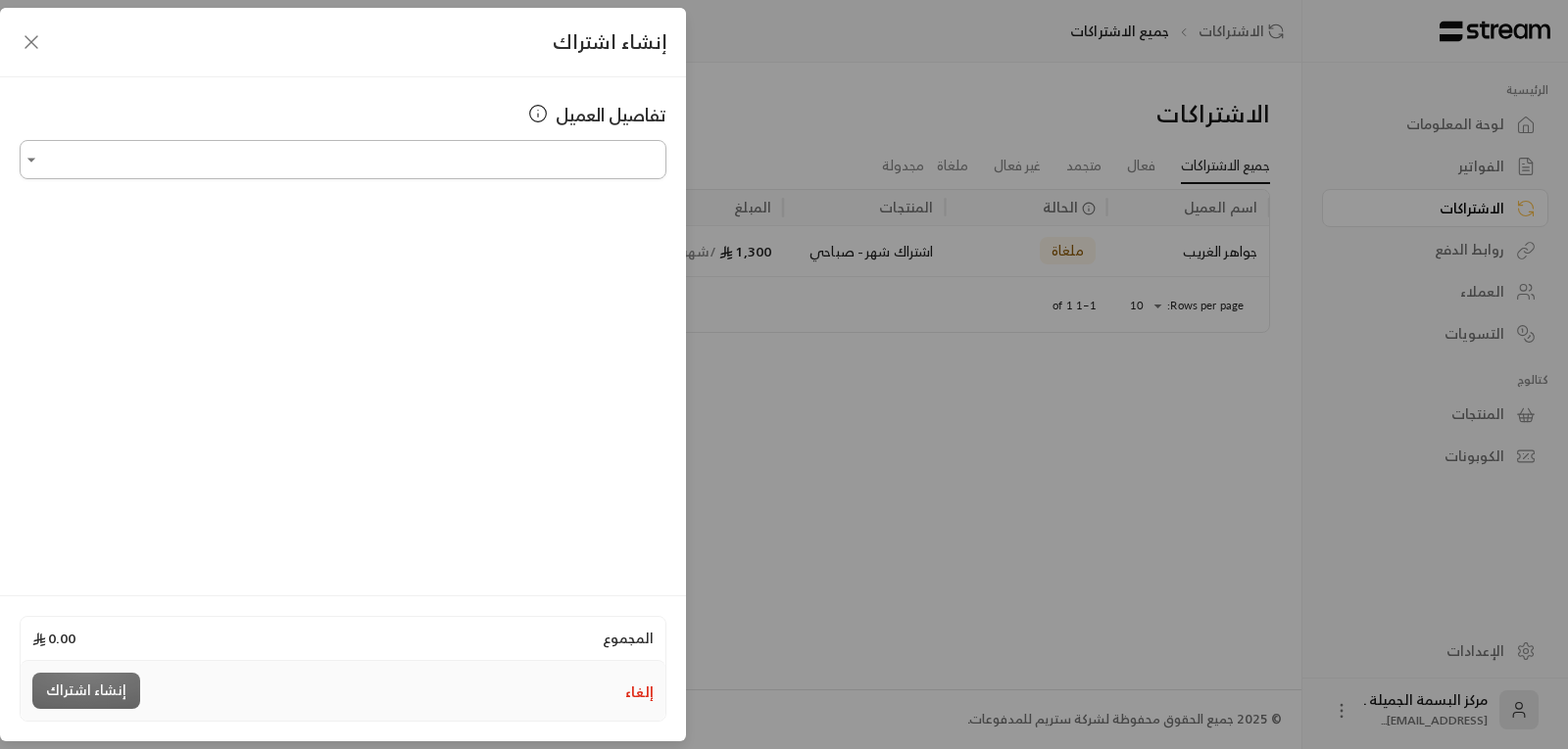
click at [578, 160] on input "اختر العميل" at bounding box center [343, 160] width 646 height 34
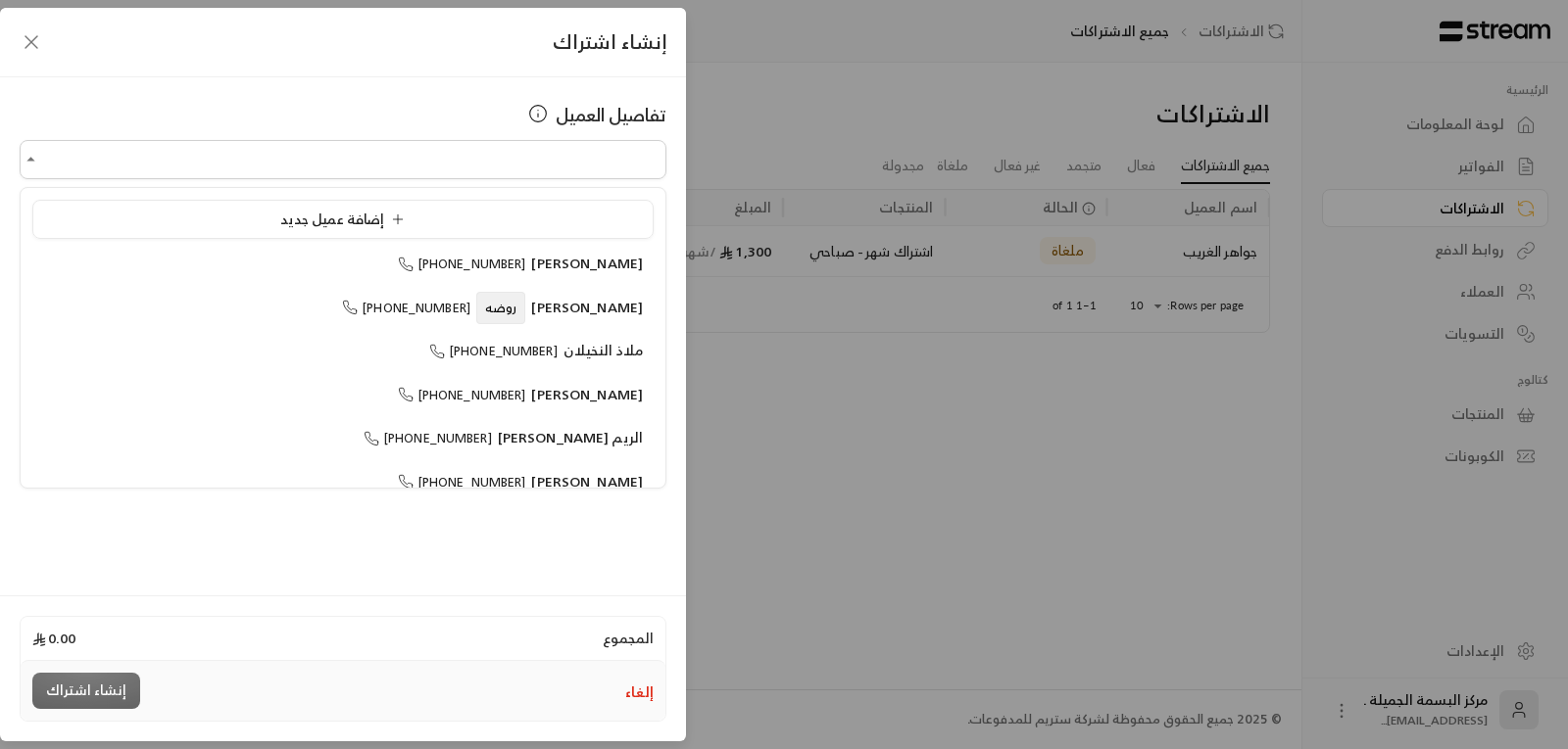
click at [31, 31] on icon "button" at bounding box center [32, 42] width 24 height 24
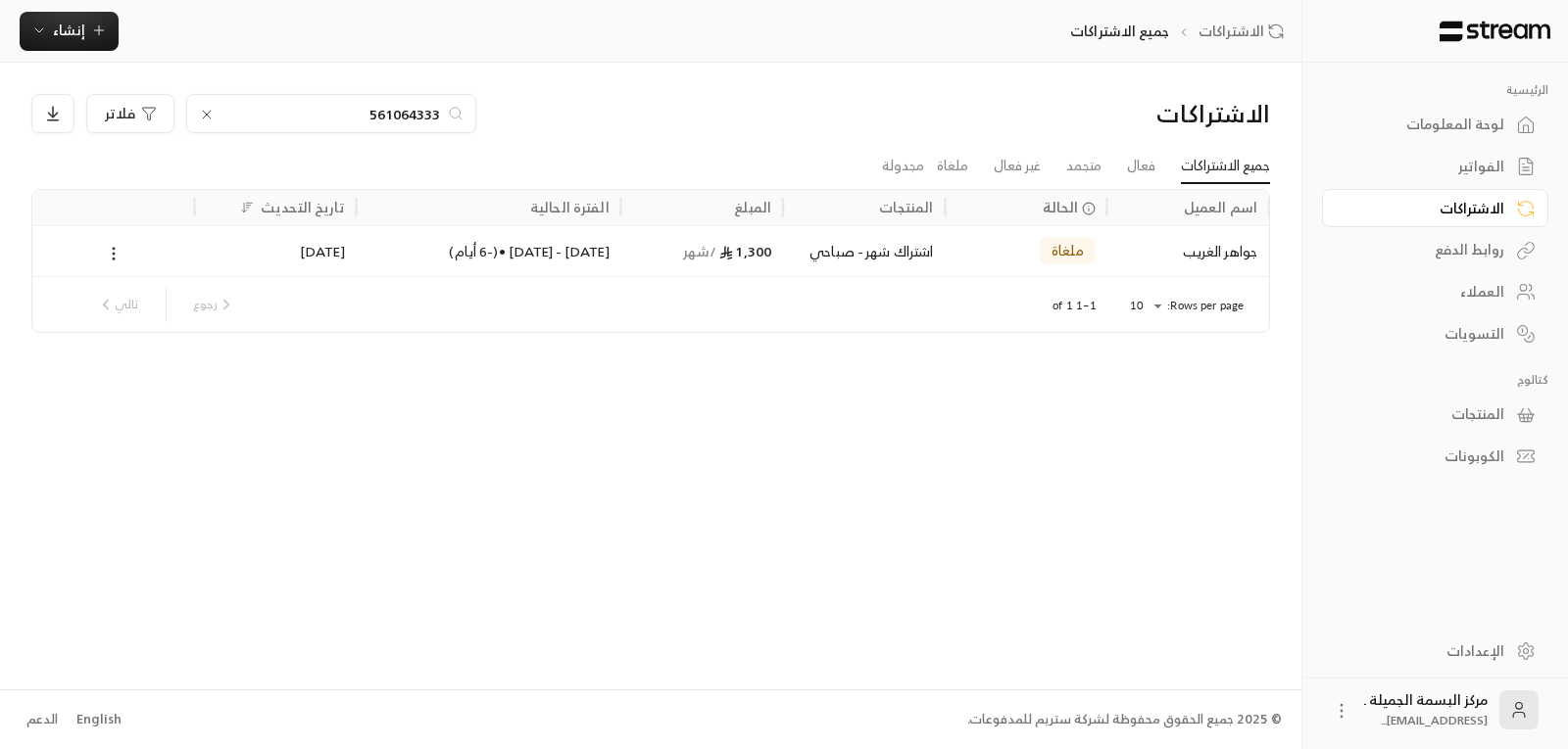
click at [113, 250] on icon at bounding box center [114, 254] width 18 height 18
click at [143, 313] on link "عرض" at bounding box center [136, 304] width 50 height 35
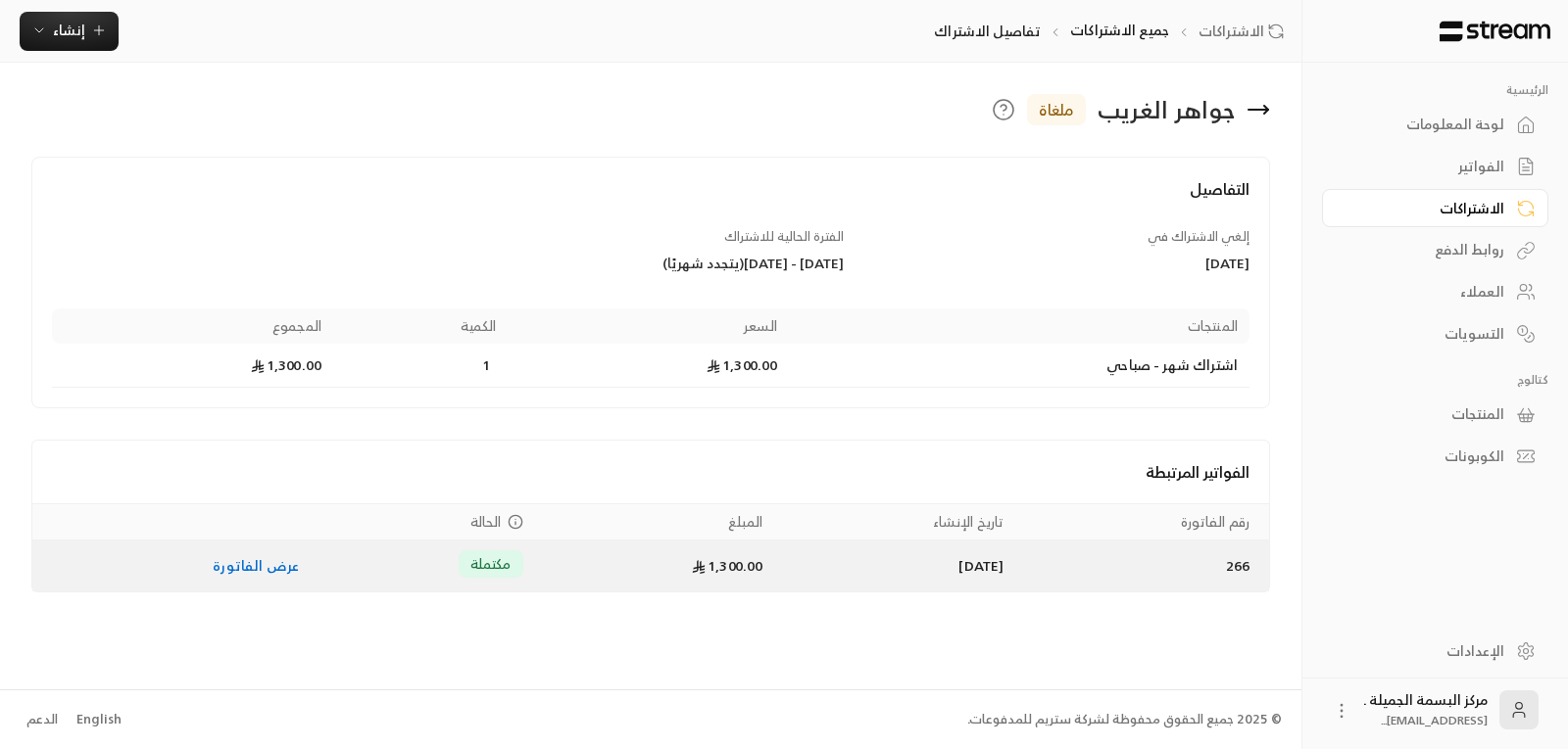
click at [225, 571] on link "عرض الفاتورة" at bounding box center [256, 565] width 86 height 25
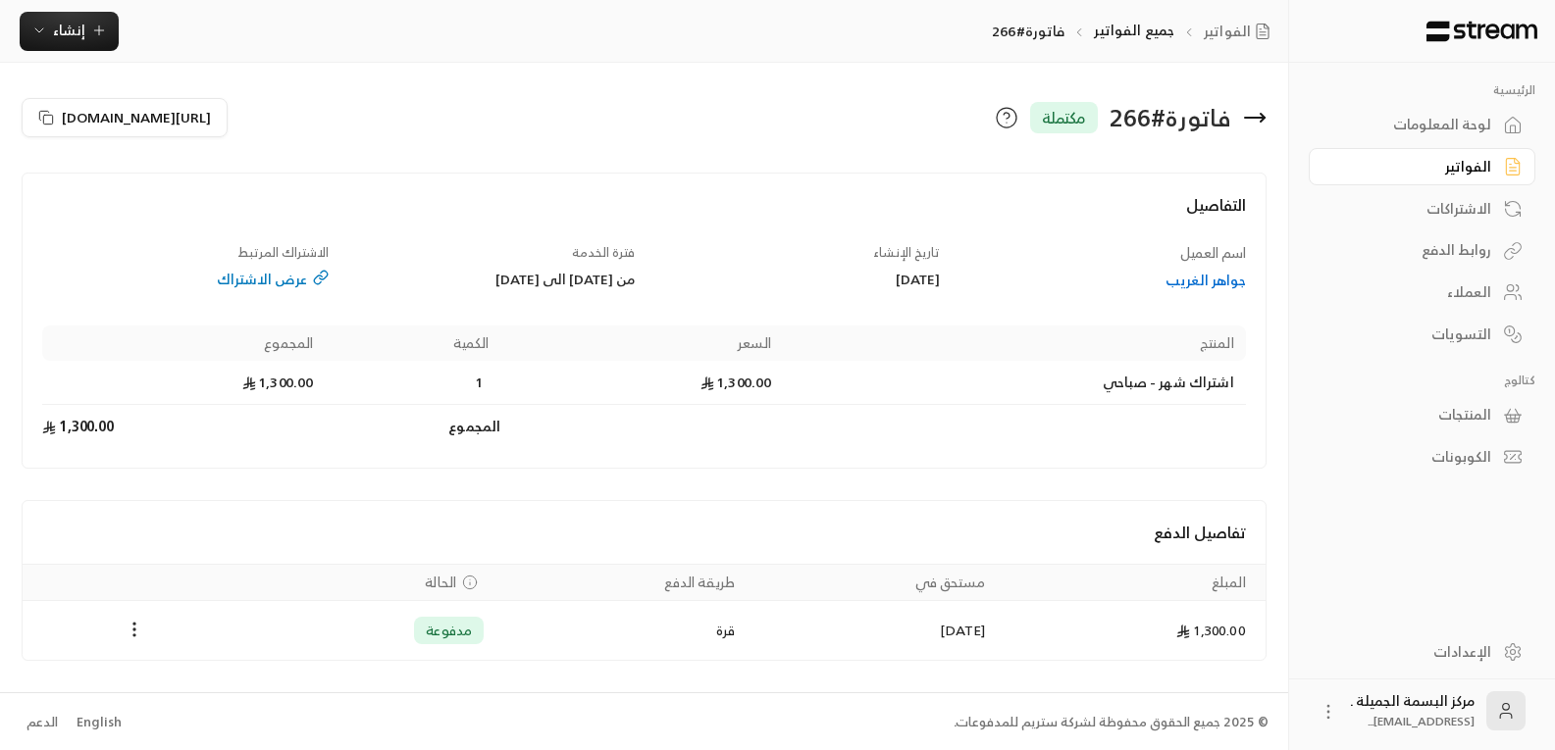
scroll to position [2, 0]
click at [263, 283] on div "عرض الاشتراك" at bounding box center [185, 278] width 286 height 20
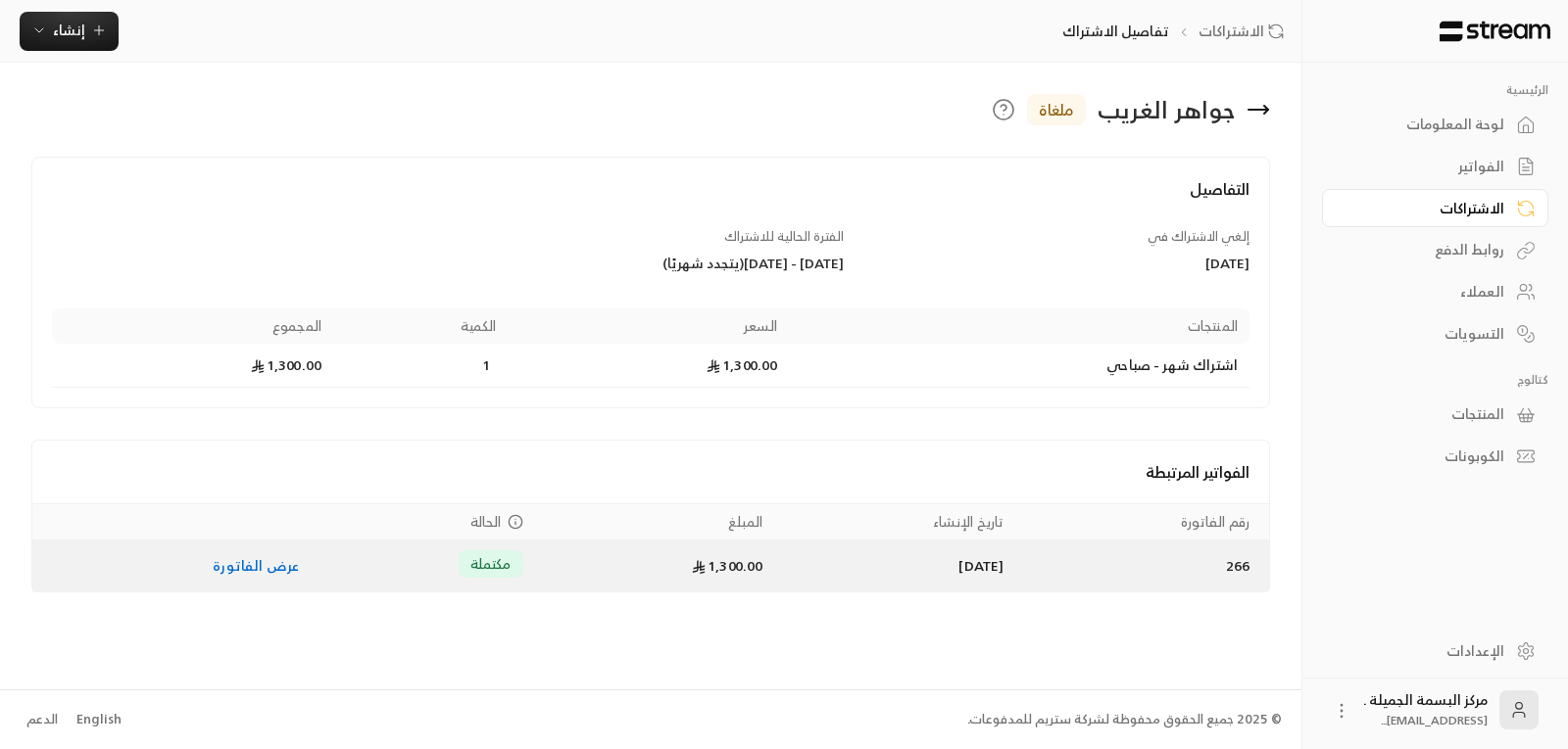
click at [213, 565] on link "عرض الفاتورة" at bounding box center [256, 565] width 86 height 25
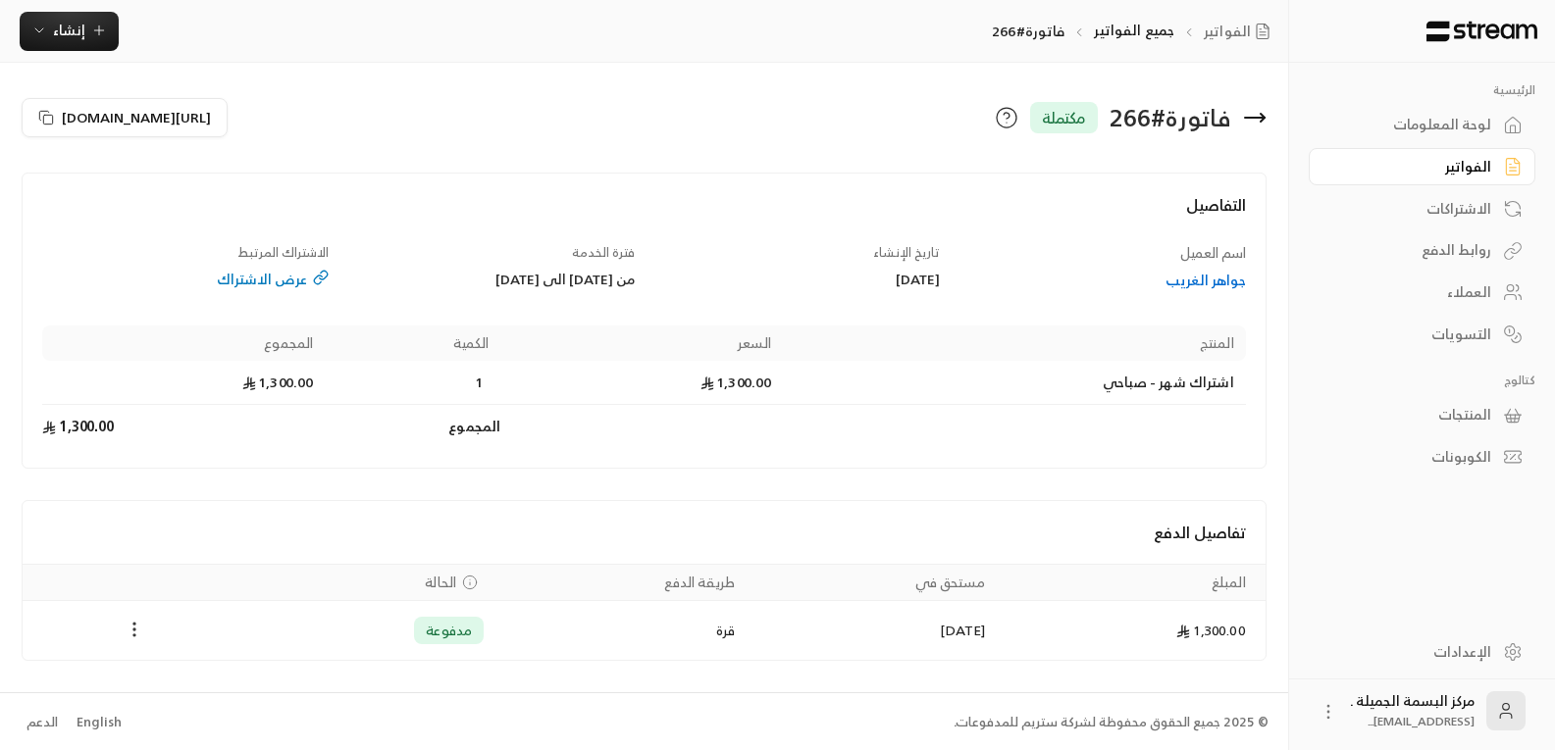
click at [131, 627] on icon "Payments" at bounding box center [135, 630] width 20 height 20
click at [282, 278] on div at bounding box center [785, 375] width 1570 height 750
click at [271, 278] on div "عرض الاشتراك" at bounding box center [185, 280] width 286 height 20
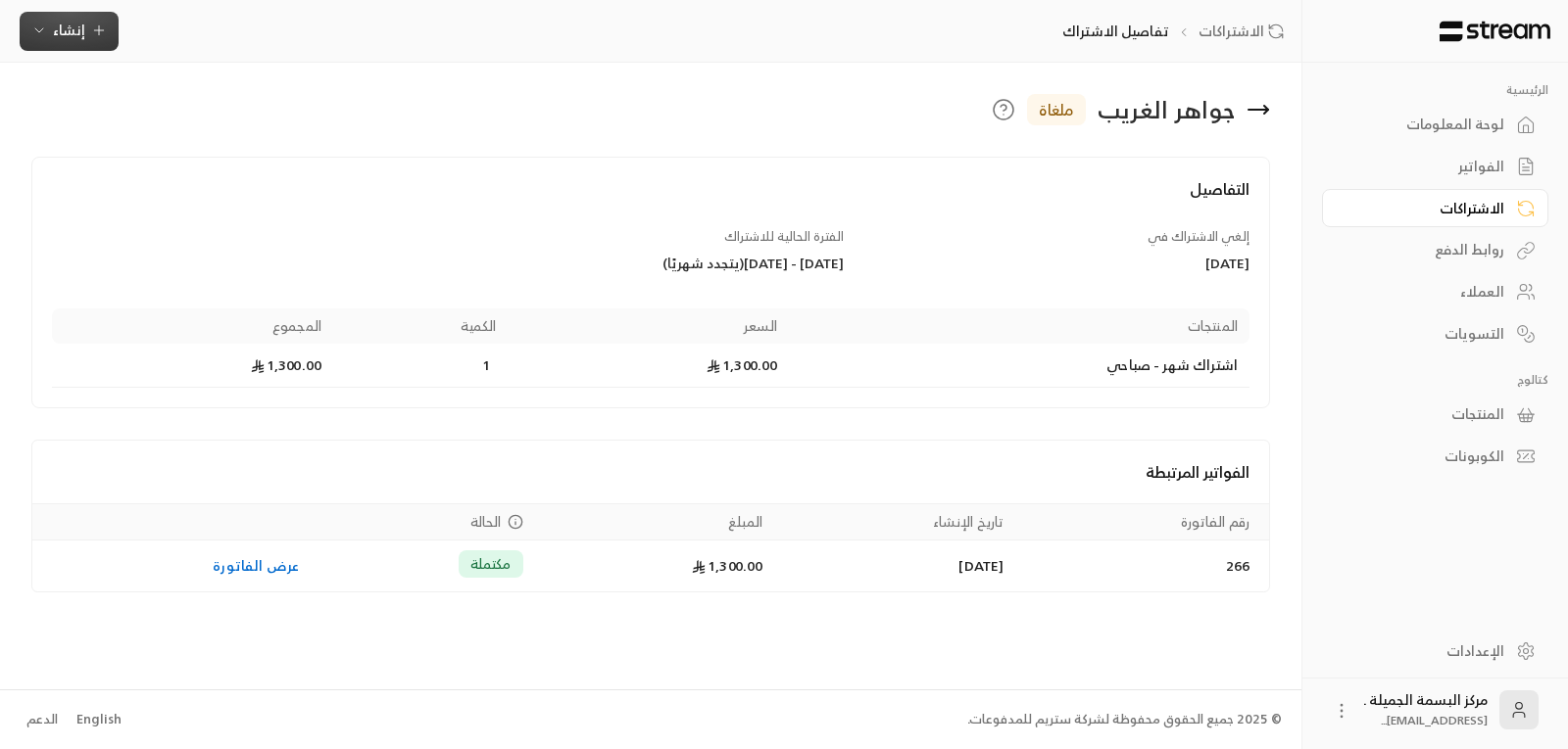
click at [66, 26] on span "إنشاء" at bounding box center [69, 30] width 32 height 25
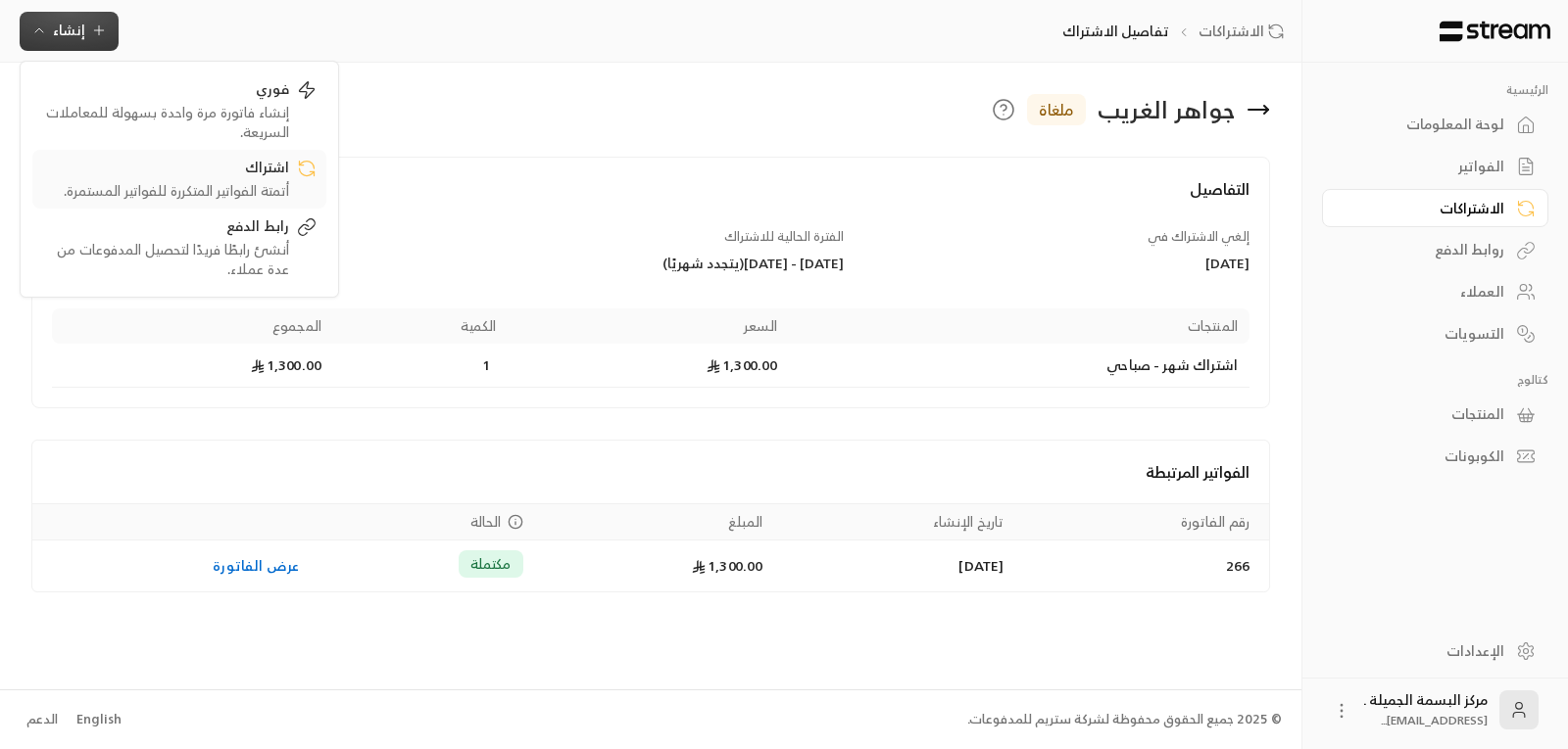
click at [269, 174] on div "اشتراك" at bounding box center [165, 170] width 247 height 24
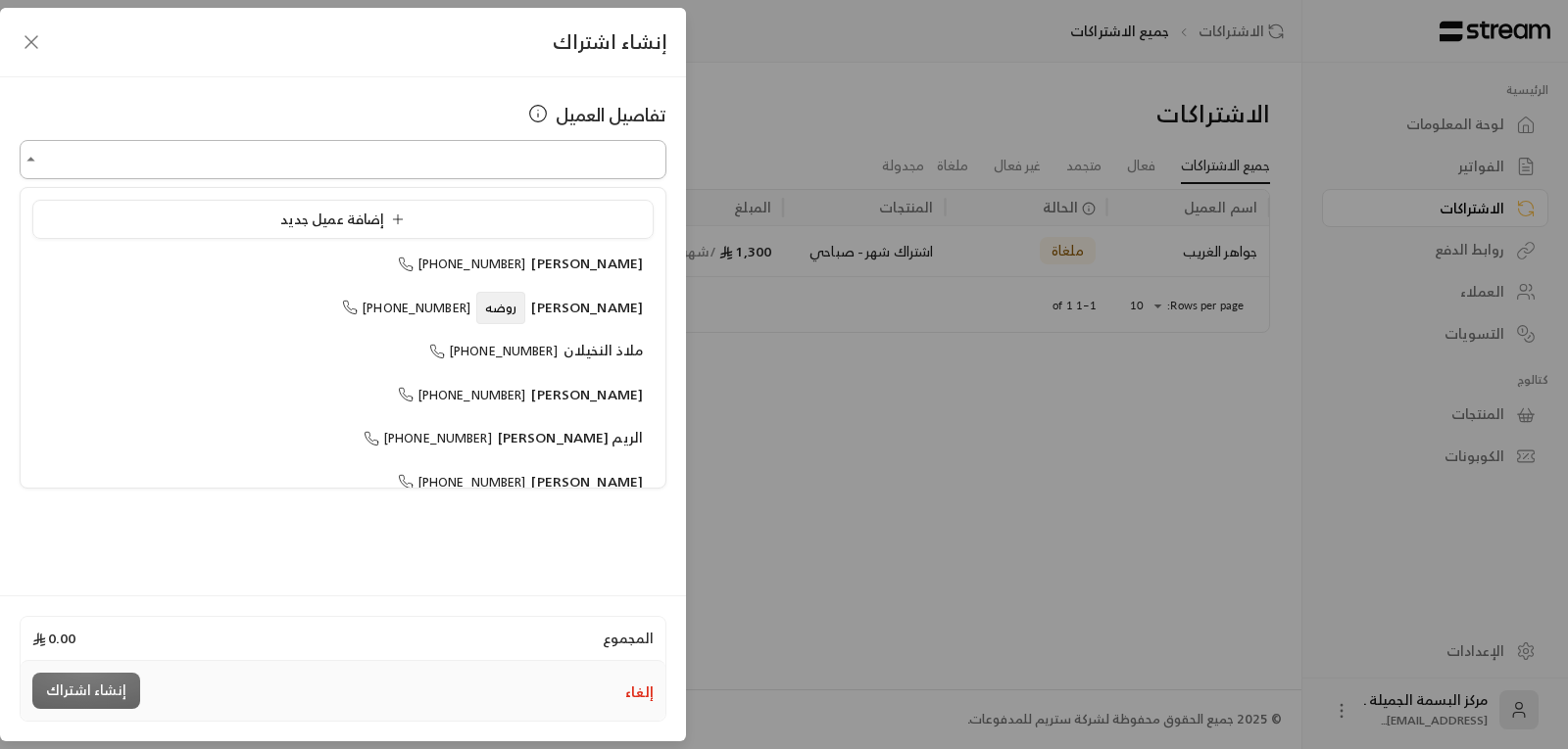
click at [562, 156] on input "اختر العميل" at bounding box center [343, 160] width 646 height 34
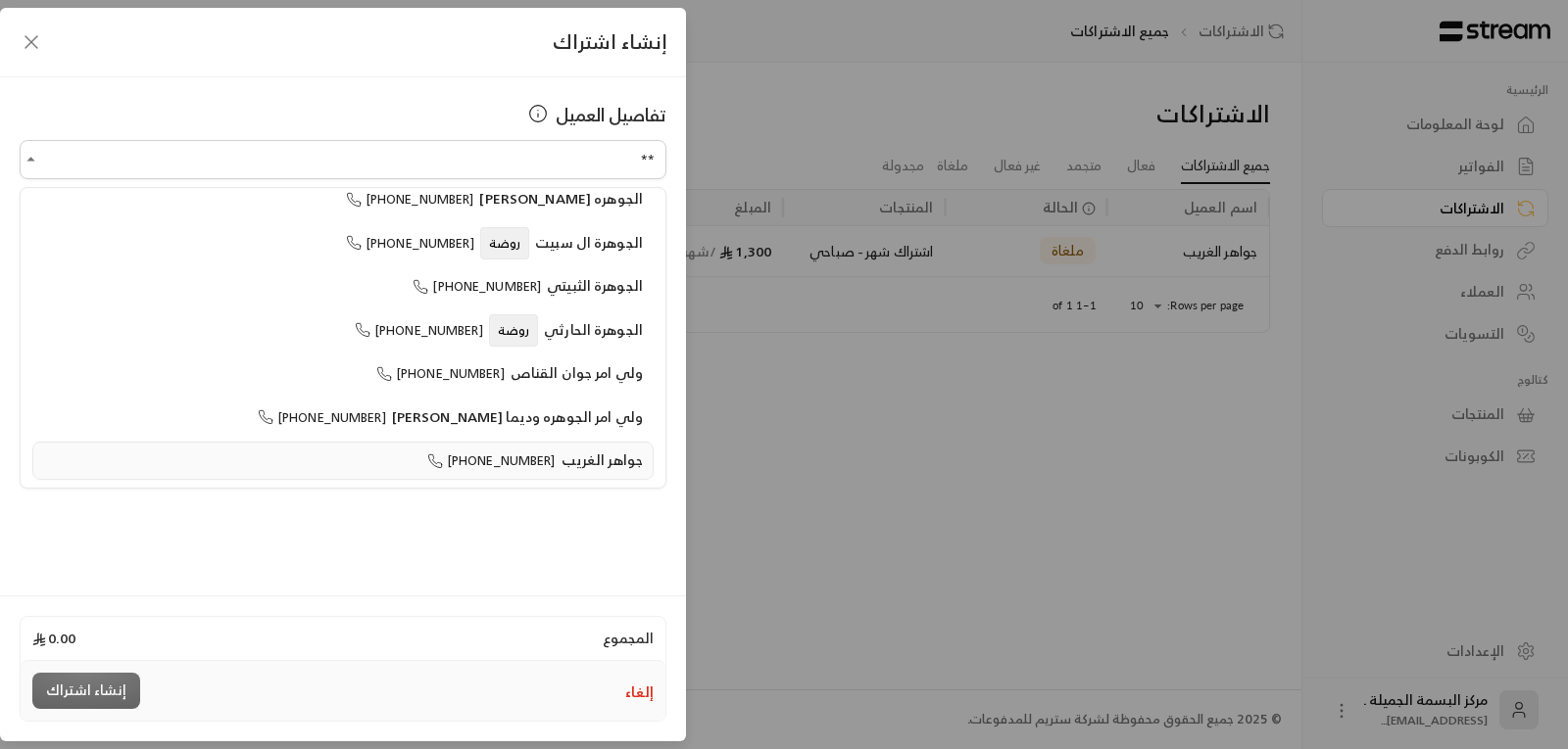
click at [535, 459] on span "[PHONE_NUMBER]" at bounding box center [491, 460] width 129 height 23
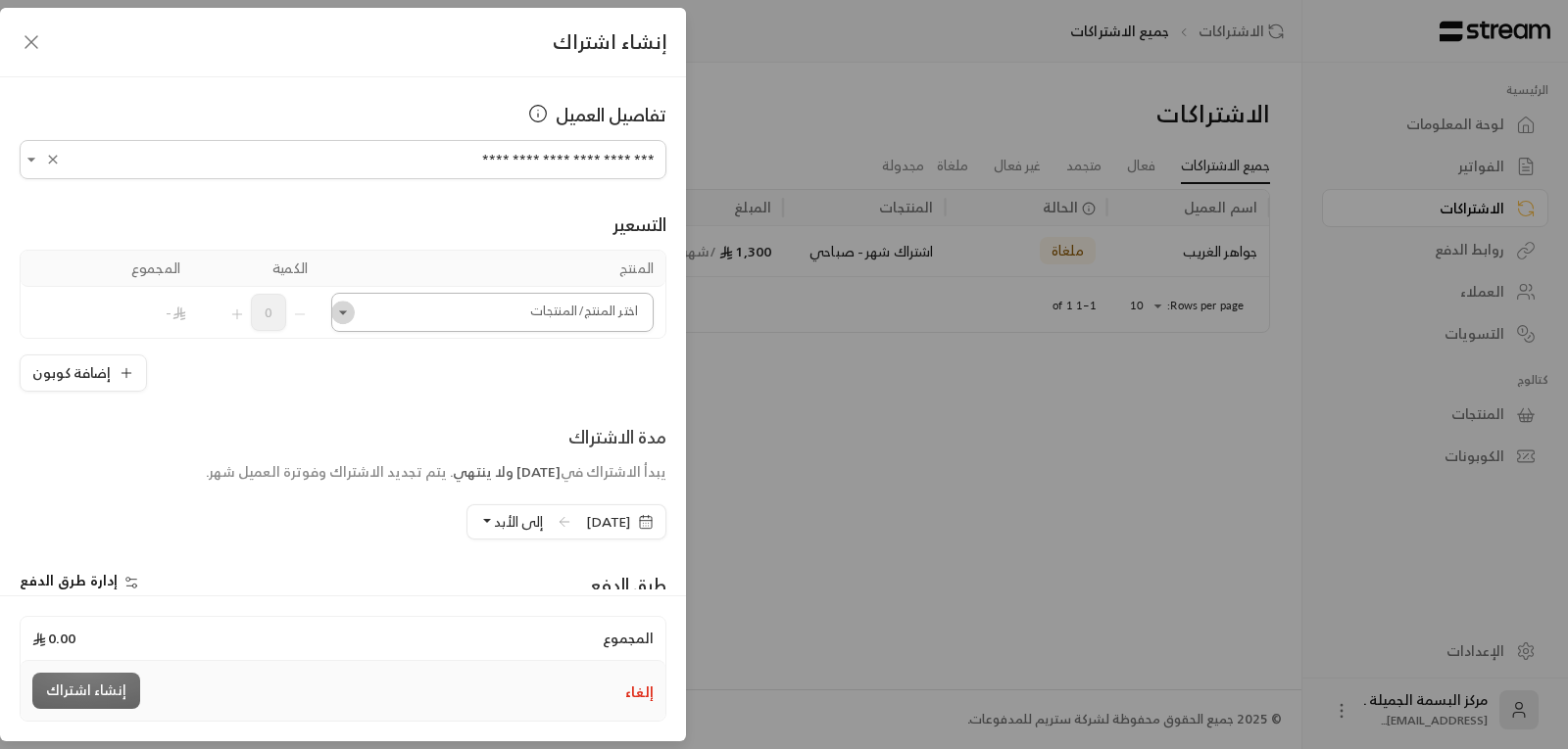
click at [353, 309] on icon "Open" at bounding box center [344, 313] width 20 height 20
type input "**********"
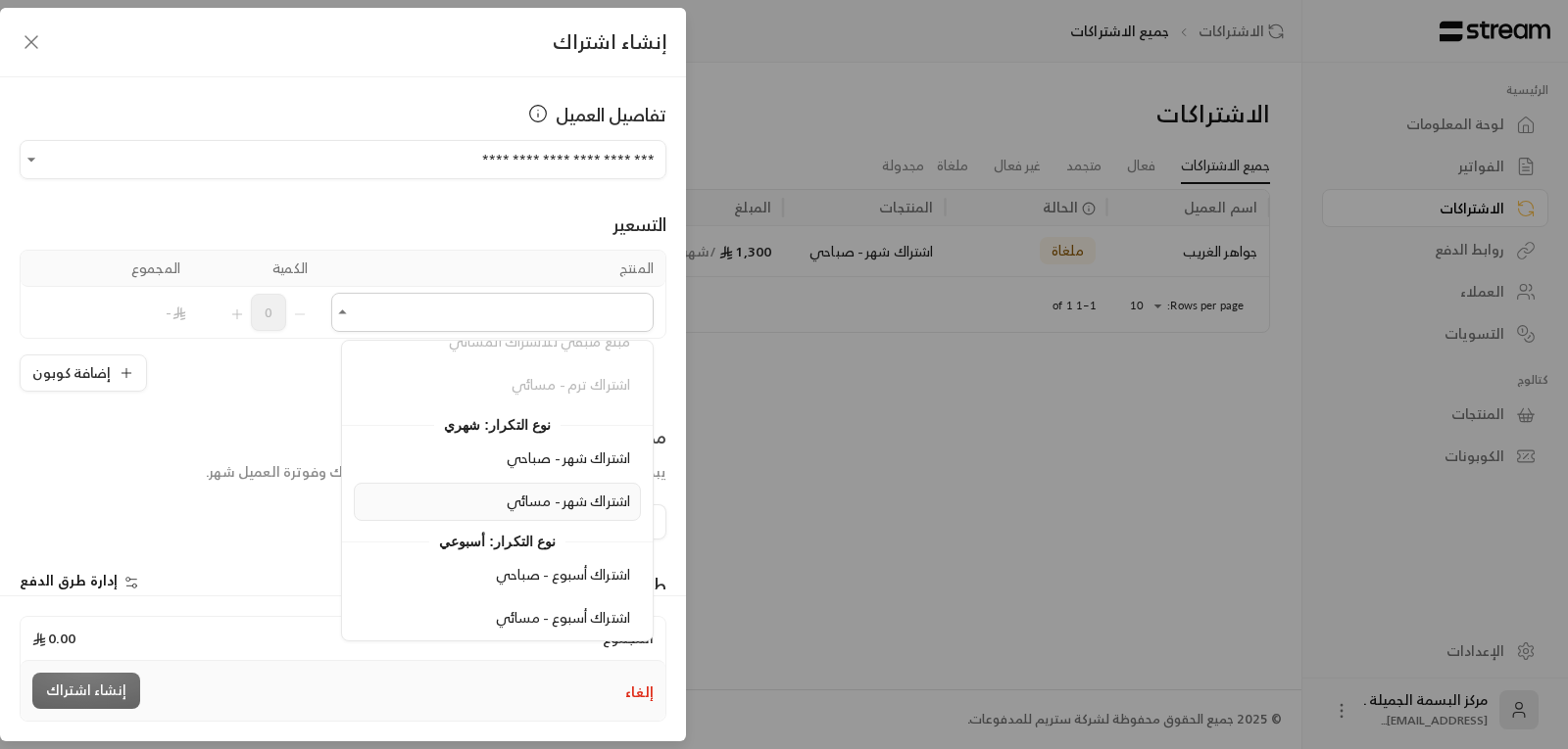
scroll to position [414, 0]
click at [560, 454] on span "اشتراك شهر - صباحي" at bounding box center [568, 452] width 124 height 25
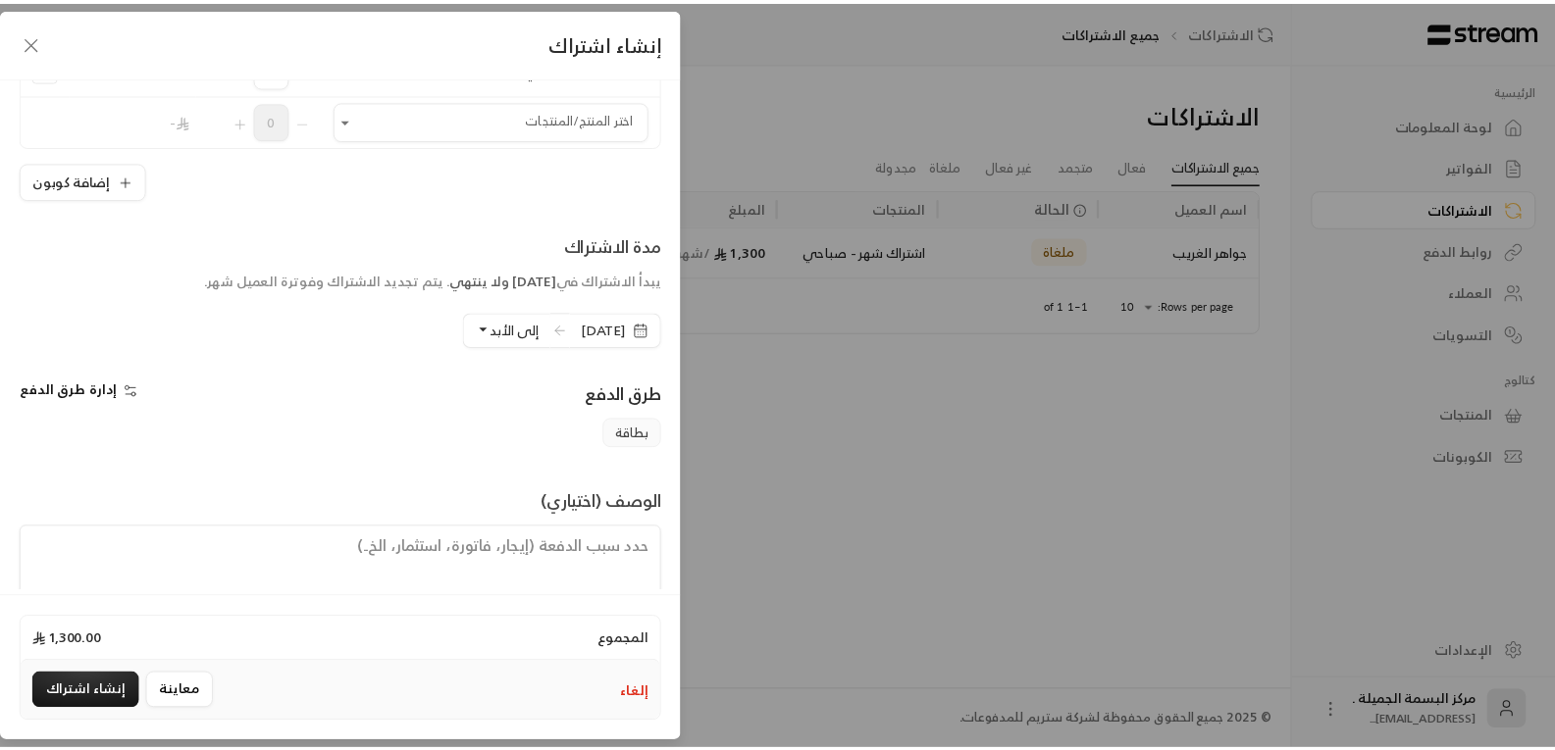
scroll to position [292, 0]
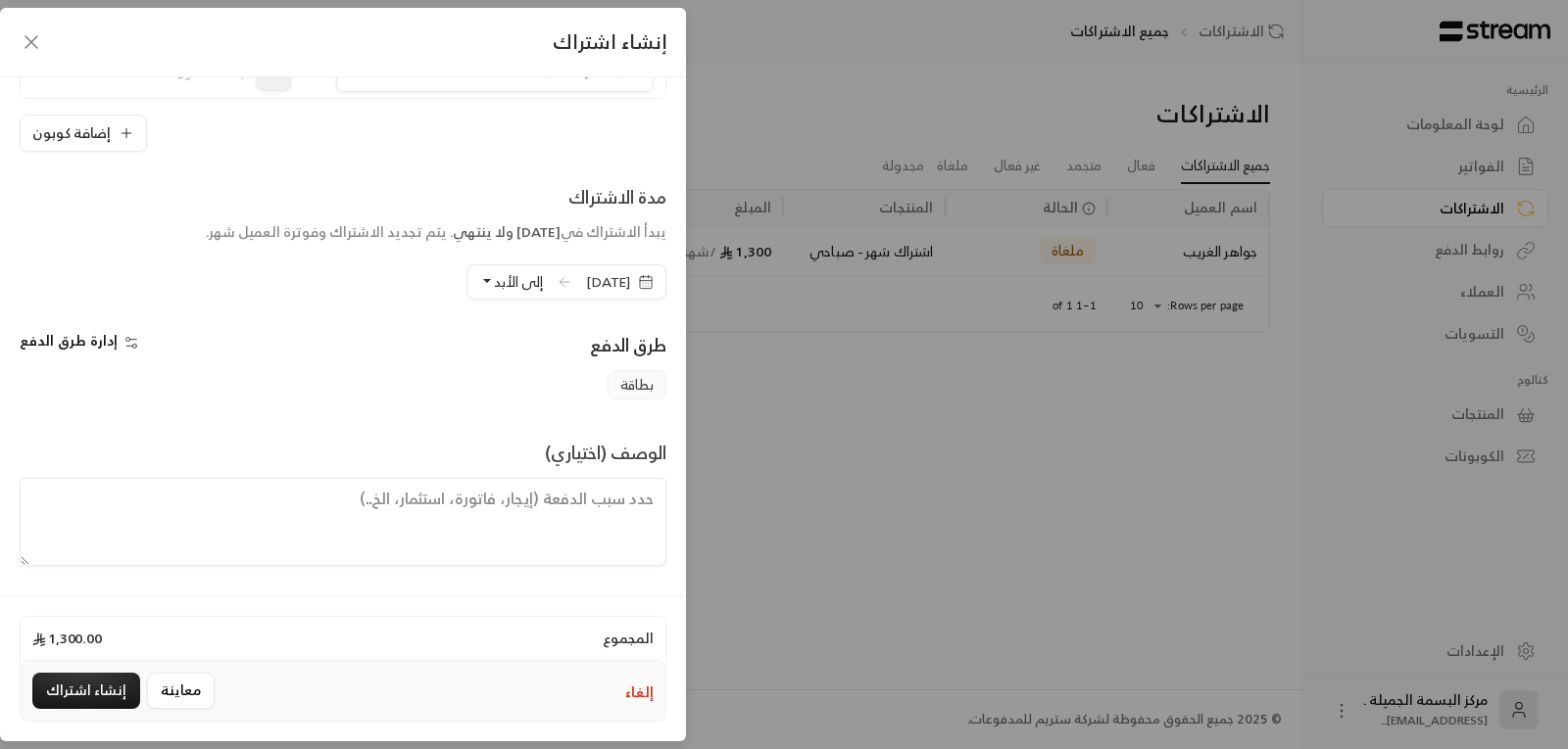
click at [641, 283] on icon "button" at bounding box center [646, 283] width 16 height 16
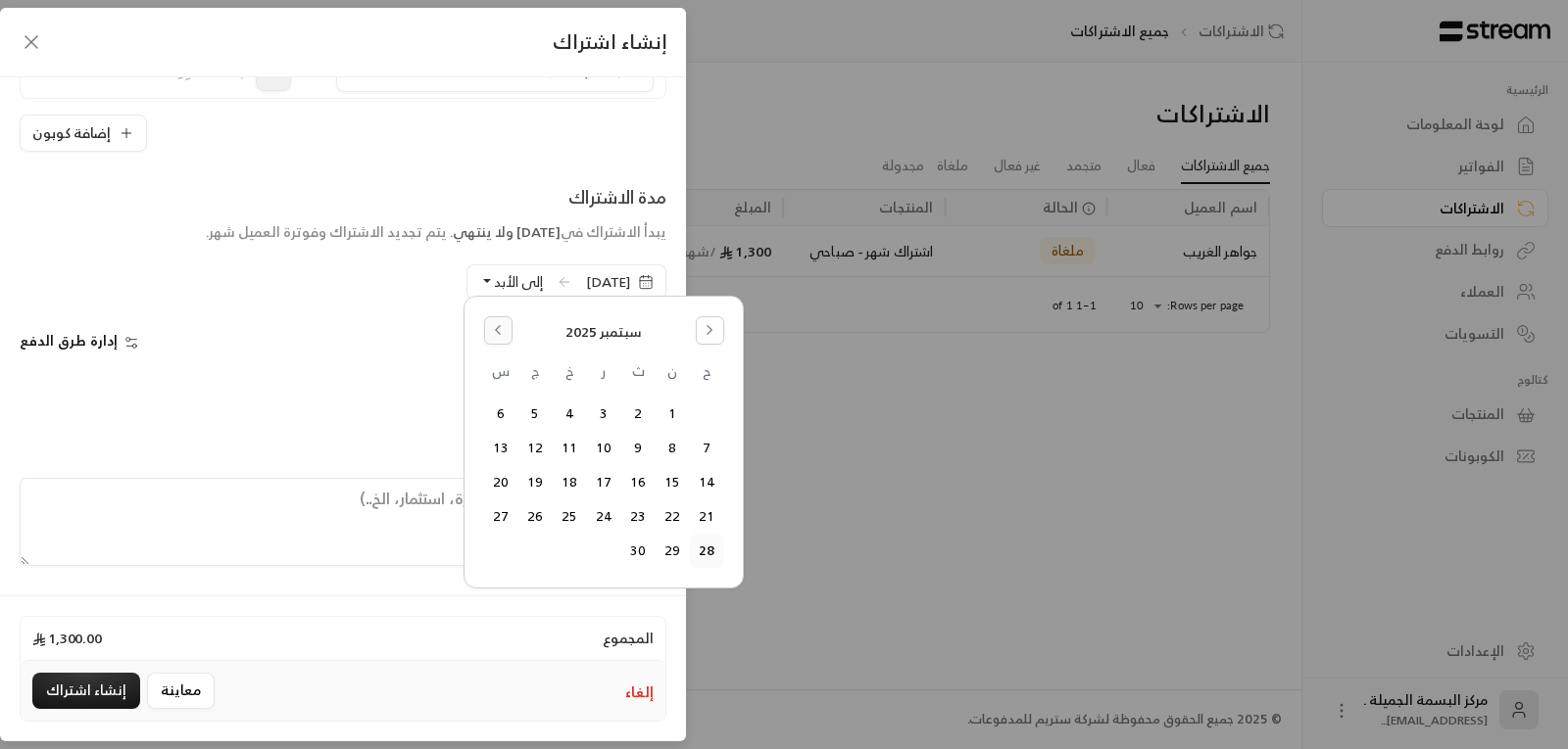
click at [499, 332] on icon "Go to the Previous Month" at bounding box center [497, 331] width 14 height 14
click at [702, 330] on icon "Go to the Next Month" at bounding box center [709, 331] width 14 height 14
click at [568, 515] on button "25" at bounding box center [569, 516] width 32 height 32
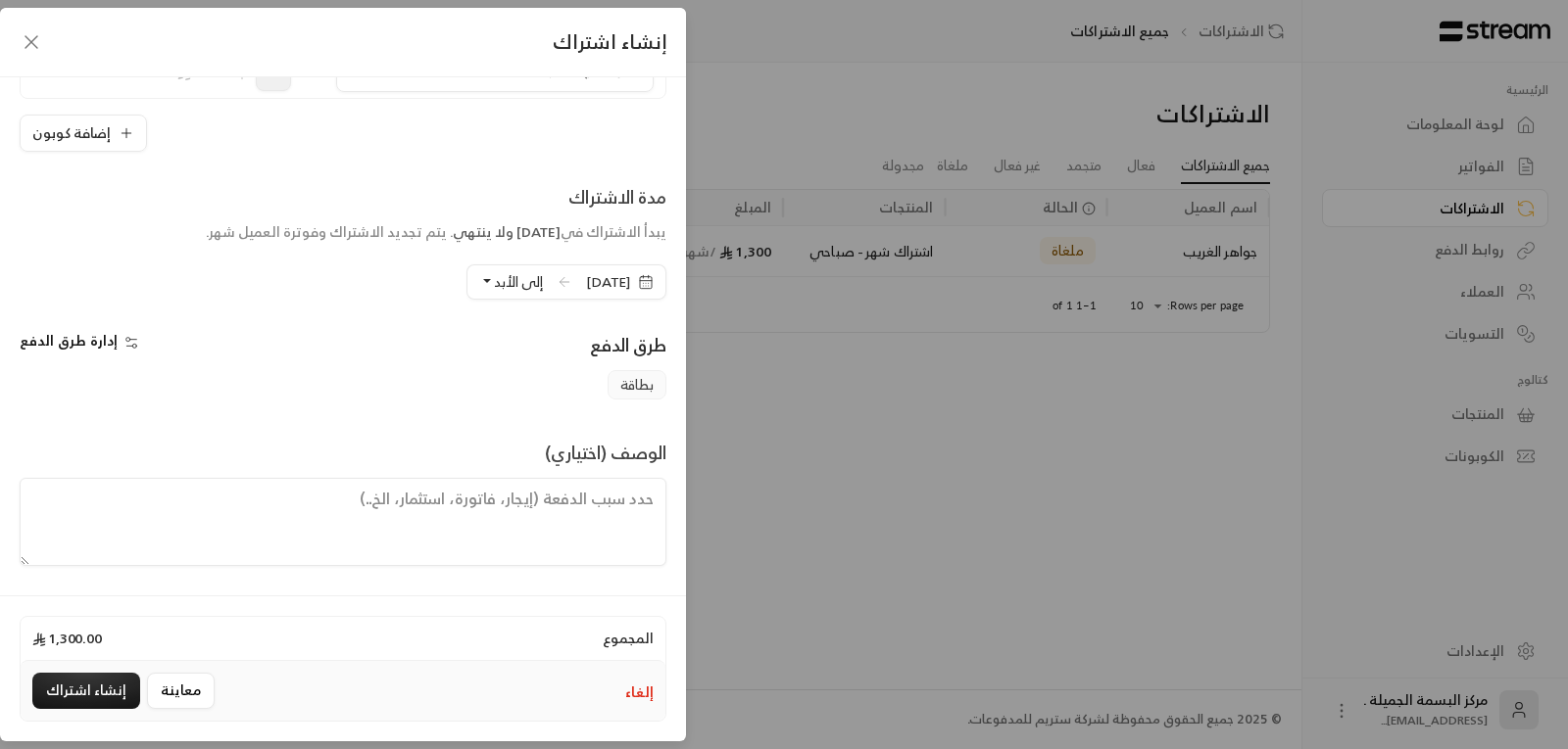
click at [493, 285] on span "إلى الأبد" at bounding box center [517, 282] width 49 height 25
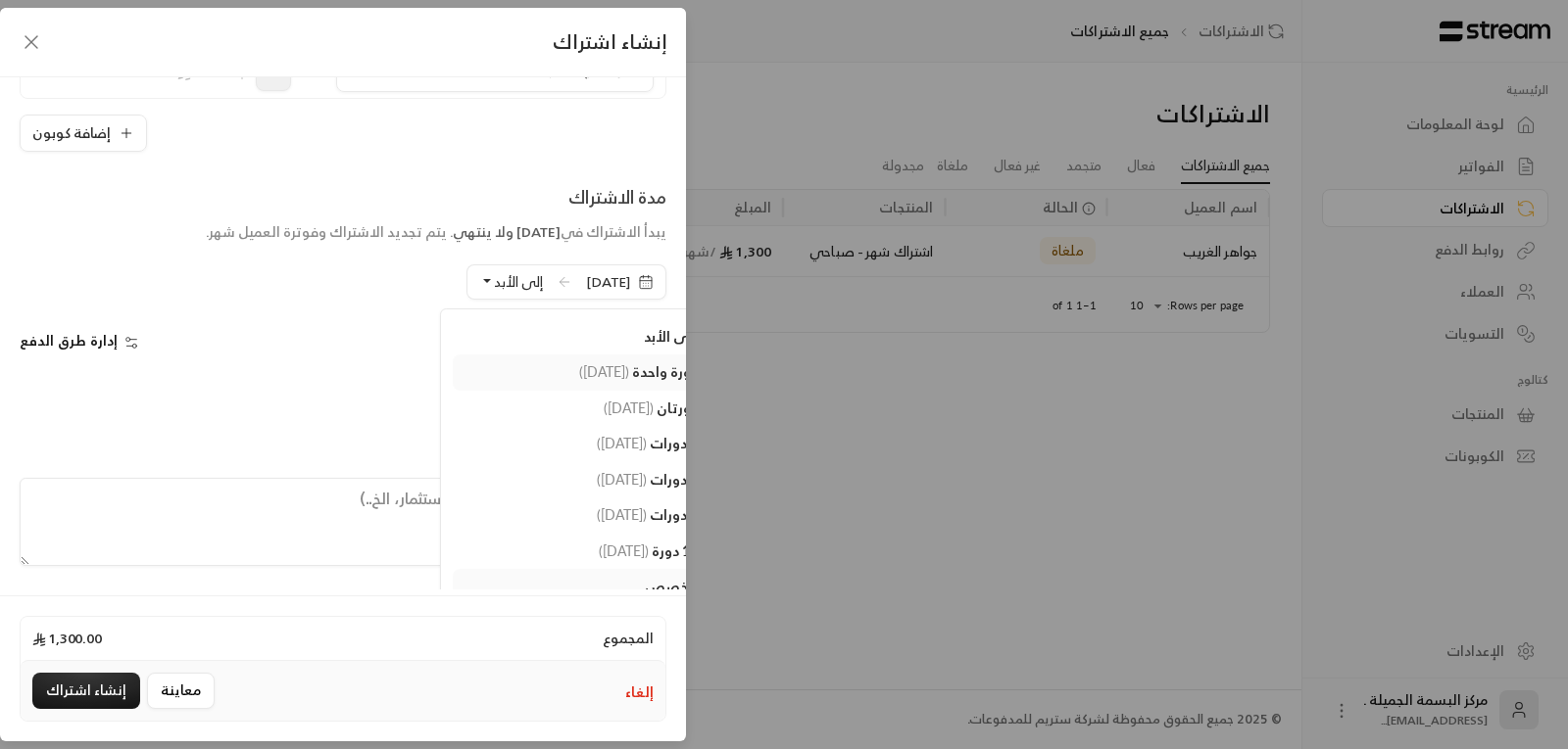
click at [632, 374] on span "دورة واحدة" at bounding box center [665, 372] width 66 height 17
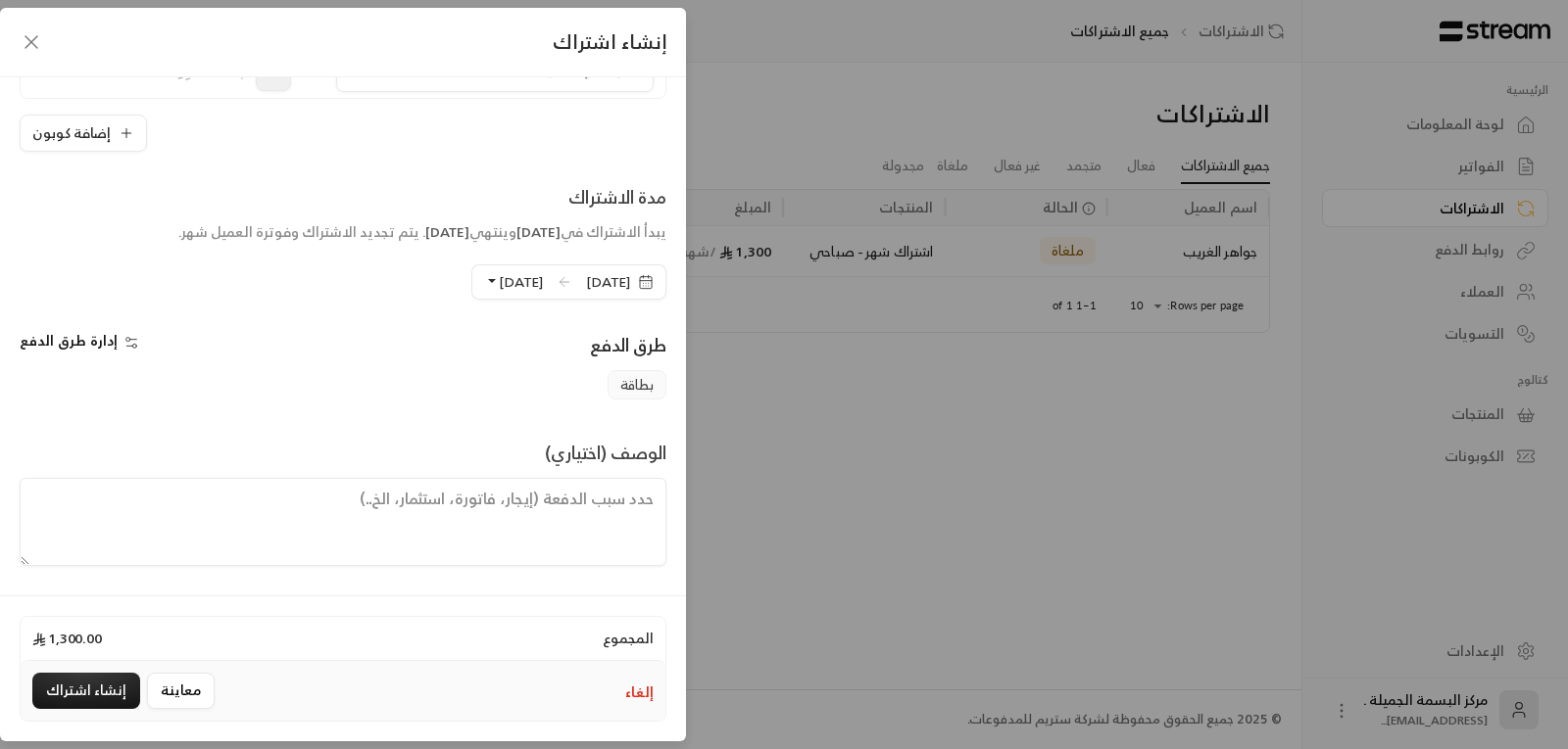
click at [489, 499] on textarea at bounding box center [343, 522] width 646 height 88
type textarea "فاتورة"
click at [104, 680] on button "إنشاء اشتراك" at bounding box center [86, 691] width 108 height 36
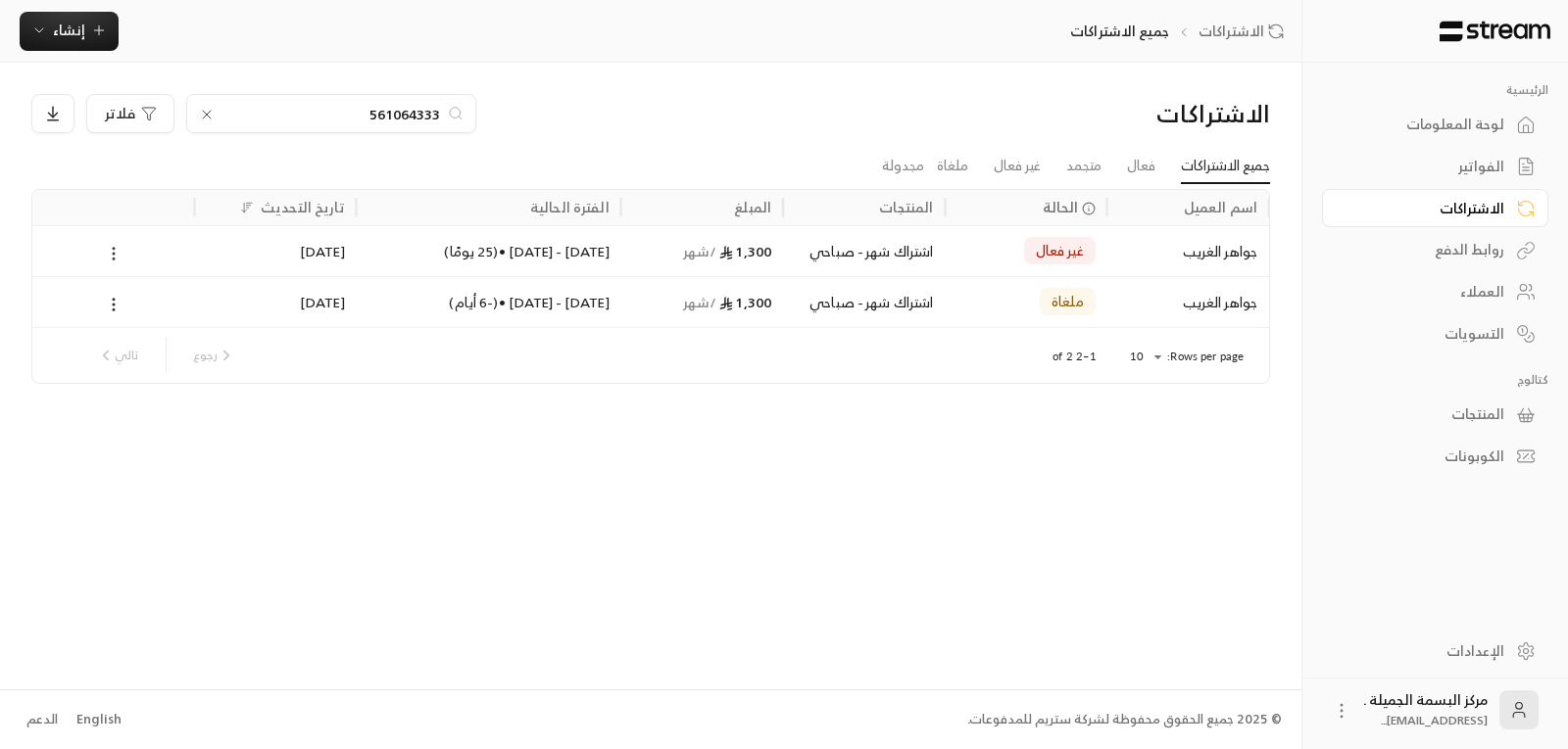
click at [114, 258] on circle at bounding box center [114, 259] width 2 height 2
click at [142, 309] on link "عرض" at bounding box center [136, 304] width 50 height 35
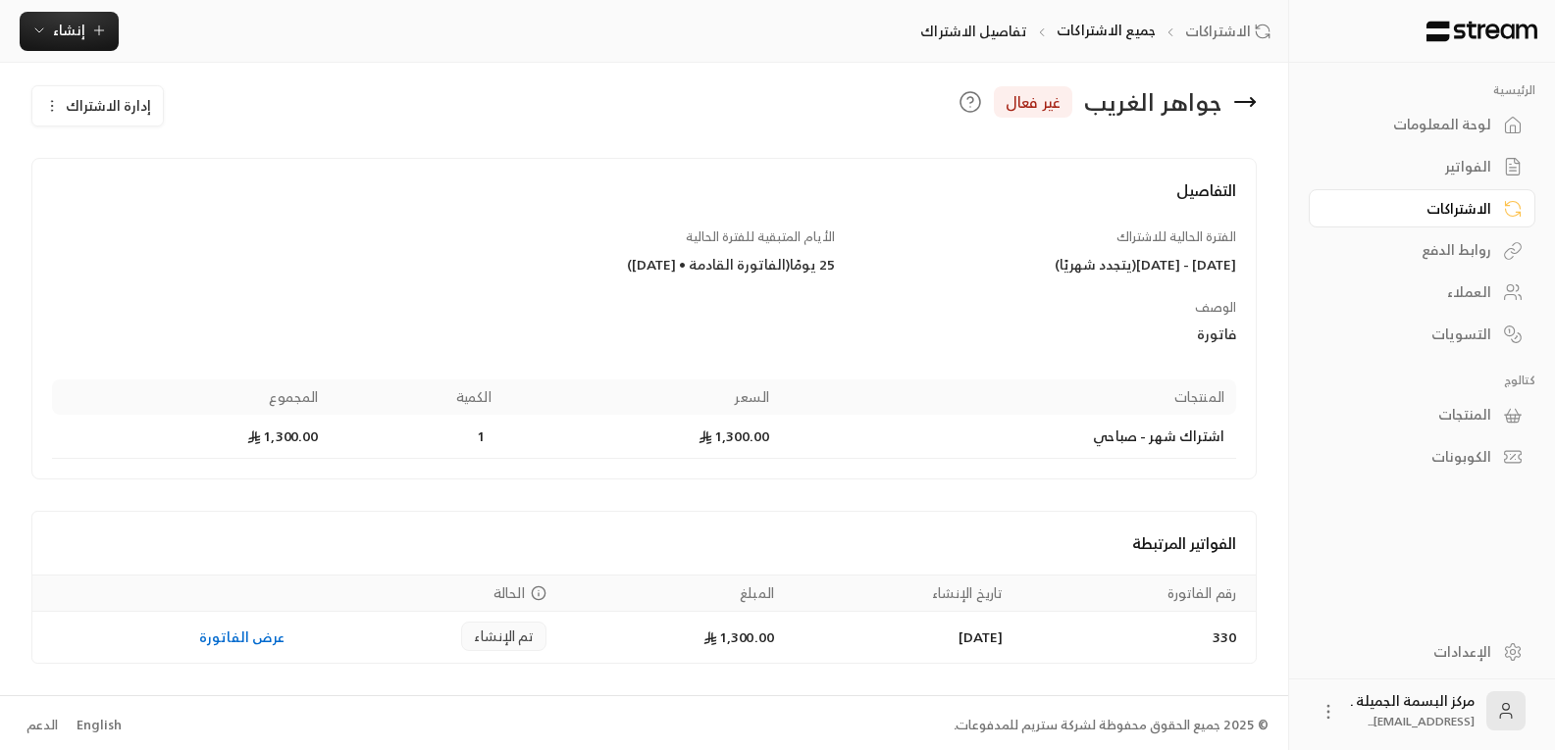
scroll to position [21, 0]
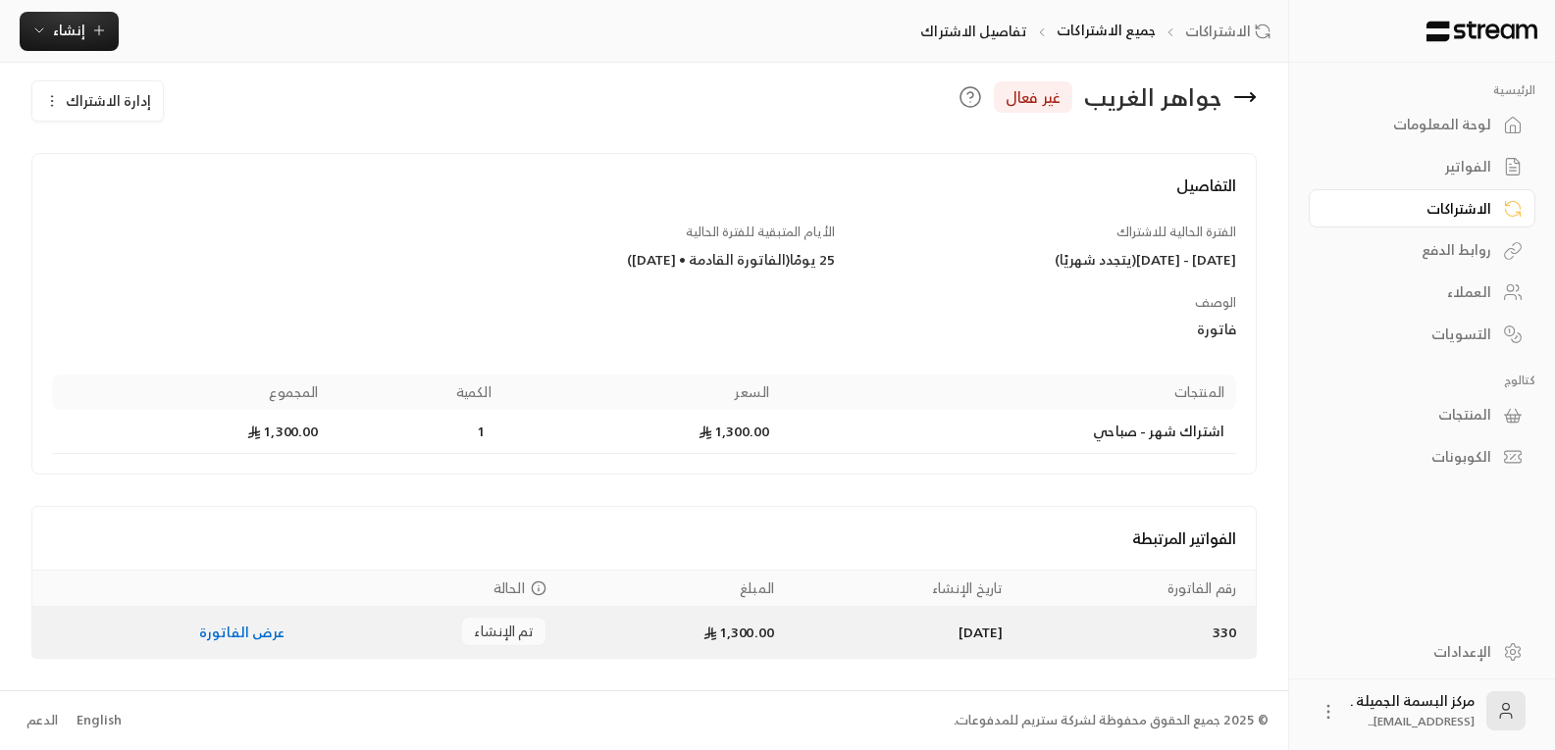
click at [231, 630] on link "عرض الفاتورة" at bounding box center [242, 632] width 86 height 25
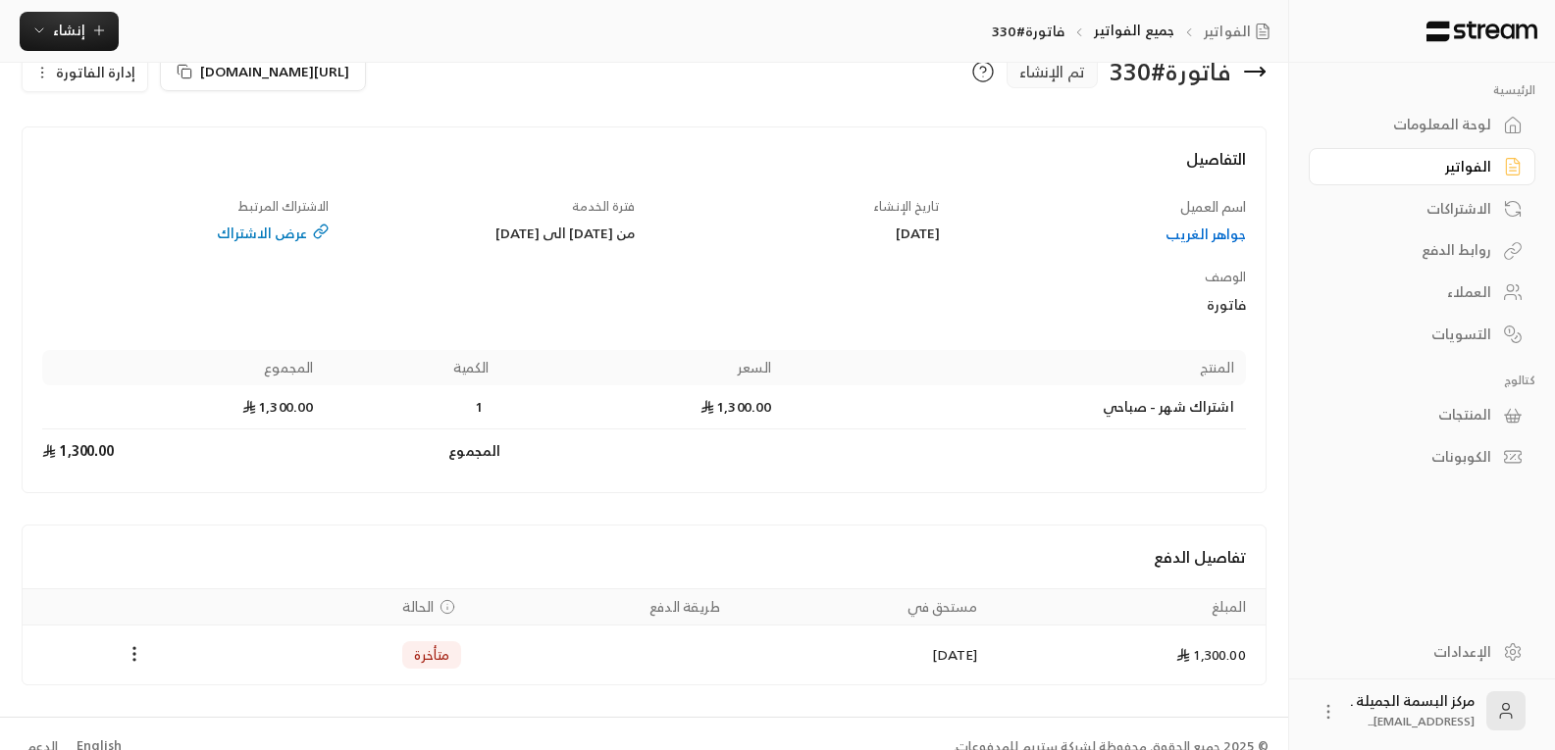
scroll to position [72, 0]
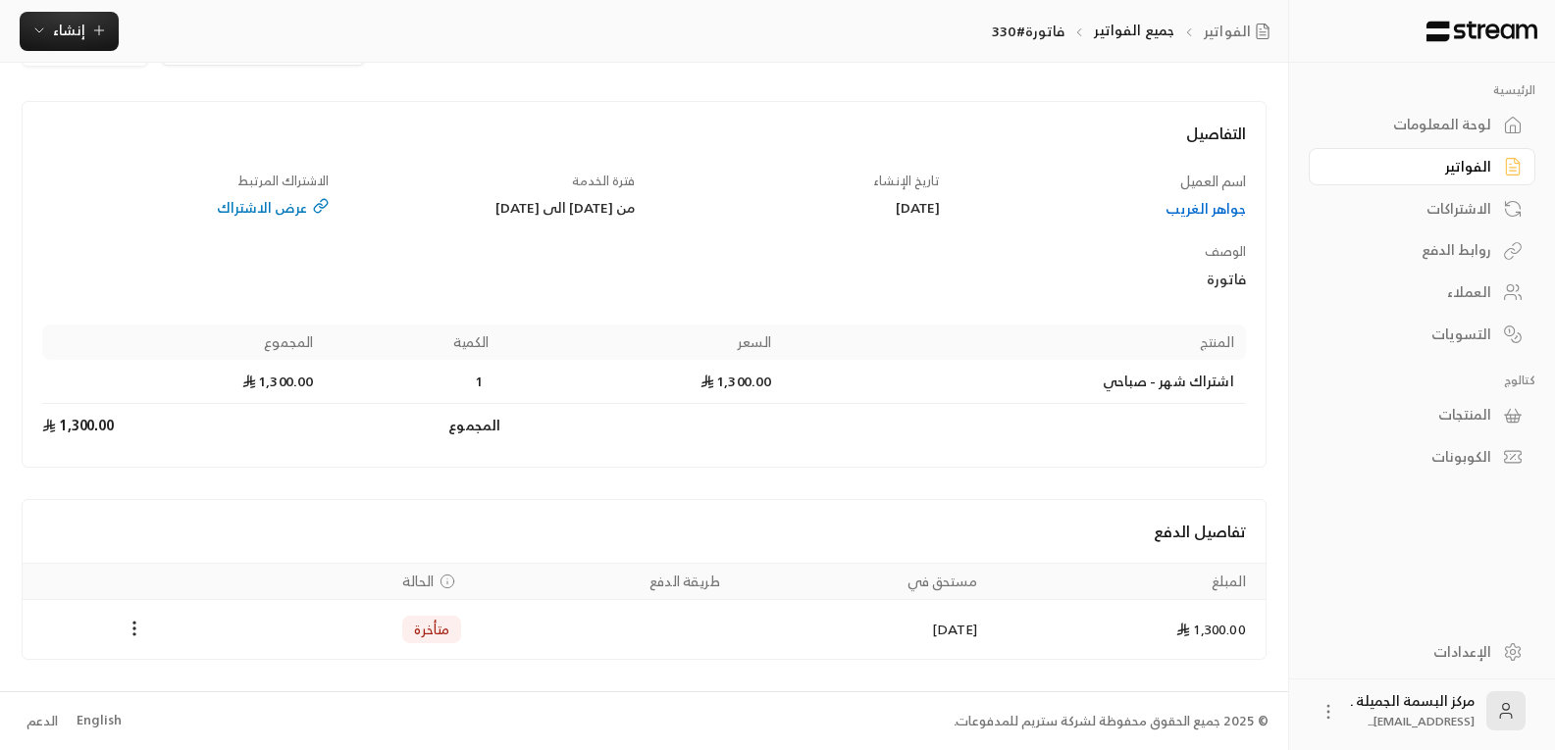
click at [268, 208] on div "عرض الاشتراك" at bounding box center [185, 208] width 286 height 20
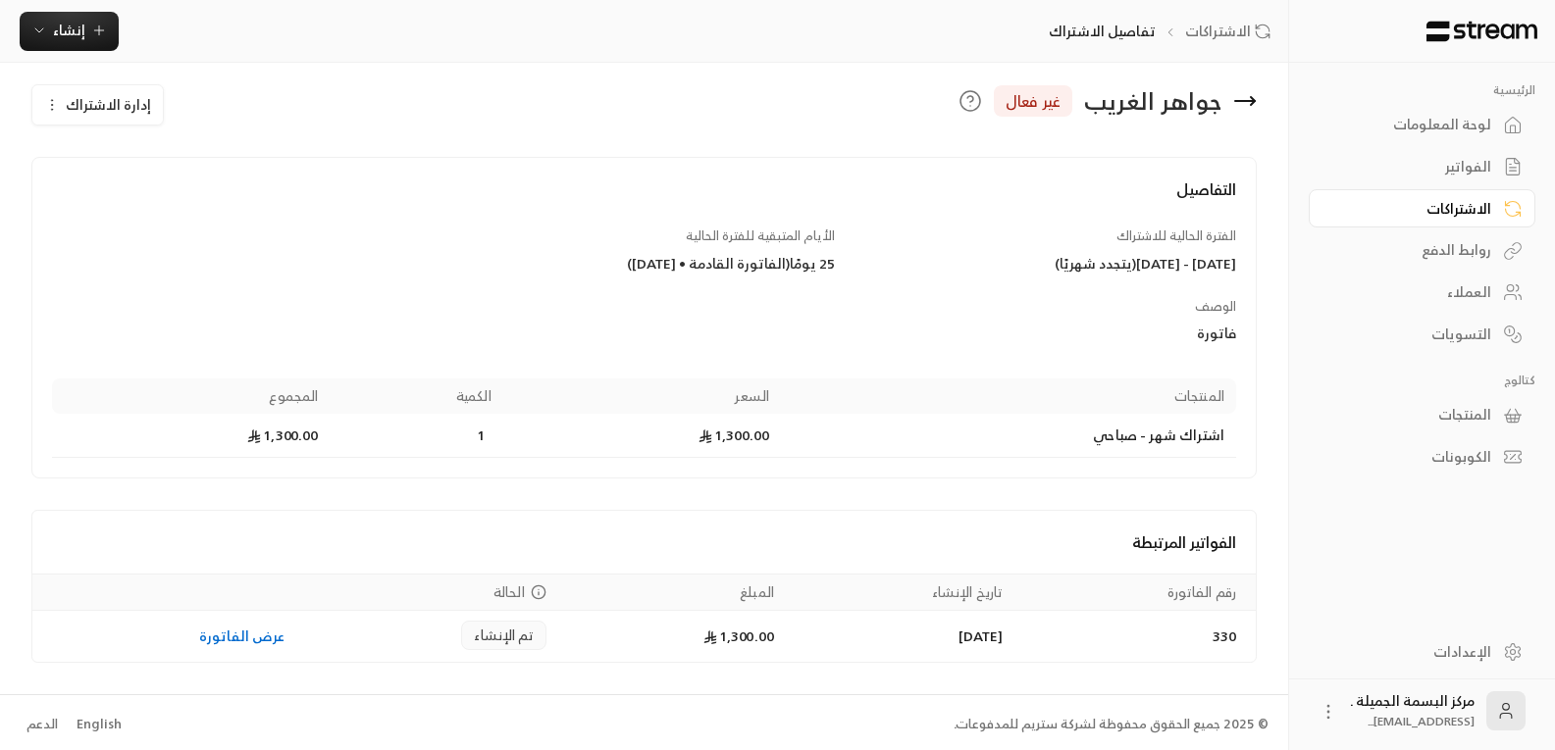
scroll to position [21, 0]
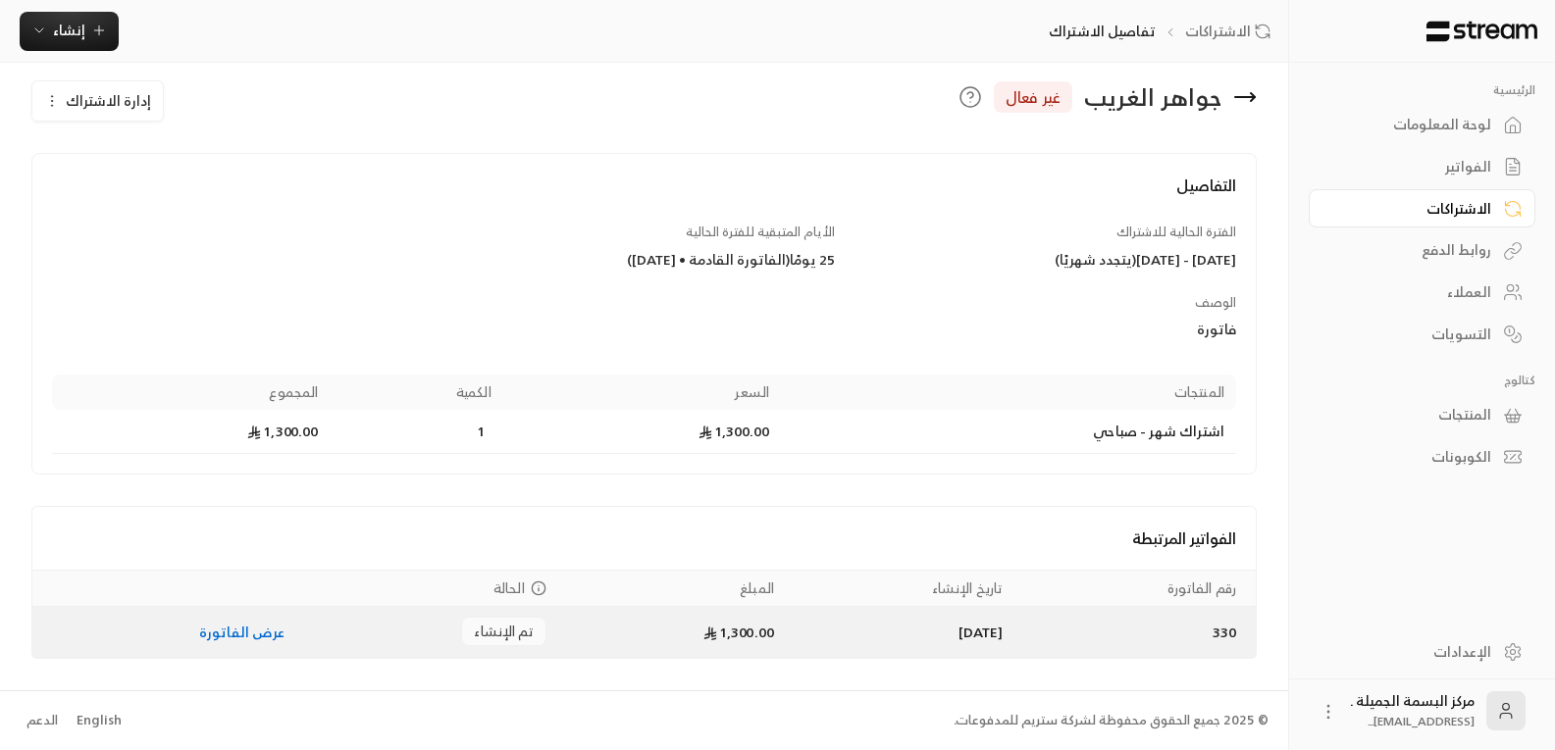
click at [211, 627] on link "عرض الفاتورة" at bounding box center [242, 632] width 86 height 25
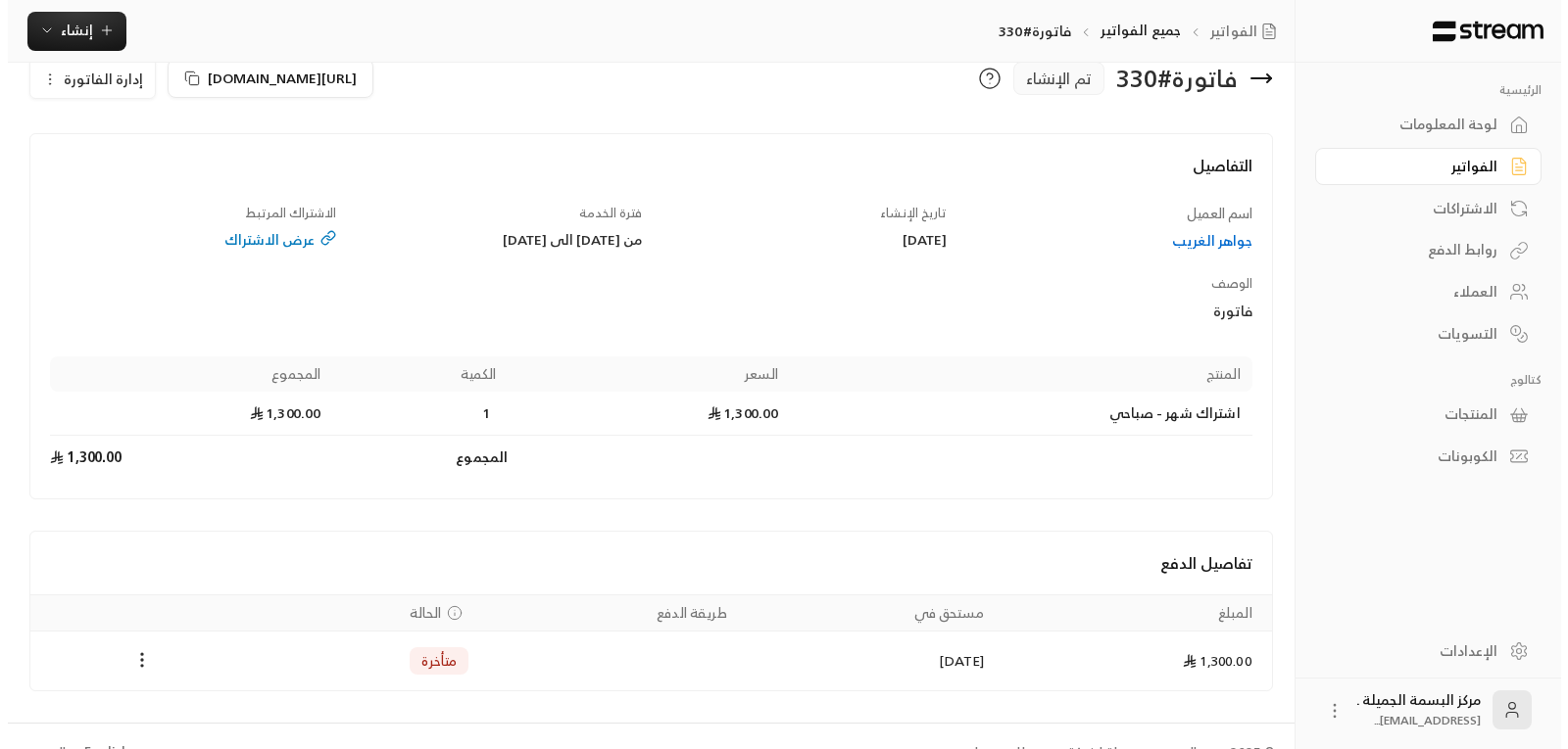
scroll to position [72, 0]
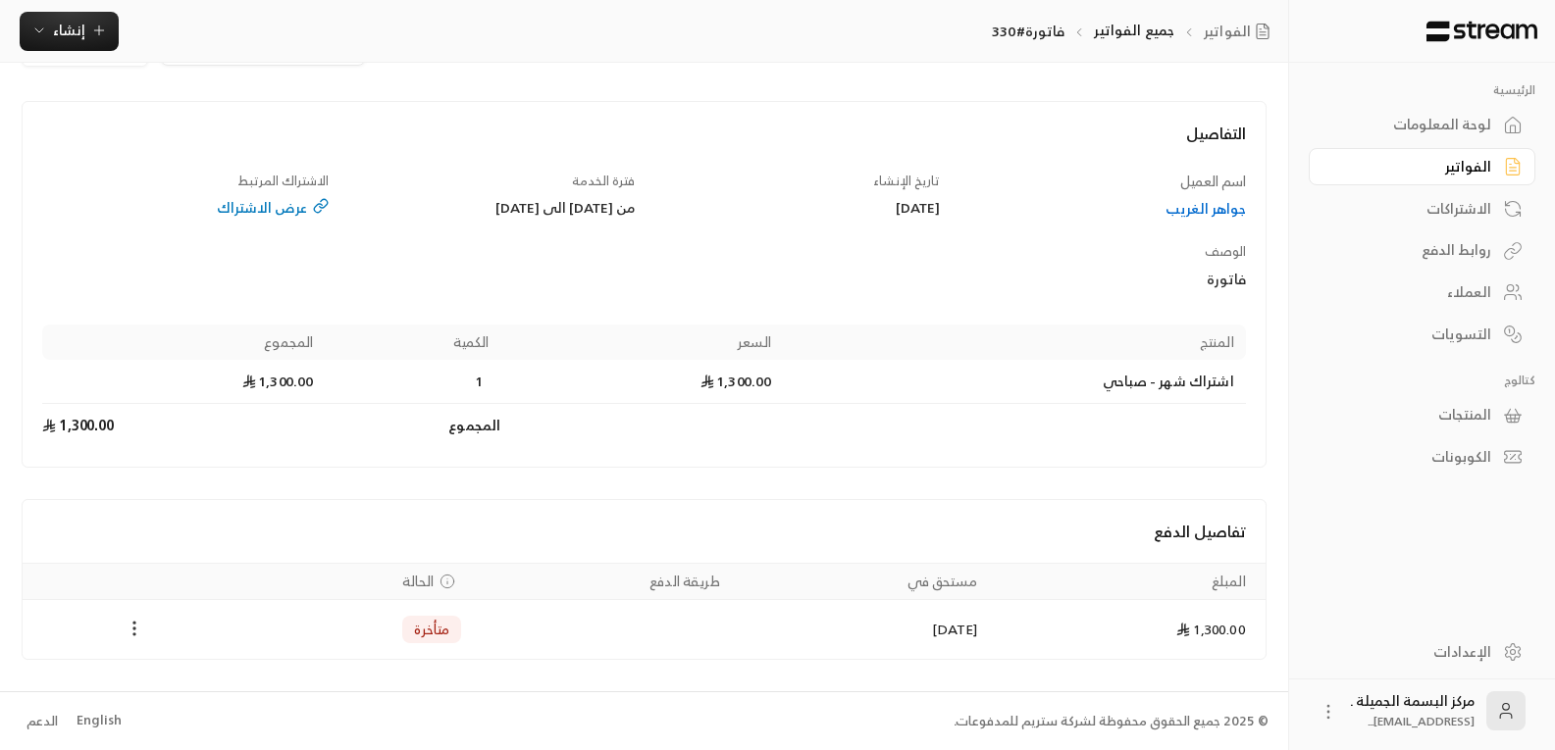
click at [133, 632] on icon "Payments" at bounding box center [135, 629] width 20 height 20
click at [199, 688] on li "تغيير الحالة الى مدفوعة" at bounding box center [207, 679] width 151 height 35
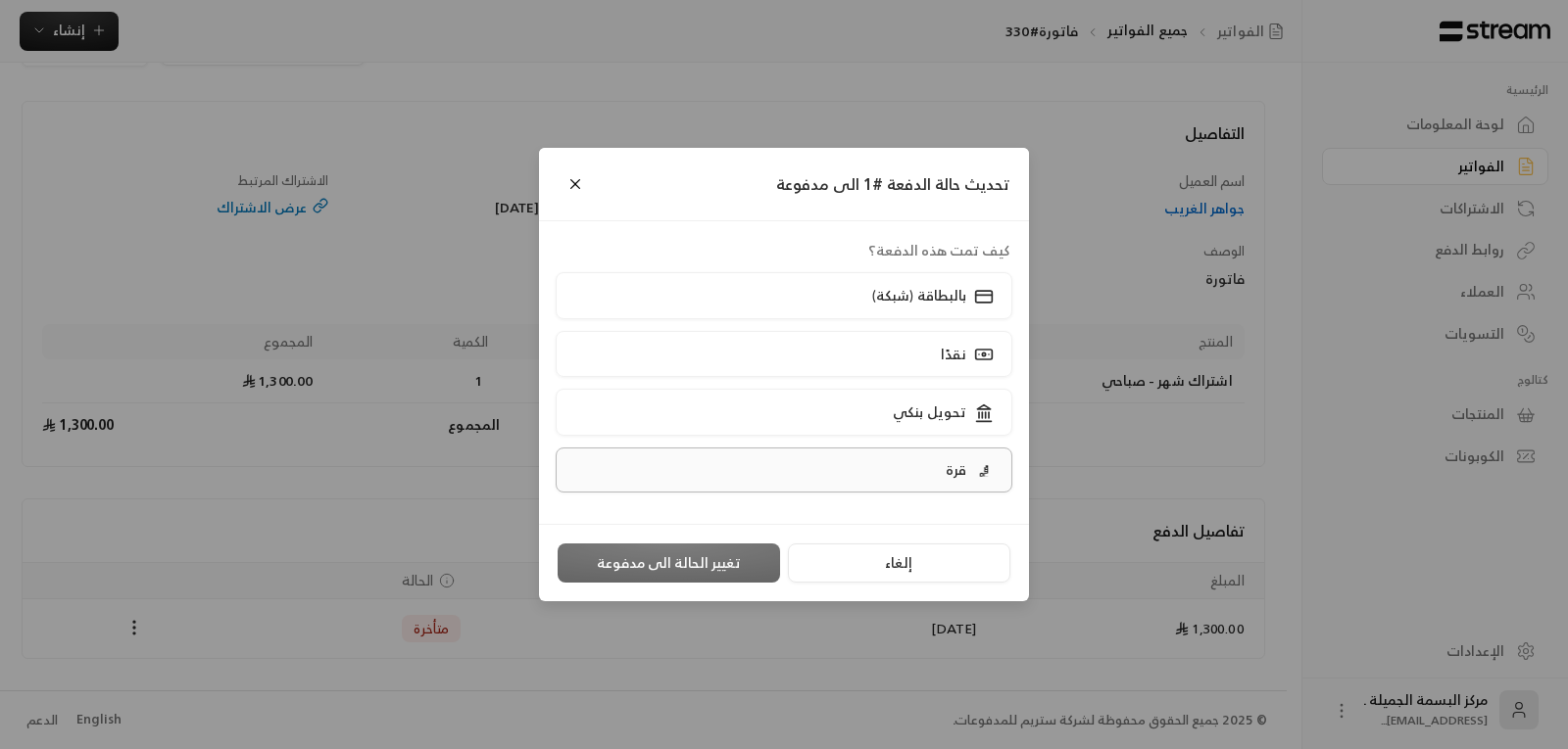
click at [964, 464] on p "قرة" at bounding box center [956, 470] width 21 height 20
click at [651, 562] on button "تغيير الحالة الى مدفوعة" at bounding box center [668, 562] width 223 height 39
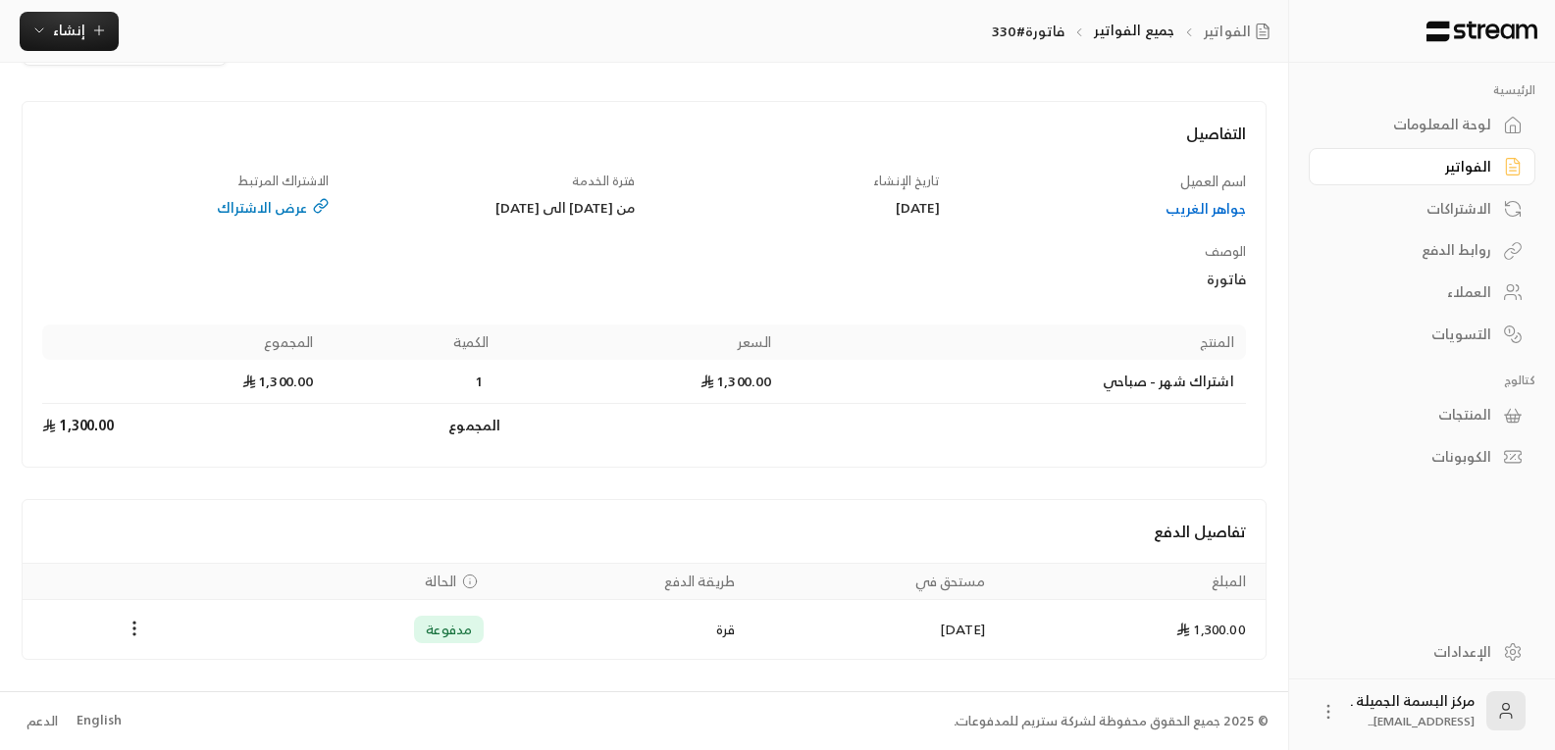
click at [1484, 296] on div "العملاء" at bounding box center [1412, 293] width 158 height 20
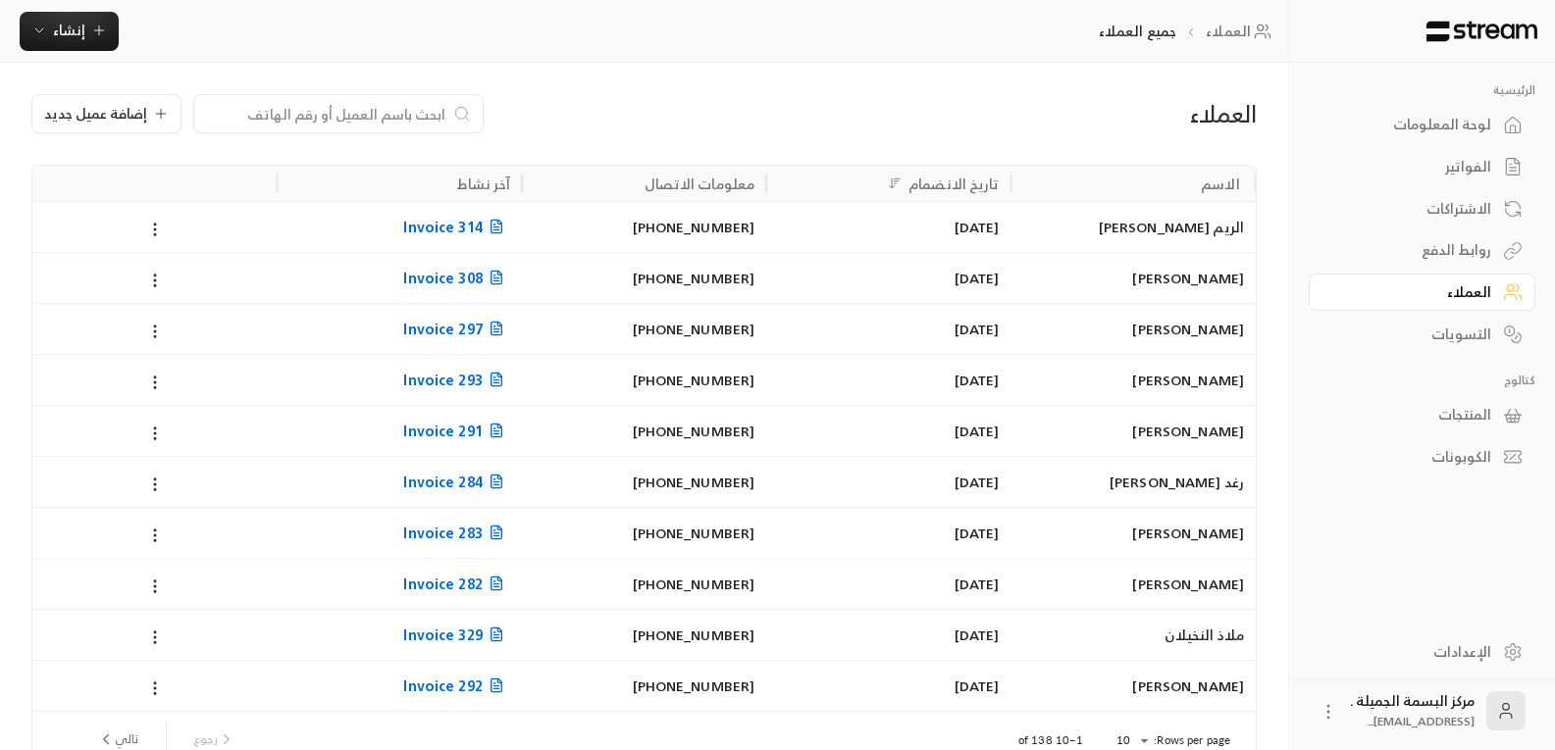
click at [372, 116] on input at bounding box center [325, 114] width 239 height 22
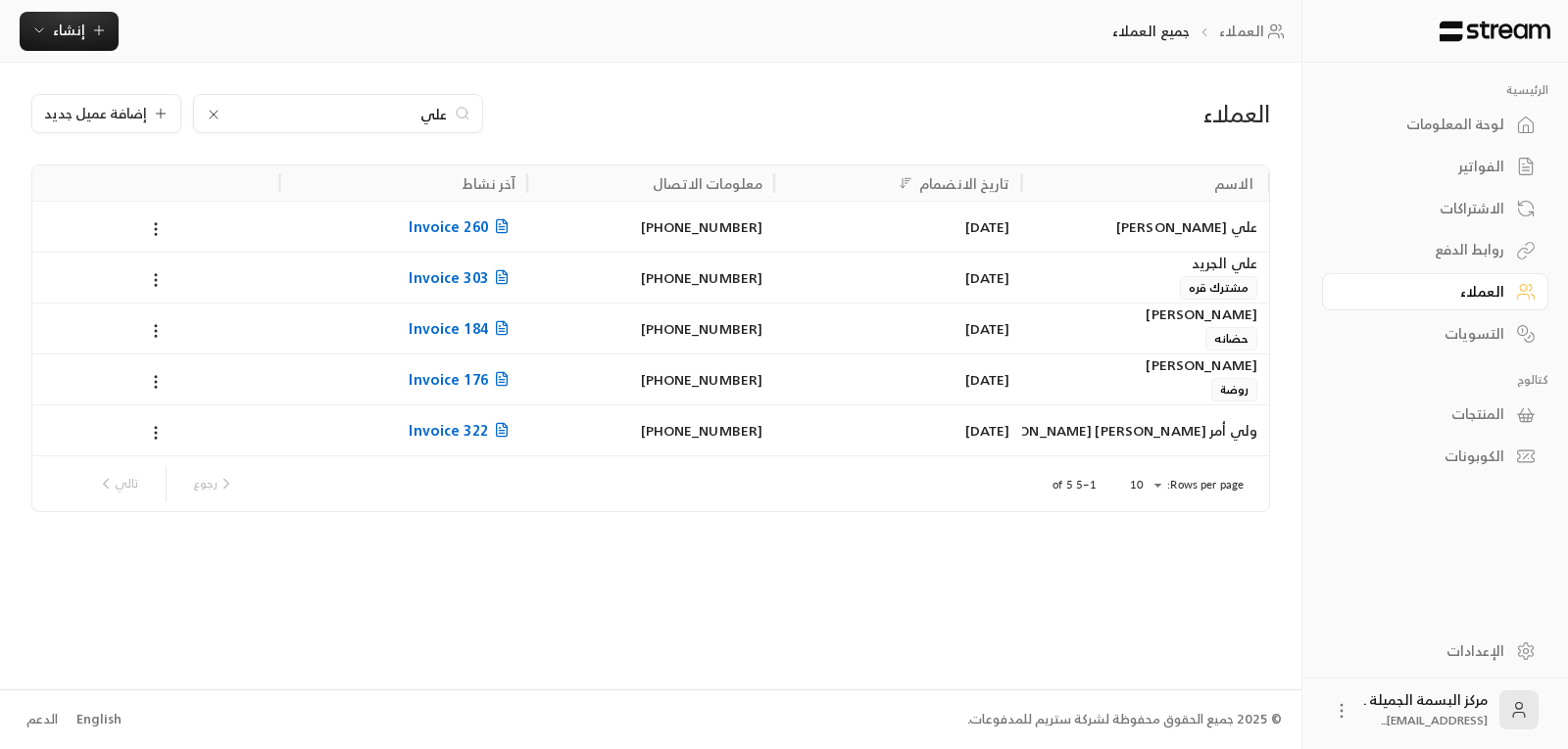
type input "علي"
click at [1206, 274] on div "علي الجريد" at bounding box center [1146, 264] width 224 height 22
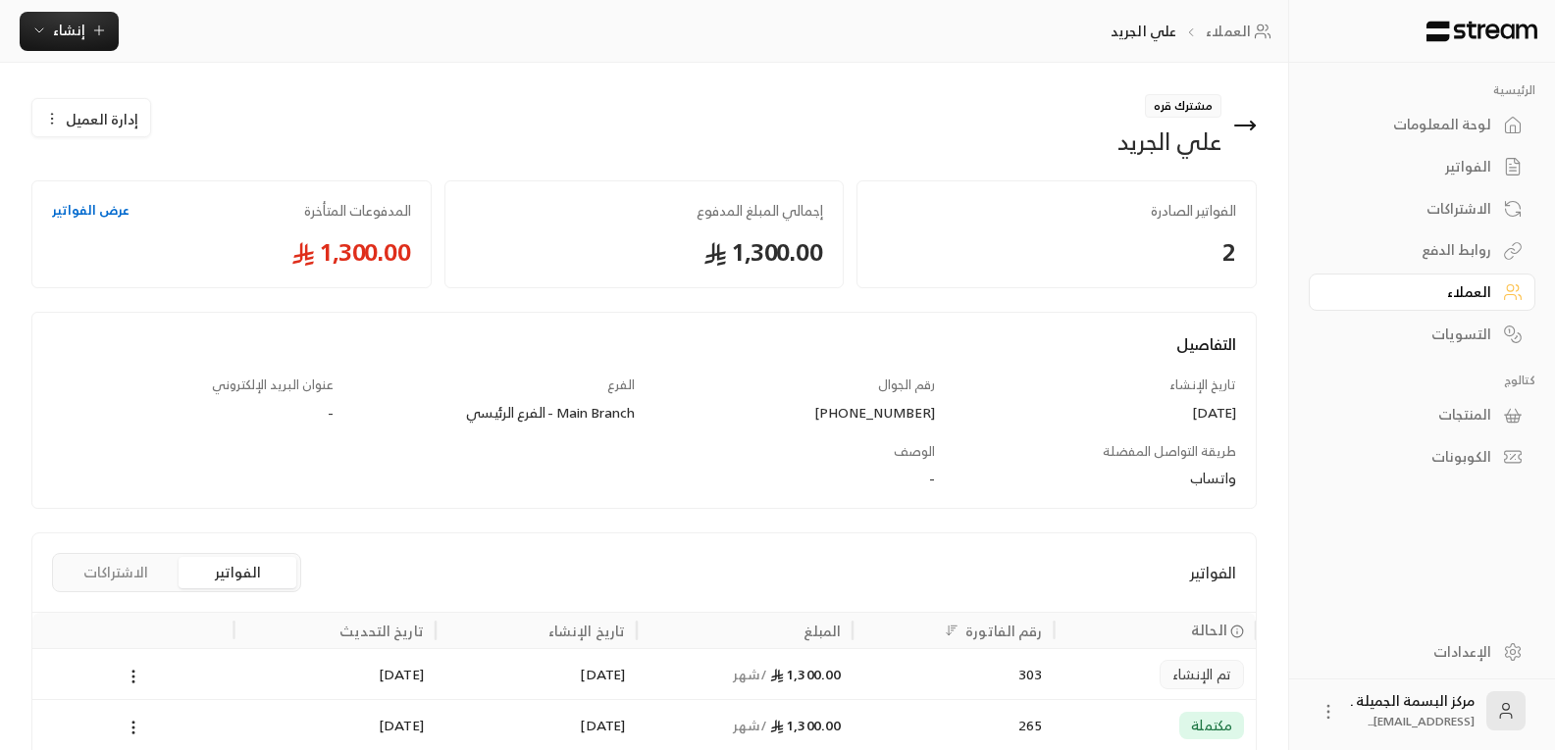
click at [75, 211] on link "عرض الفواتير" at bounding box center [90, 211] width 77 height 20
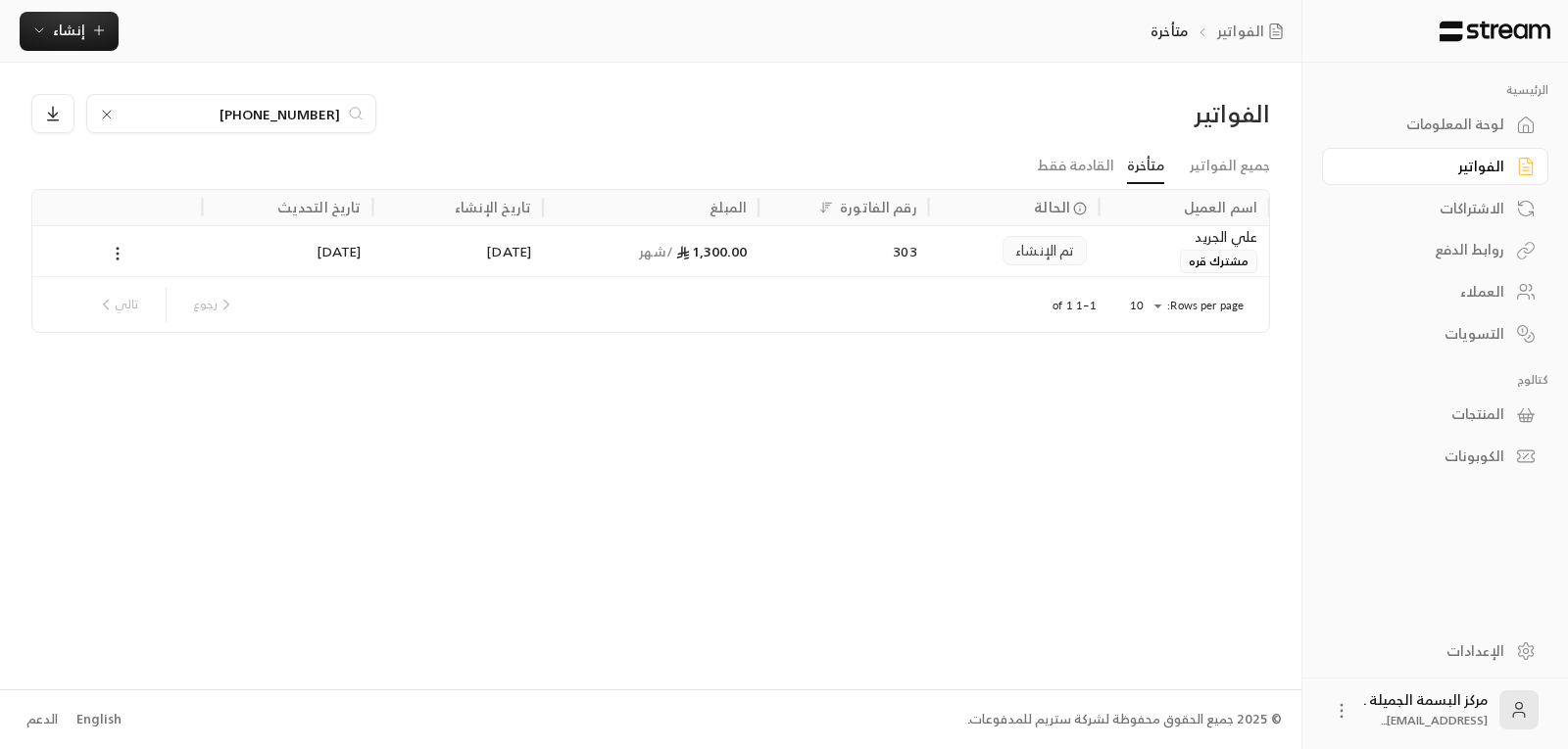
click at [117, 256] on icon at bounding box center [118, 254] width 18 height 18
click at [142, 302] on li "عرض" at bounding box center [140, 304] width 50 height 35
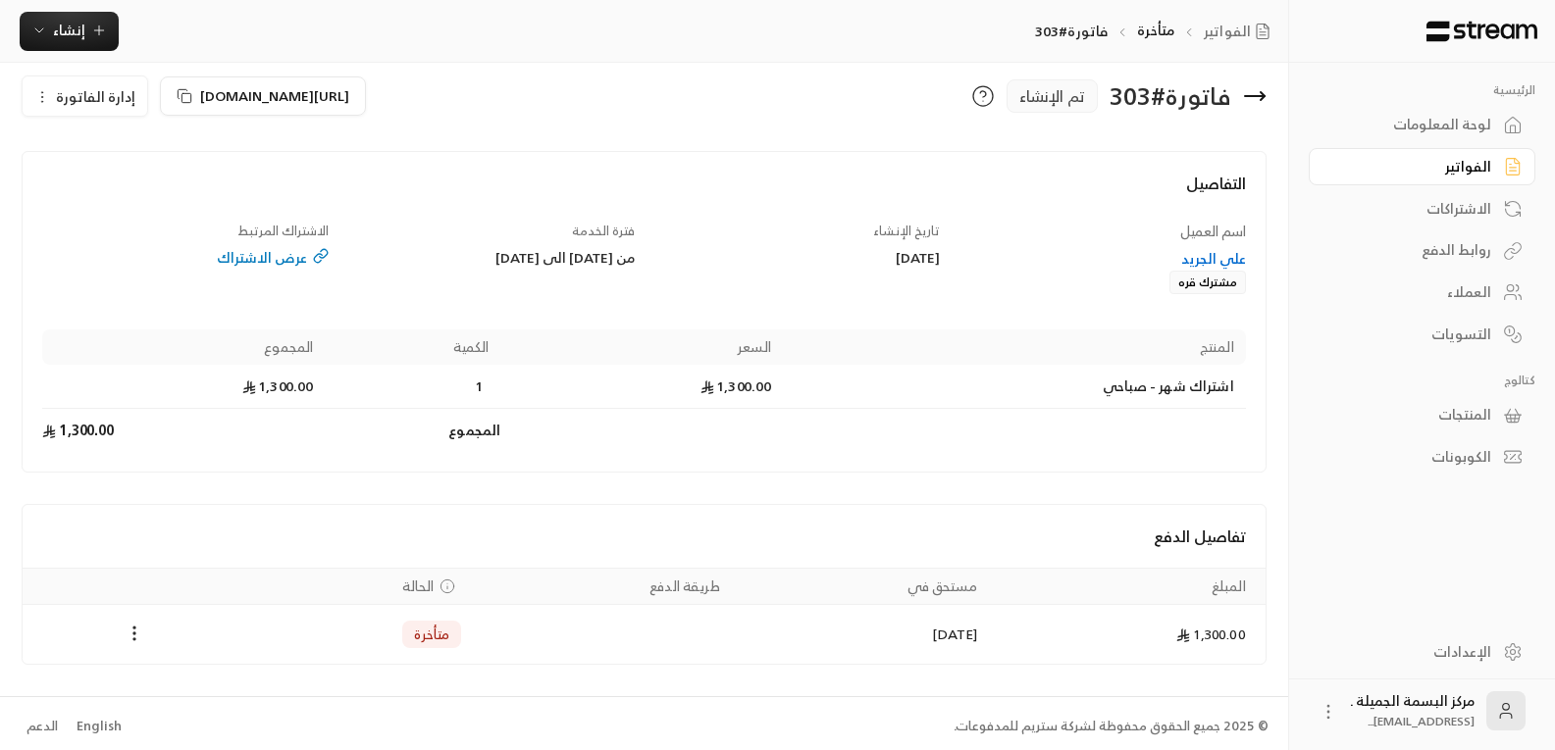
scroll to position [27, 0]
